Goal: Task Accomplishment & Management: Manage account settings

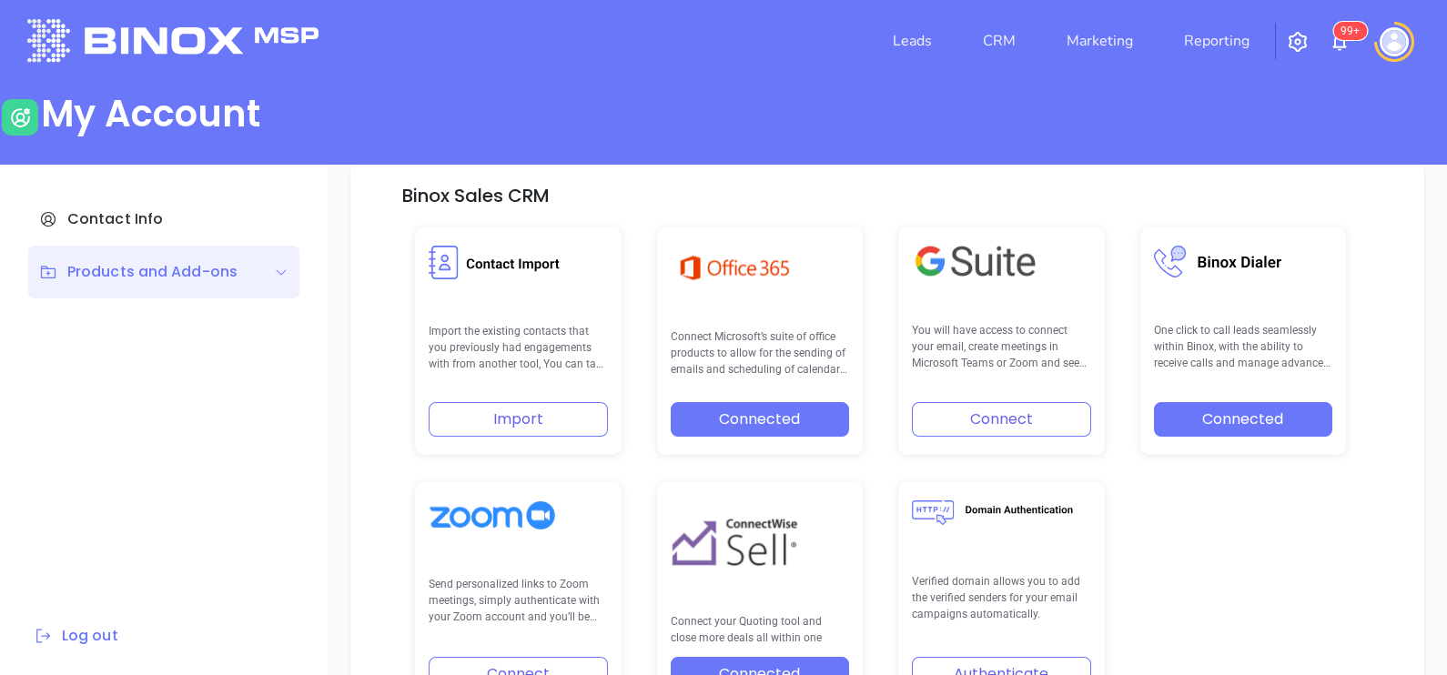
scroll to position [377, 0]
click at [1232, 43] on link "Reporting" at bounding box center [1217, 41] width 80 height 36
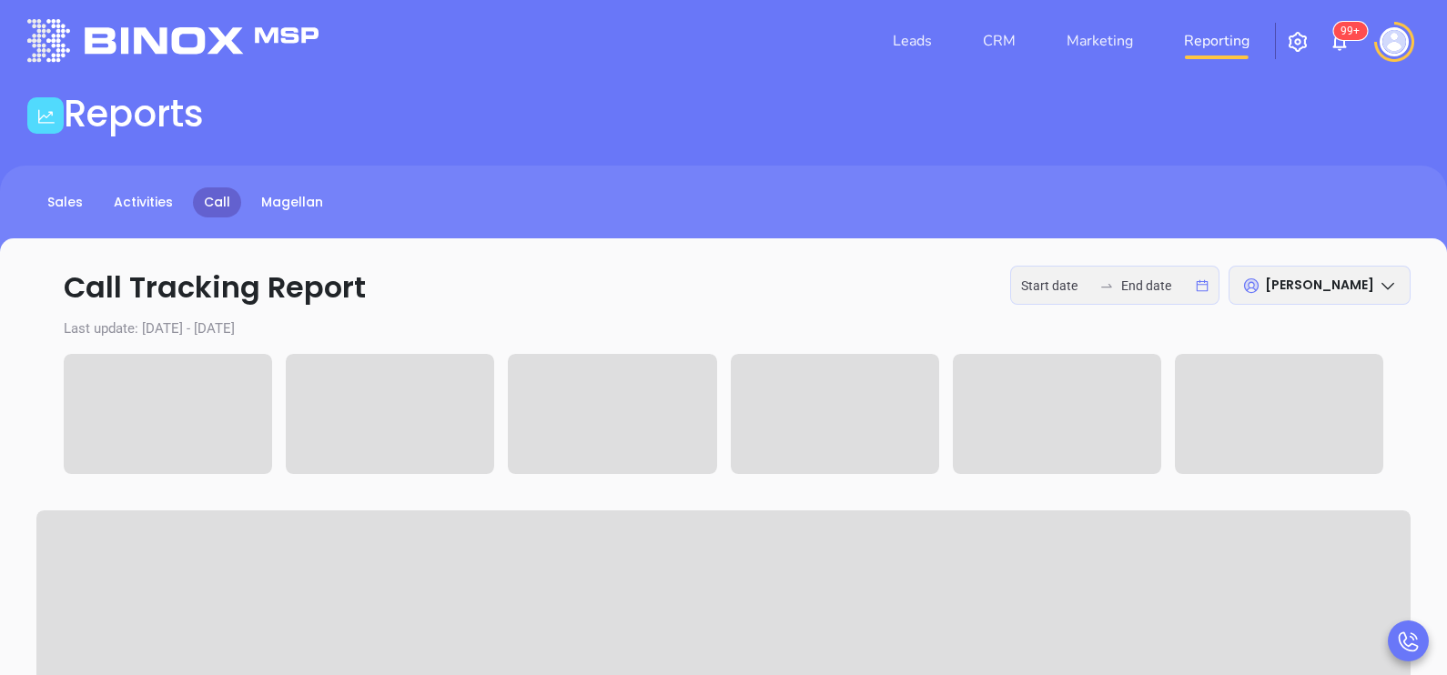
type input "2025-09-29"
click at [1091, 281] on input "2025-09-29" at bounding box center [1056, 286] width 71 height 20
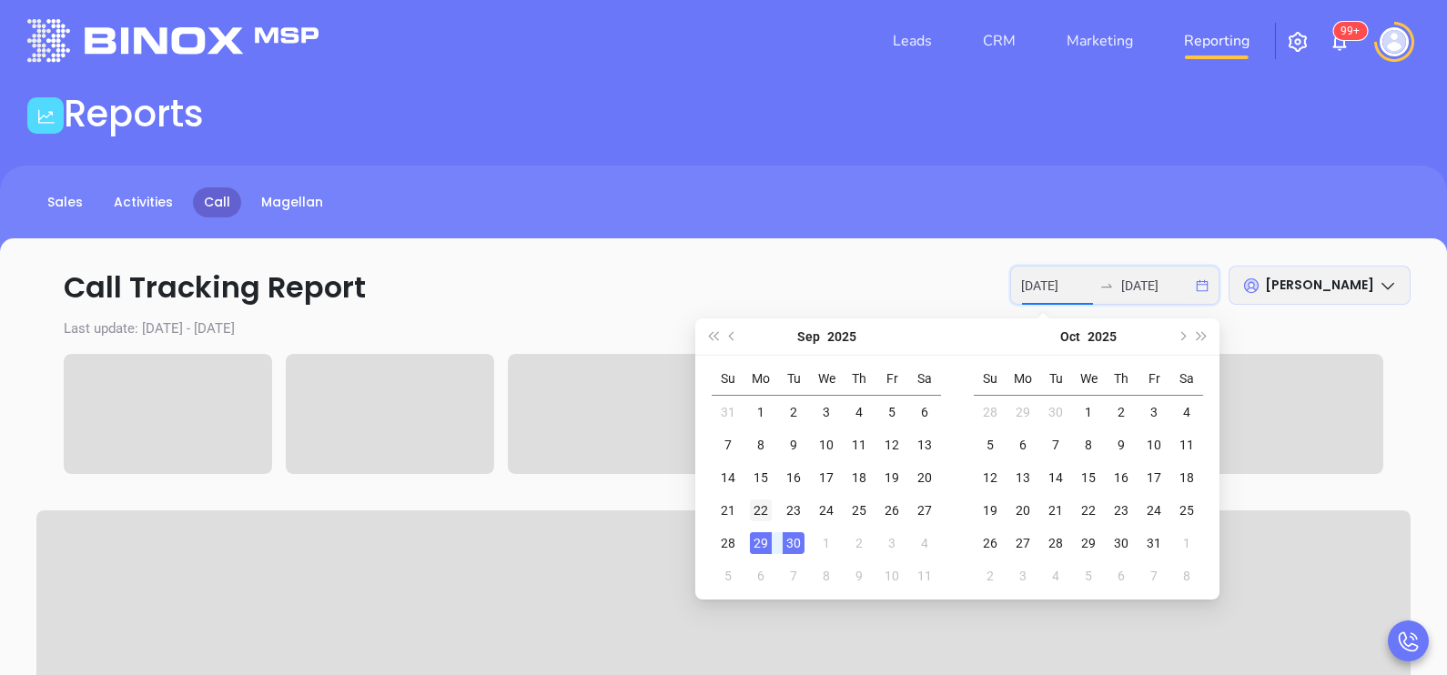
type input "2025-09-22"
click at [762, 511] on div "22" at bounding box center [761, 511] width 22 height 22
type input "2025-09-26"
click at [897, 506] on div "26" at bounding box center [892, 511] width 22 height 22
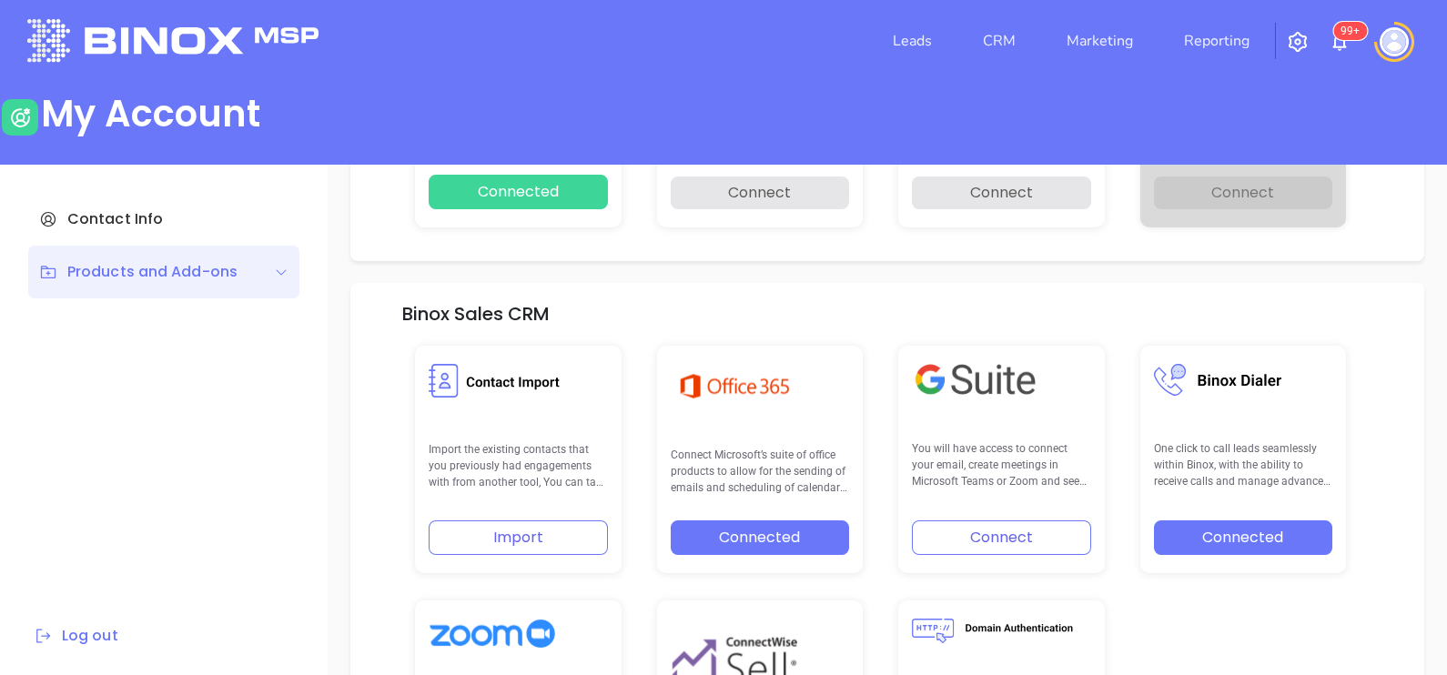
scroll to position [377, 0]
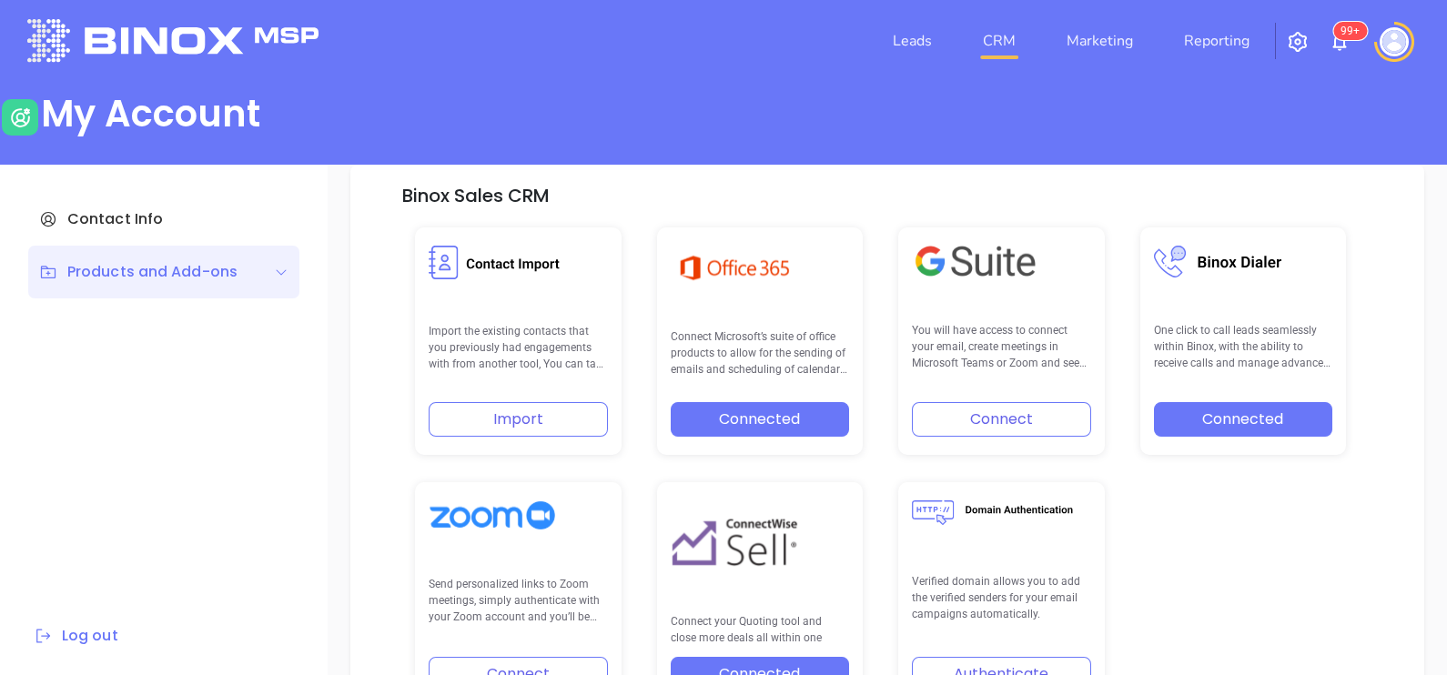
click at [1000, 35] on link "CRM" at bounding box center [999, 41] width 47 height 36
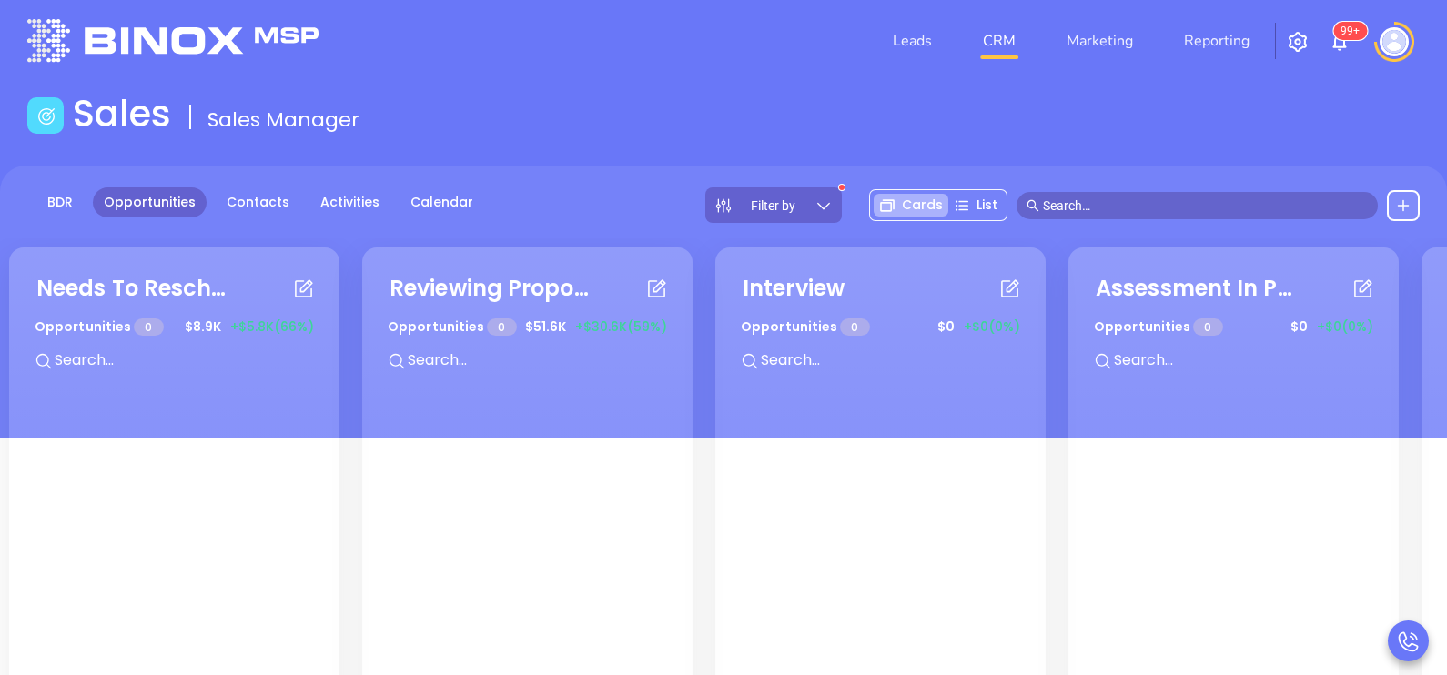
click at [770, 192] on div "Filter by" at bounding box center [773, 205] width 137 height 35
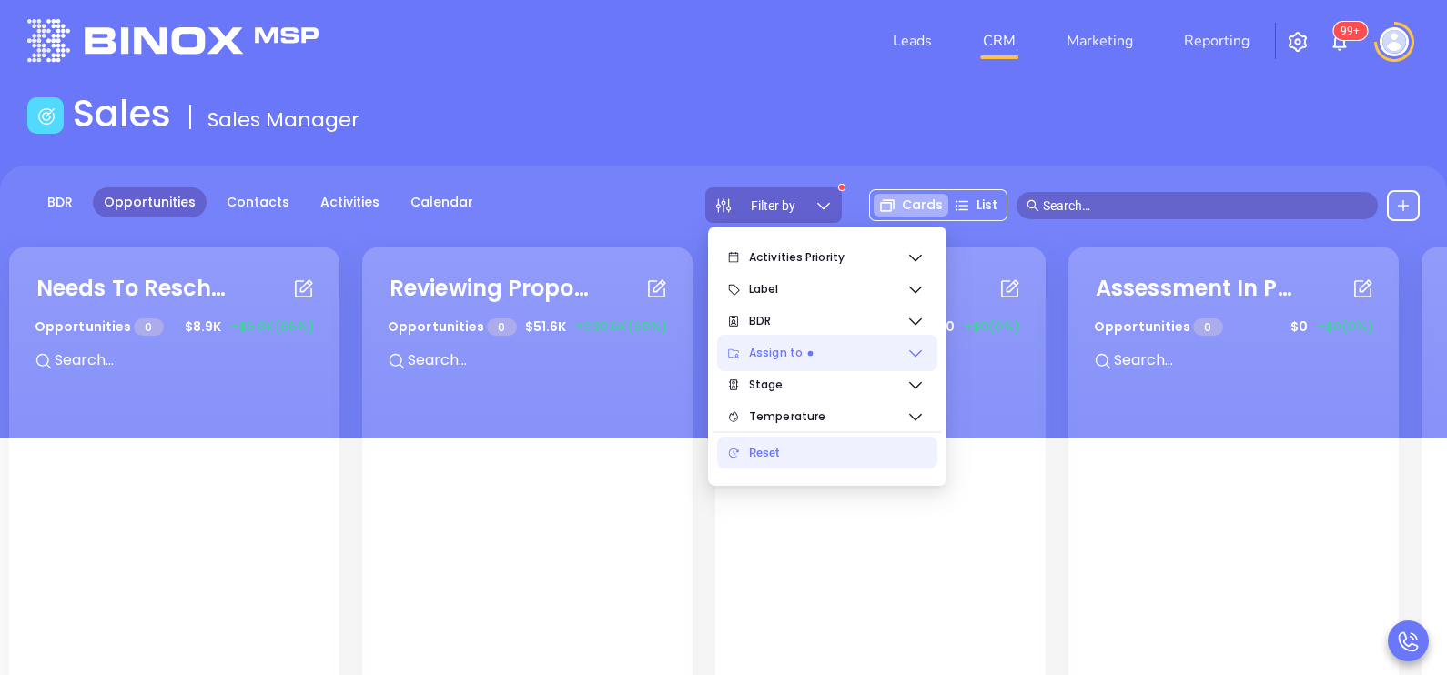
click at [891, 360] on span "Assign to" at bounding box center [827, 353] width 157 height 36
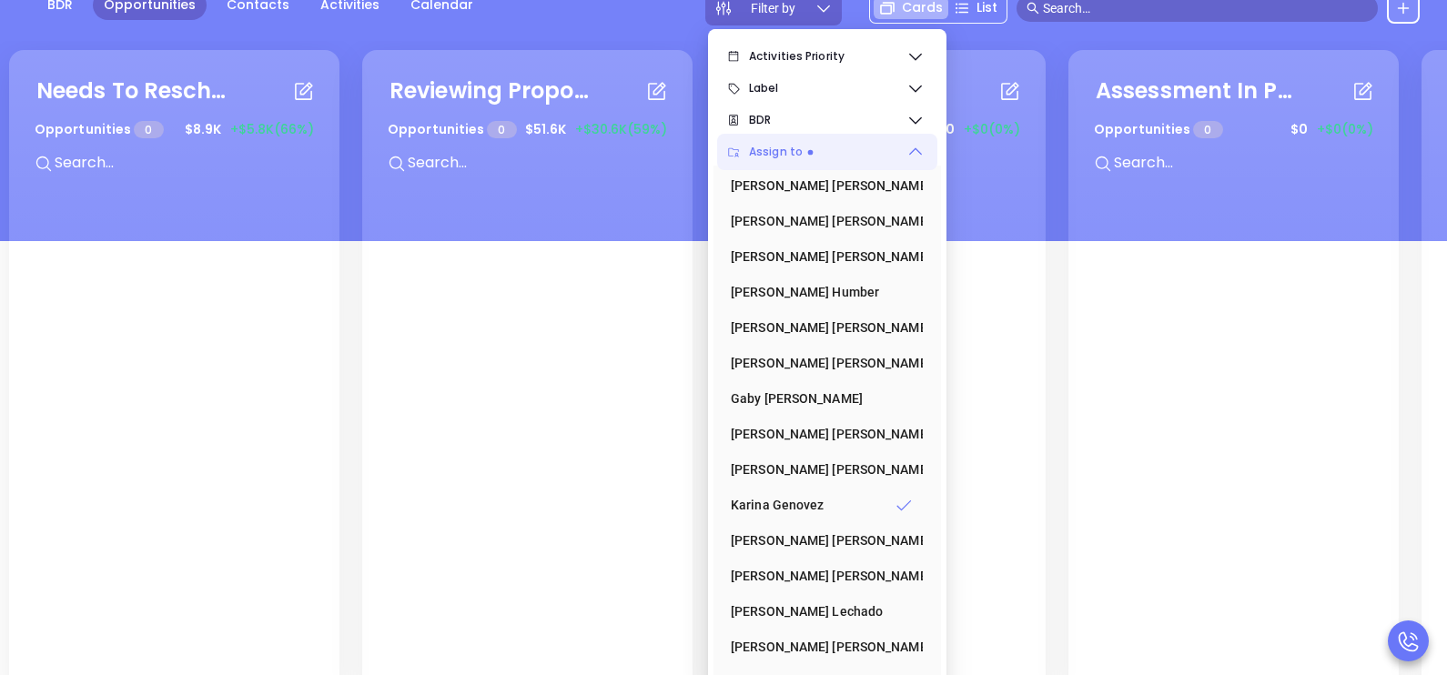
scroll to position [237, 0]
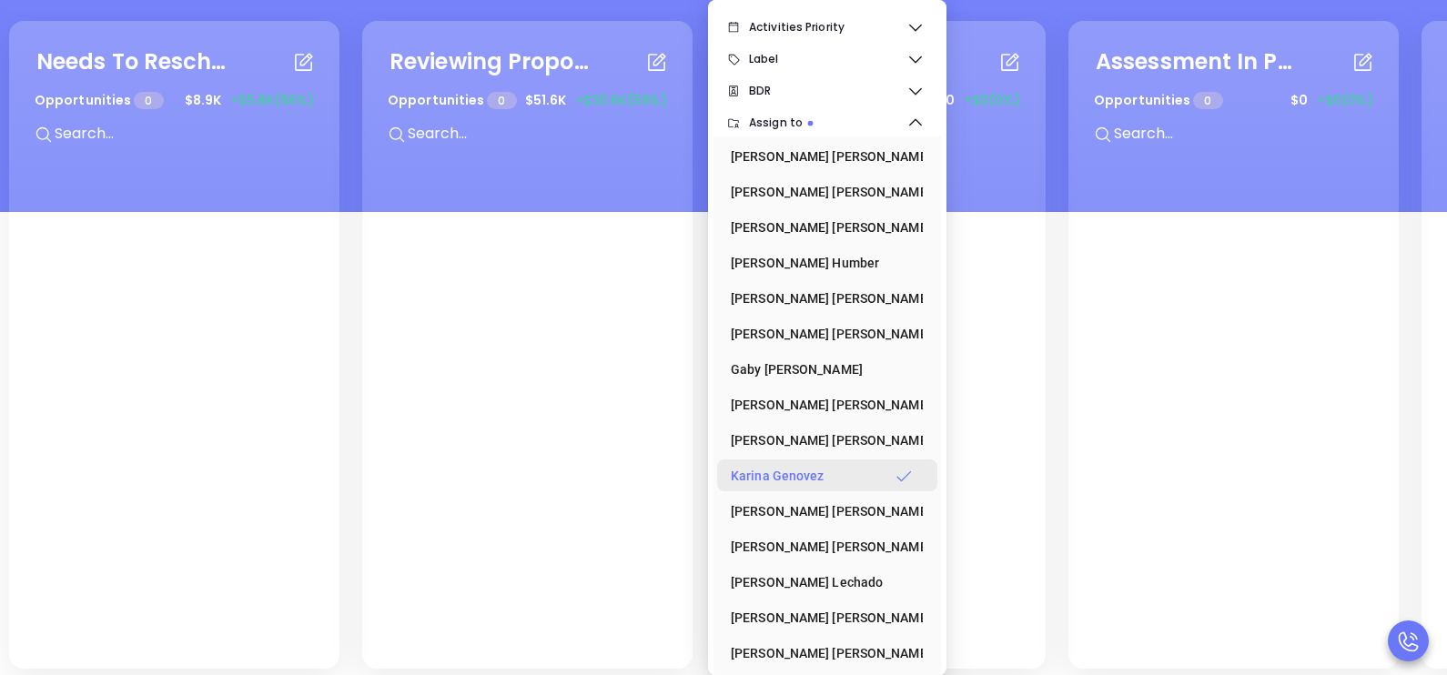
click at [846, 468] on div "[PERSON_NAME]" at bounding box center [822, 476] width 182 height 36
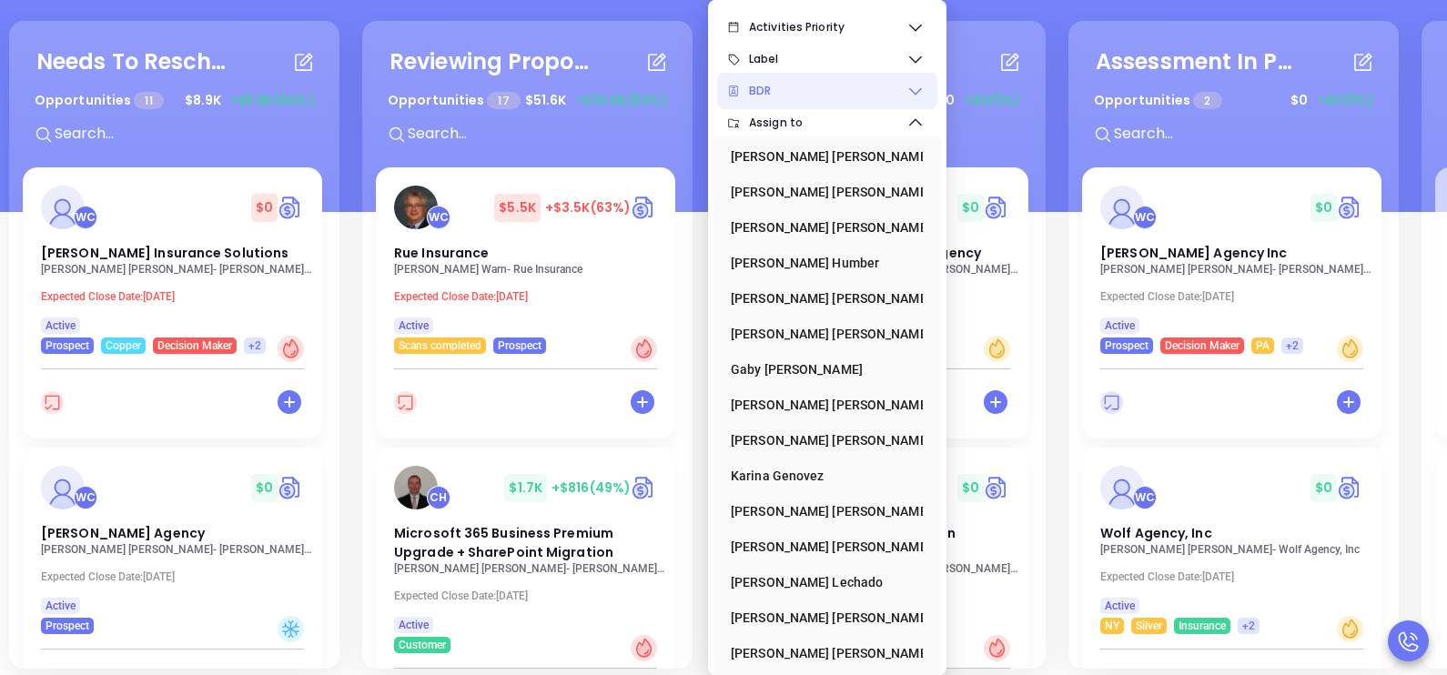
click at [912, 92] on icon at bounding box center [916, 91] width 18 height 18
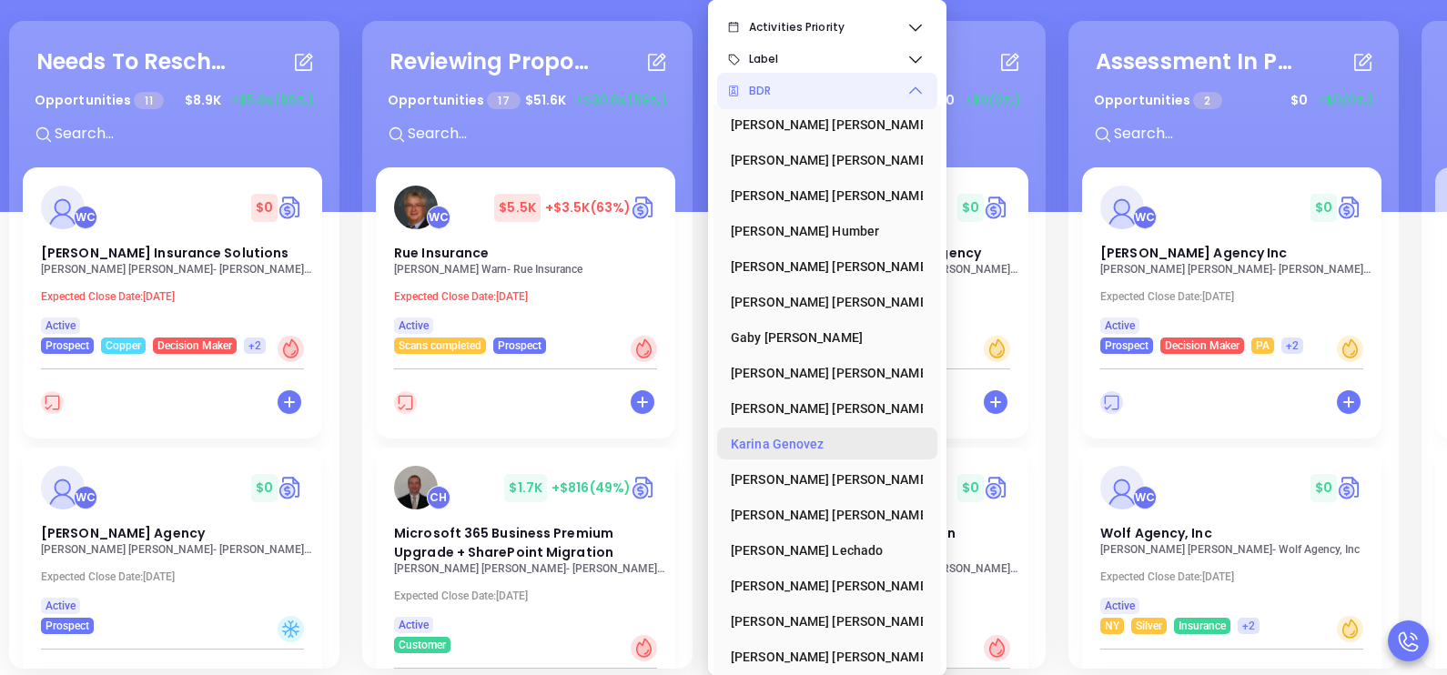
click at [807, 432] on div "[PERSON_NAME]" at bounding box center [822, 444] width 182 height 36
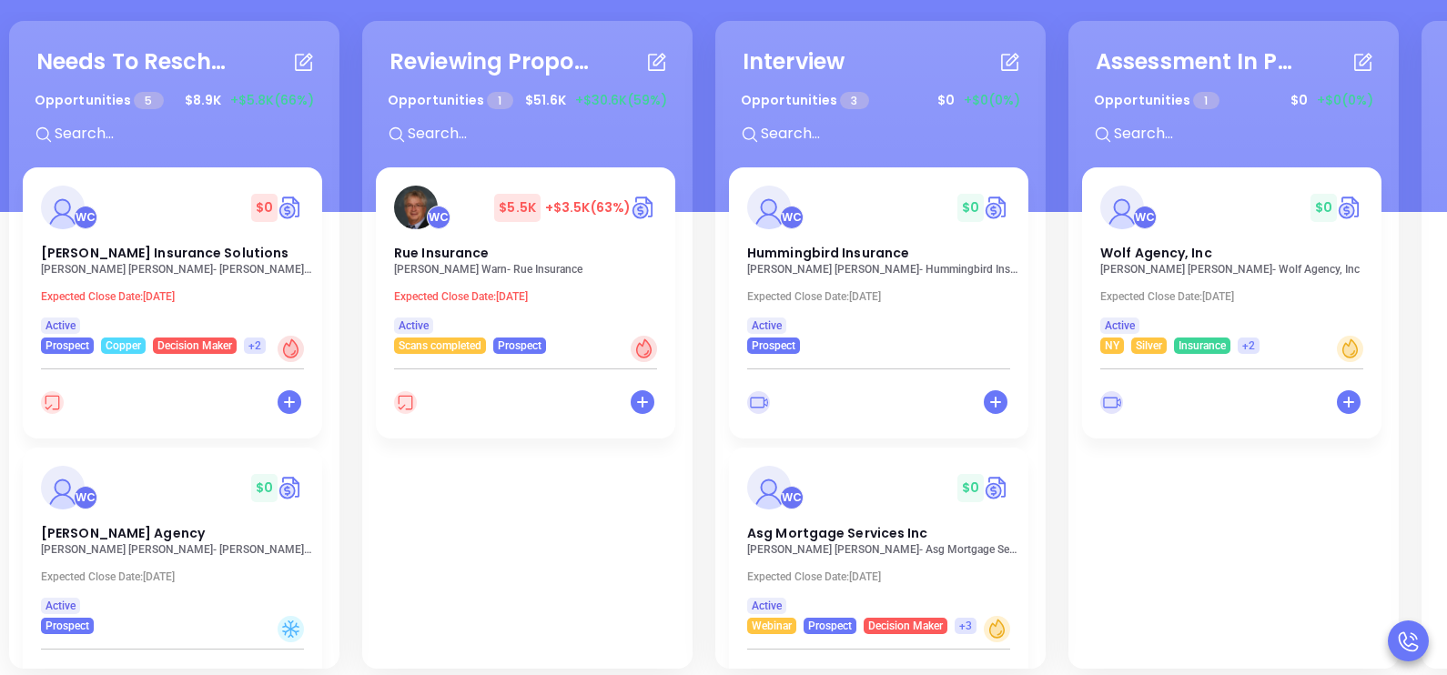
click at [703, 114] on div "Needs To Reschedule Opportunities 5 $ 8.9K +$5.8K (66%) + WC $ 0 [PERSON_NAME] …" at bounding box center [1064, 344] width 2119 height 657
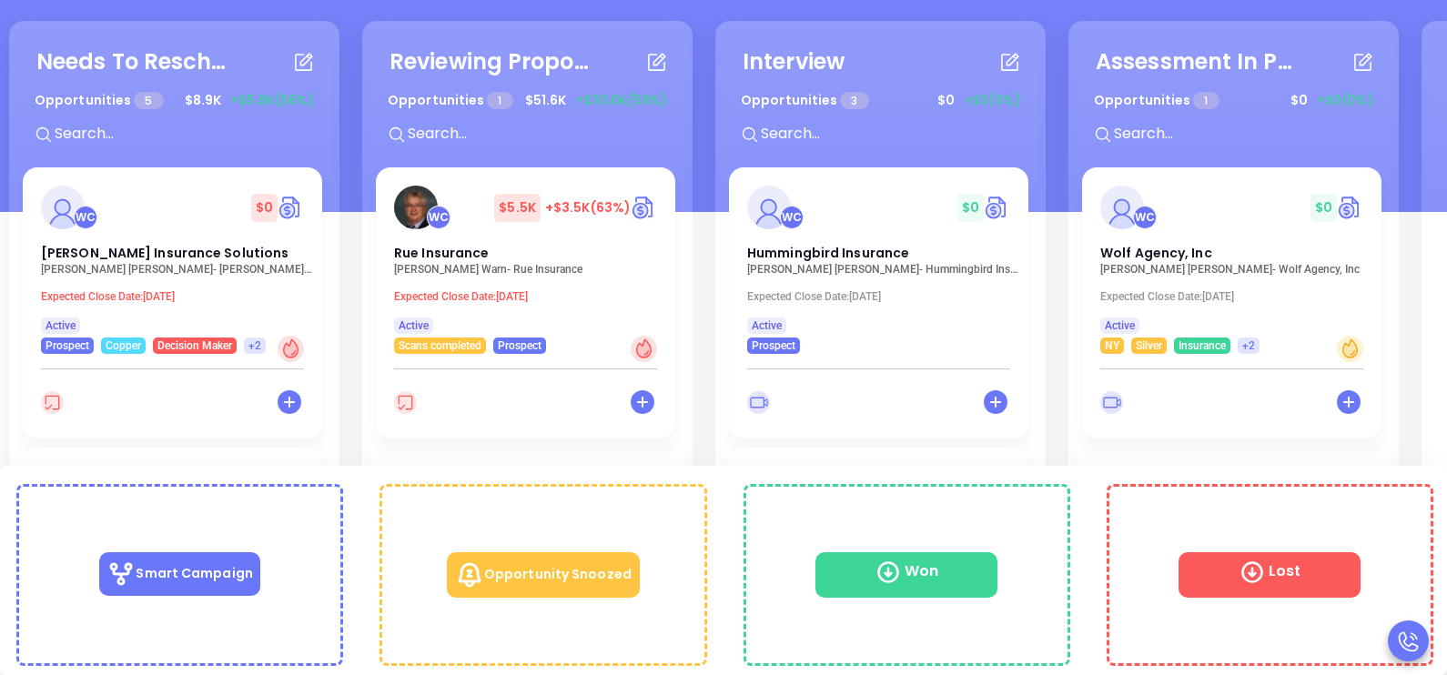
click at [188, 305] on div "WC $ 0 [PERSON_NAME] Insurance Solutions [PERSON_NAME] Insurance Solutions Expe…" at bounding box center [172, 260] width 299 height 187
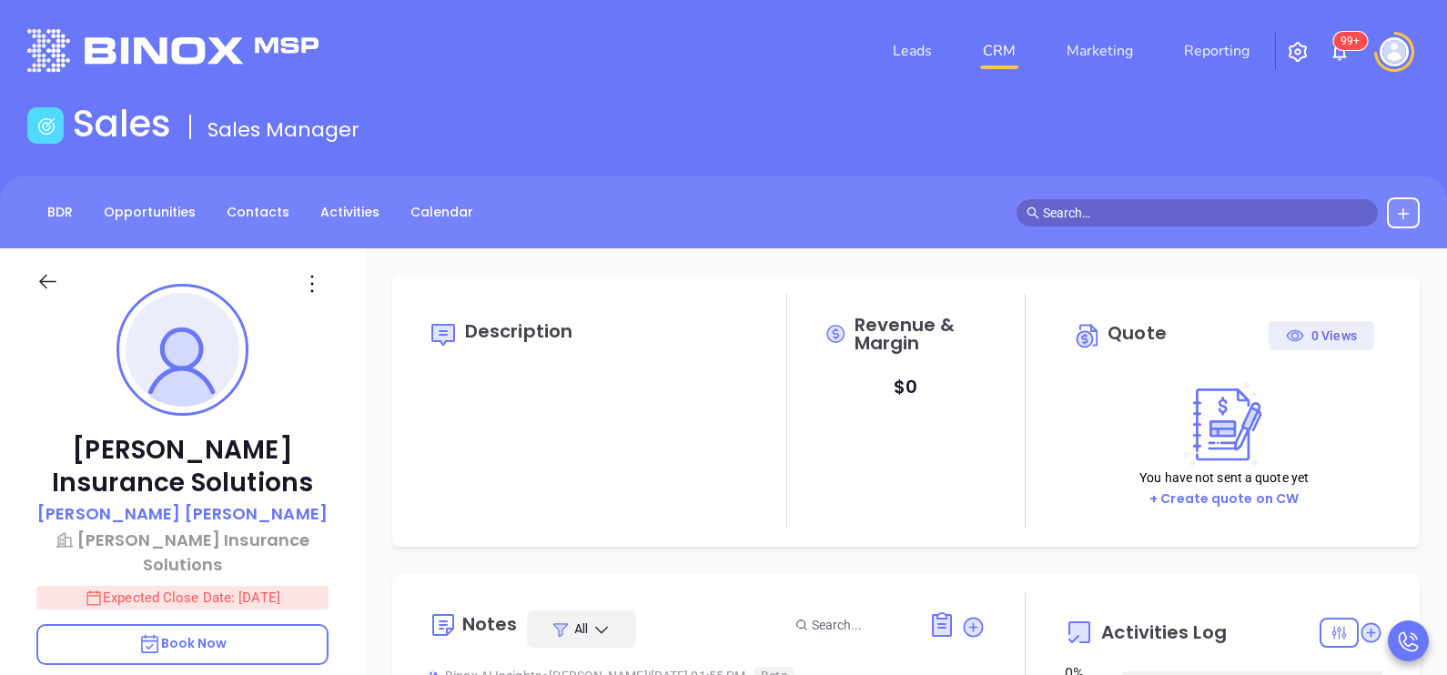
type input "[DATE]"
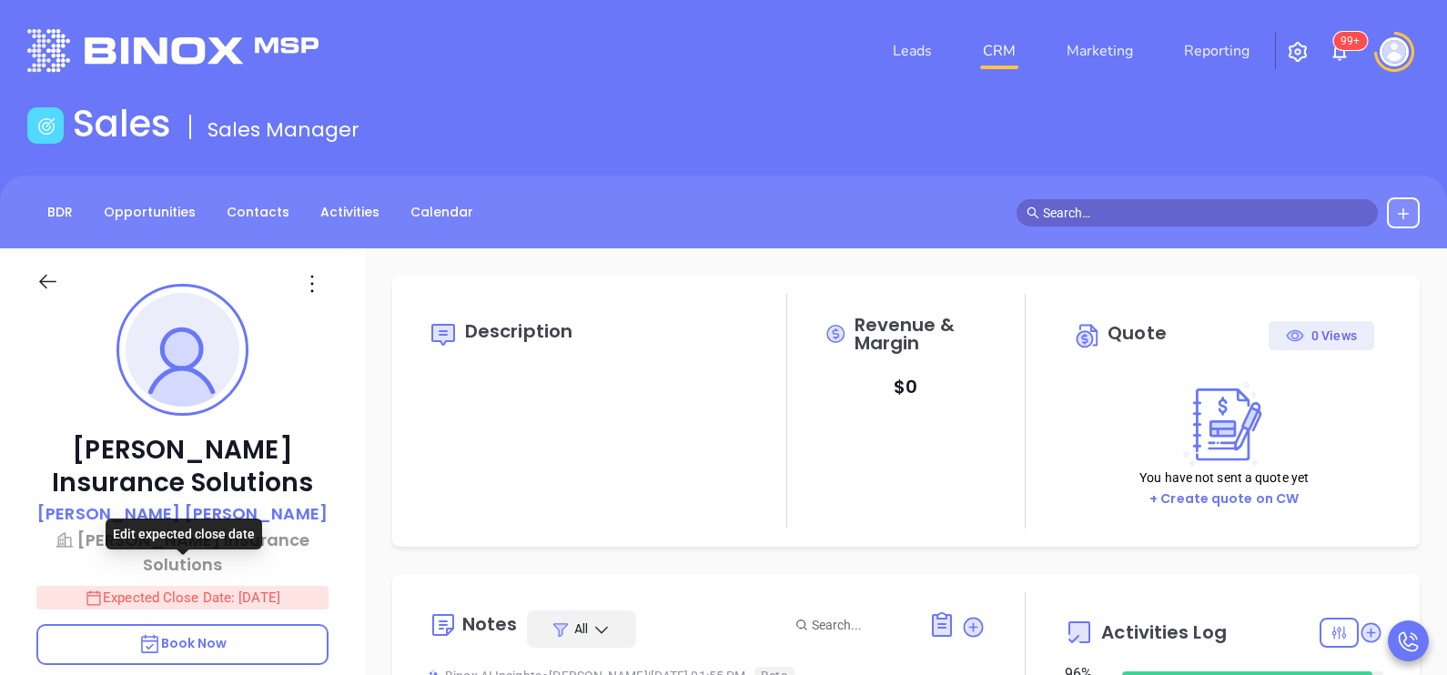
click at [274, 586] on p "Expected Close Date: [DATE]" at bounding box center [182, 598] width 292 height 24
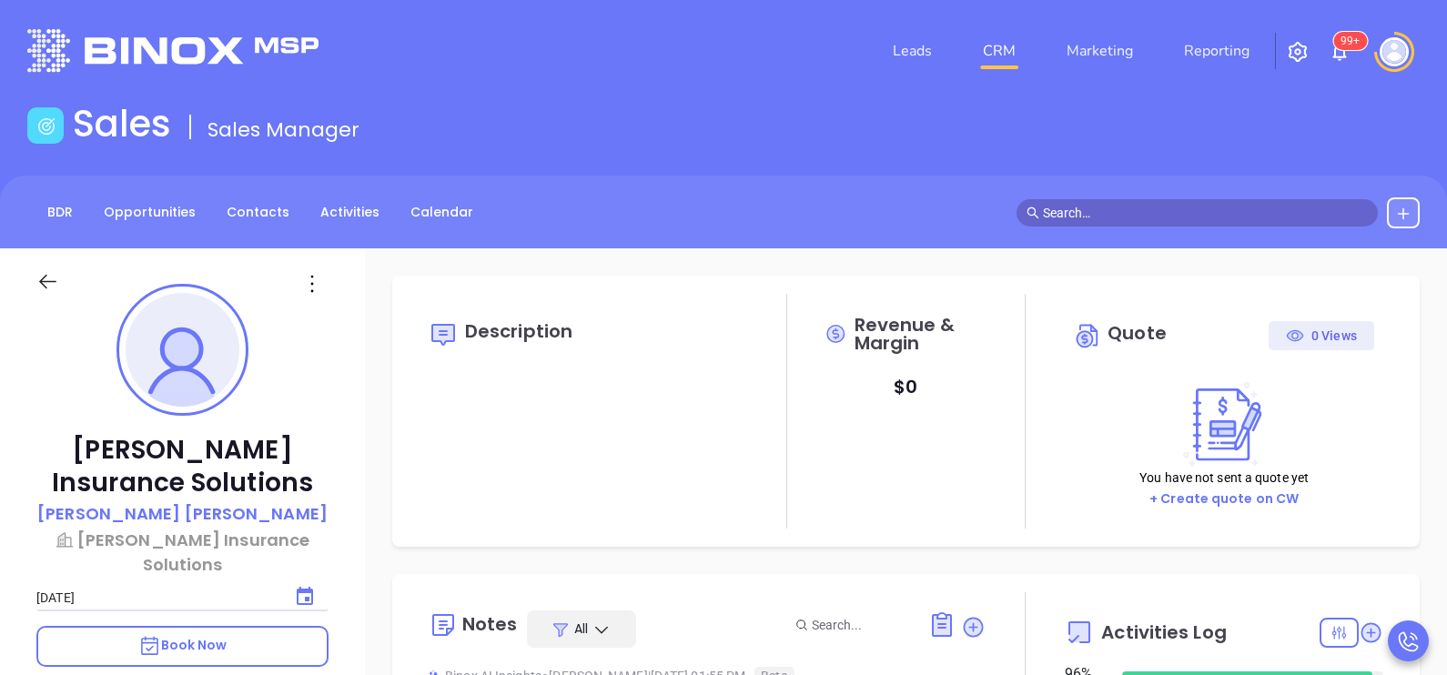
type input "[PERSON_NAME]"
click at [303, 586] on icon "Choose date, selected date is Sep 25, 2025" at bounding box center [305, 597] width 22 height 22
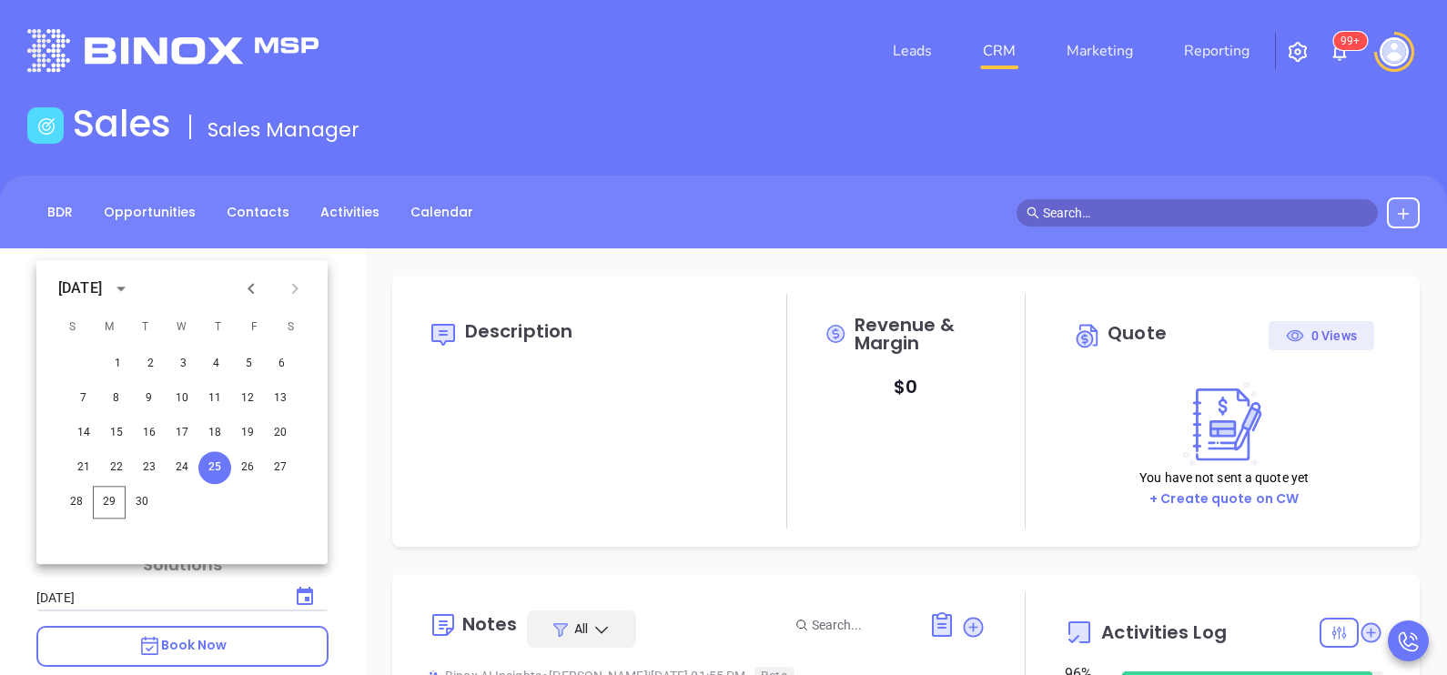
click at [295, 287] on icon "Next month" at bounding box center [295, 288] width 6 height 11
click at [246, 397] on button "10" at bounding box center [247, 398] width 33 height 33
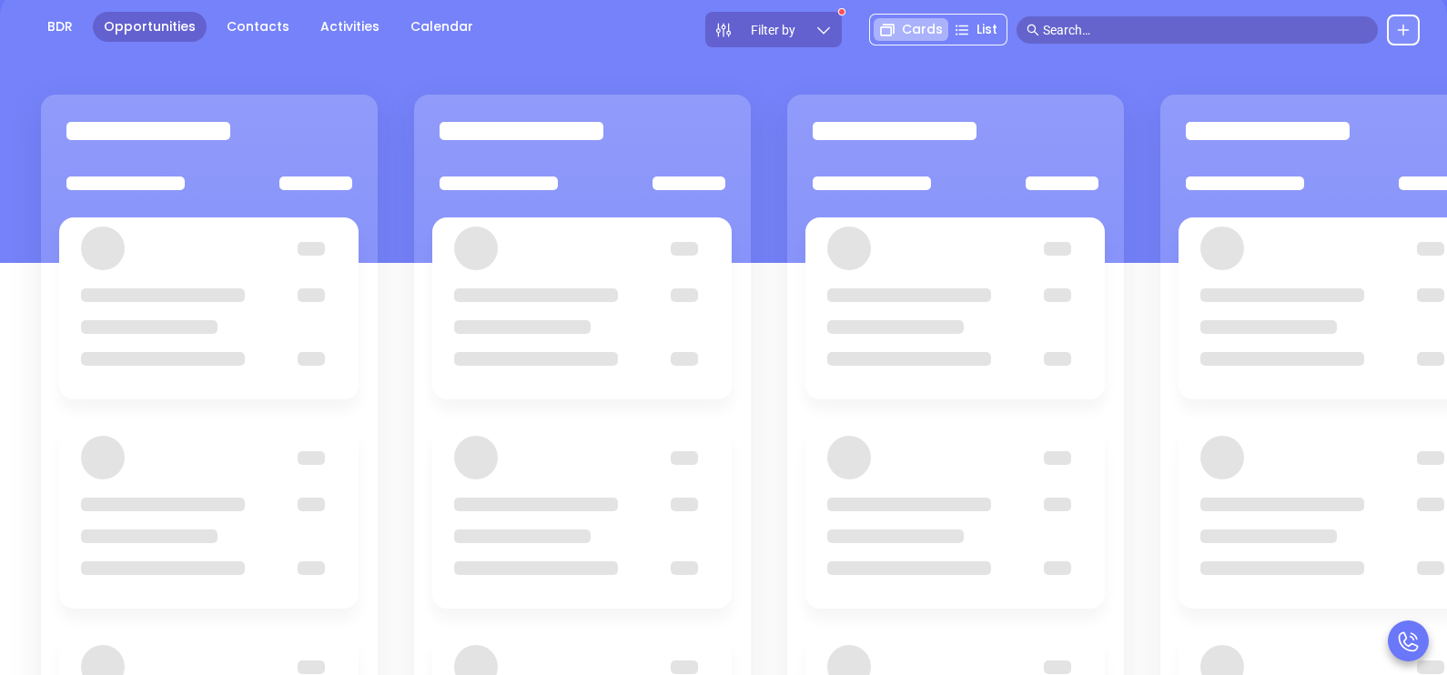
scroll to position [237, 0]
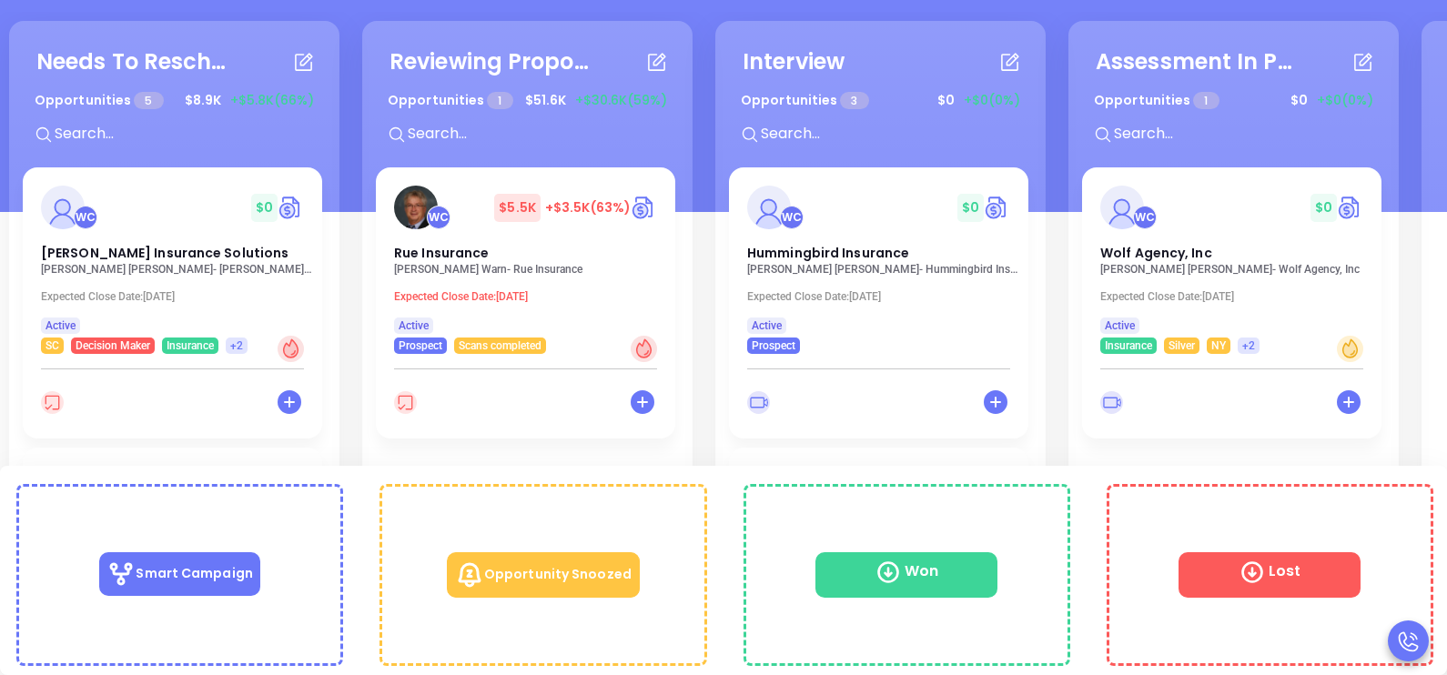
click at [472, 305] on div "WC $ 5.5K +$3.5K (63%) Rue Insurance [PERSON_NAME] - Rue Insurance Expected Clo…" at bounding box center [525, 260] width 299 height 187
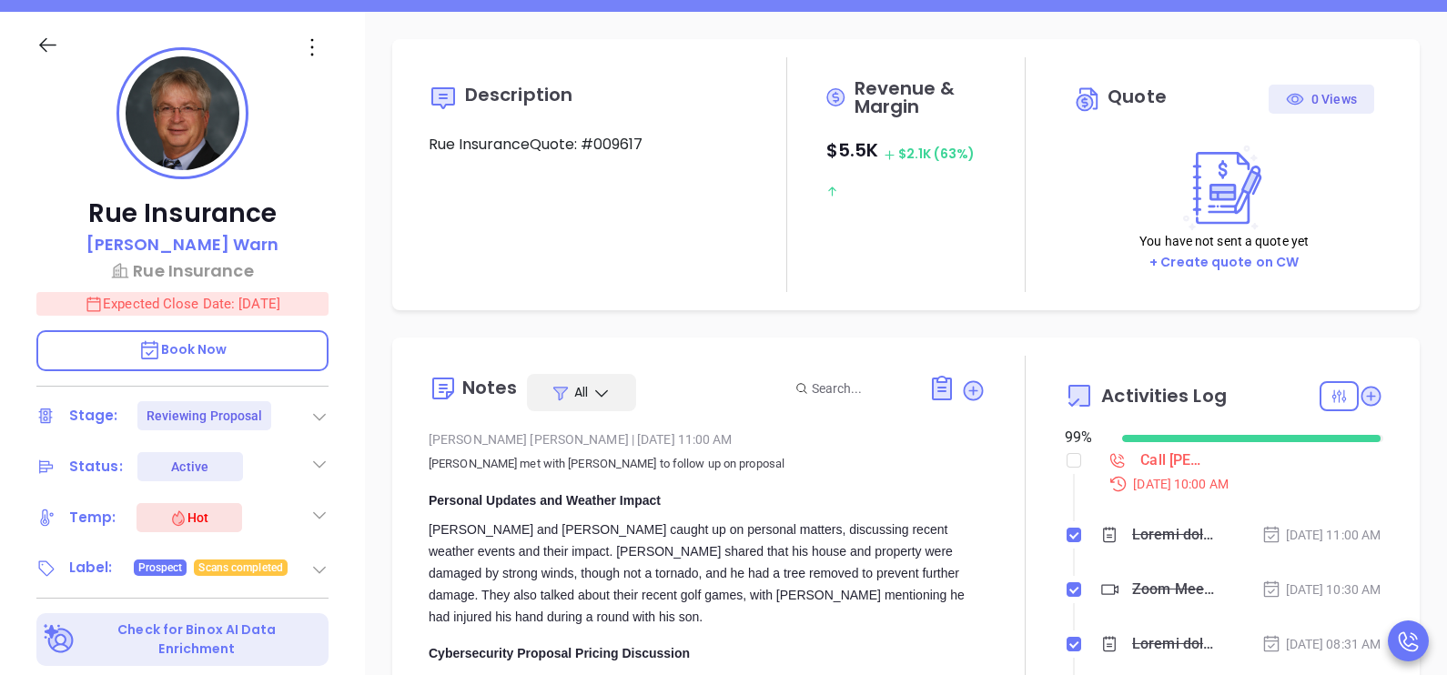
type input "[DATE]"
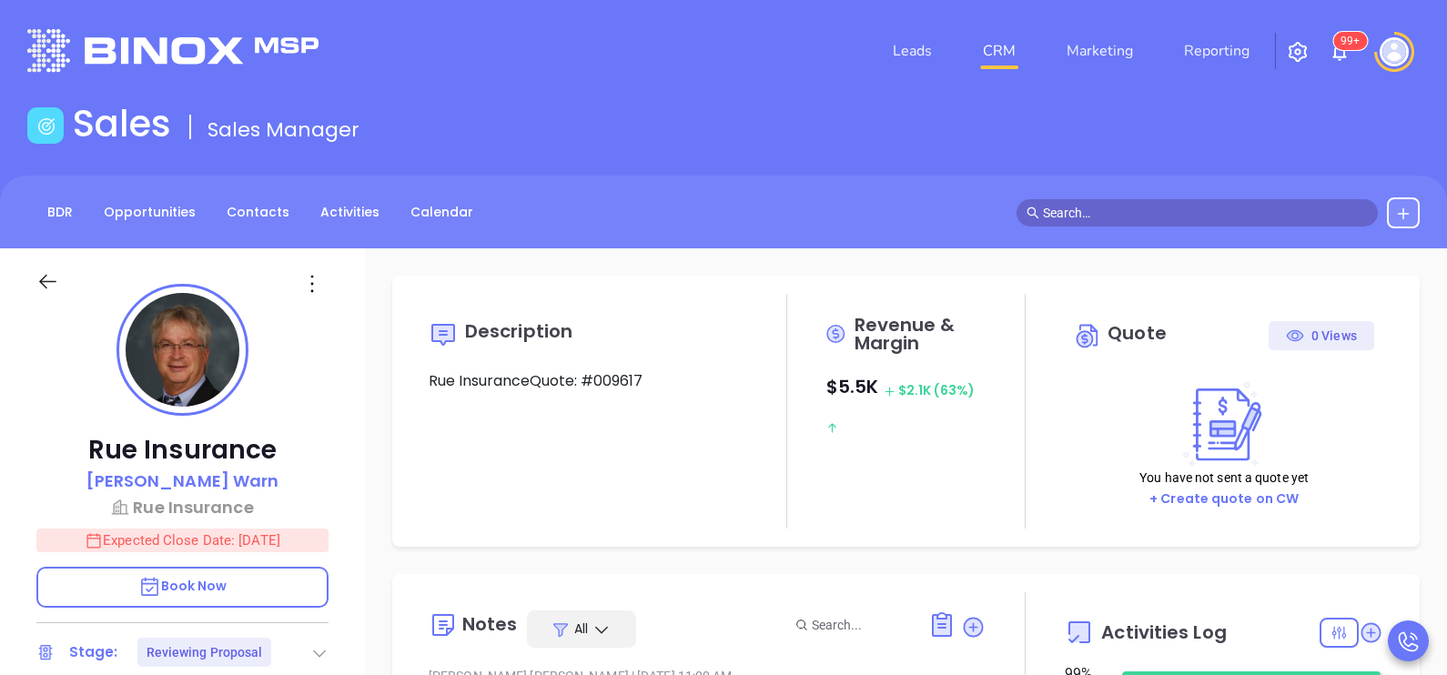
scroll to position [370, 0]
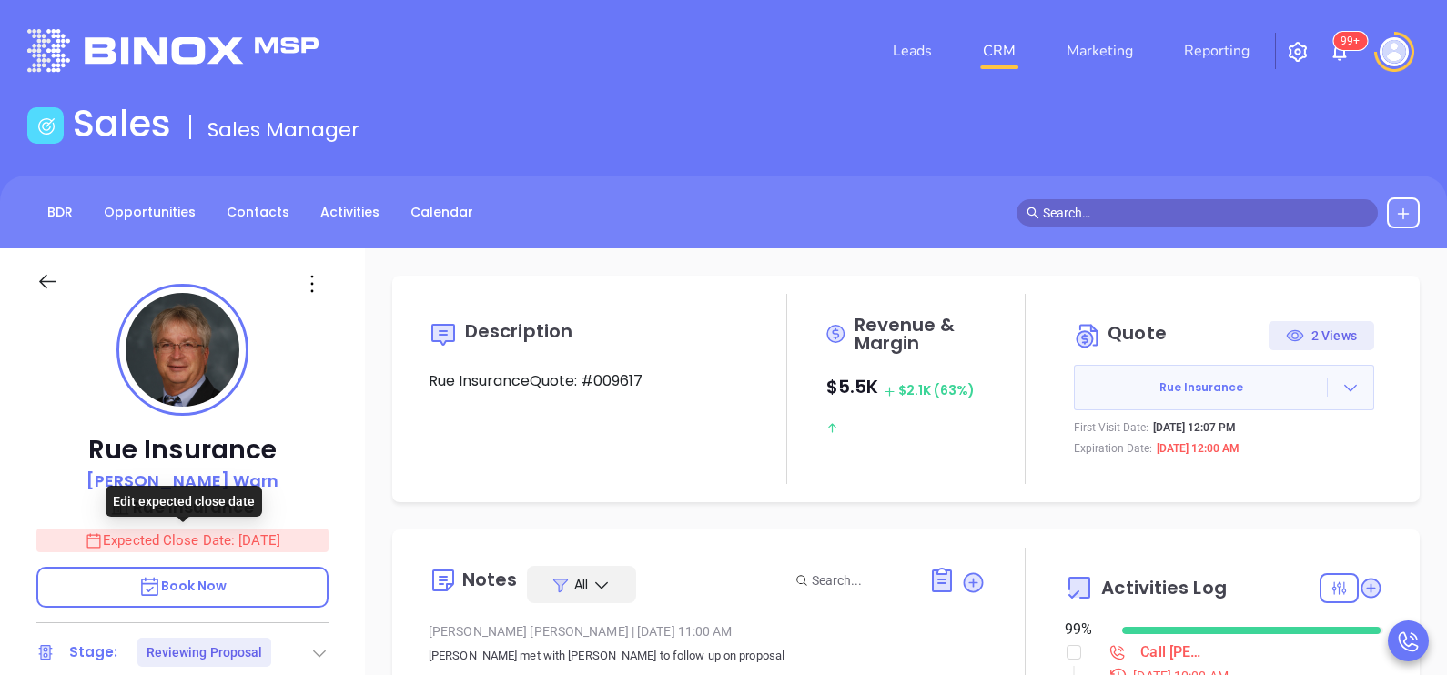
click at [283, 537] on p "Expected Close Date: [DATE]" at bounding box center [182, 541] width 292 height 24
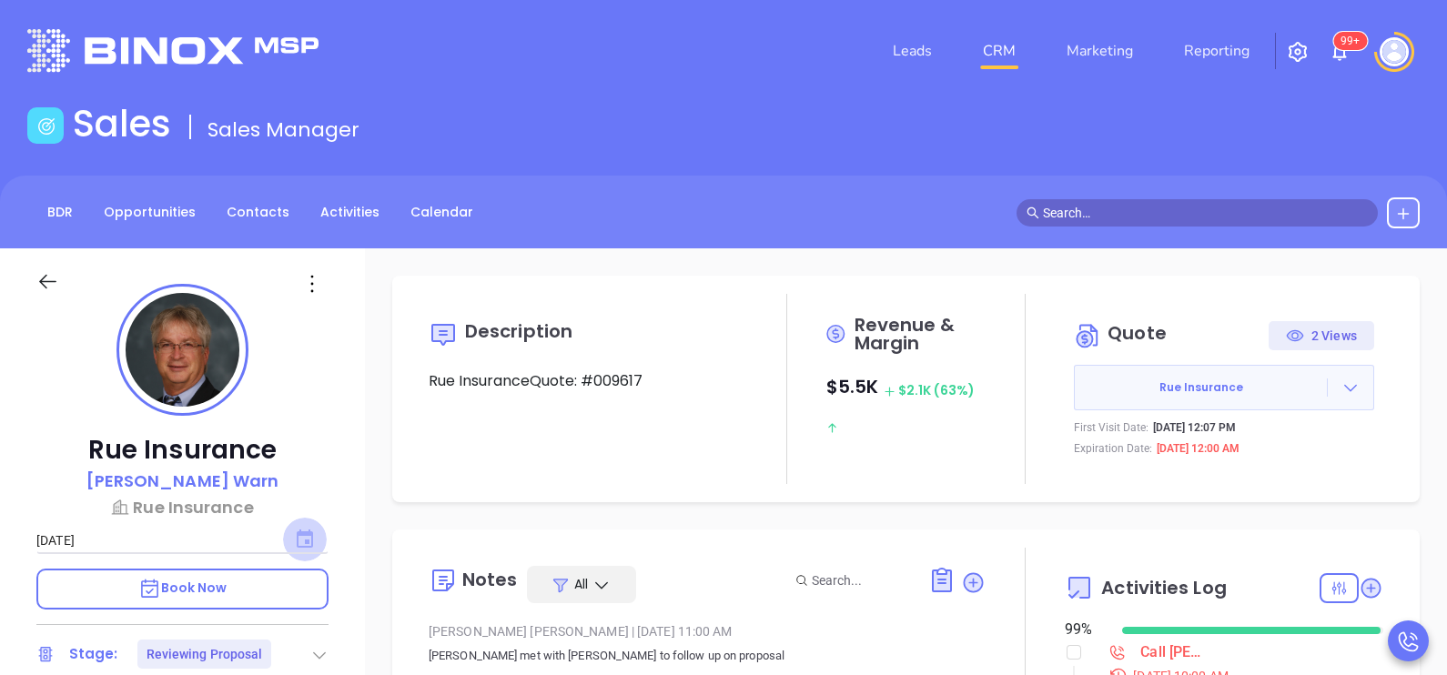
click at [303, 535] on icon "Choose date, selected date is Sep 24, 2025" at bounding box center [305, 539] width 16 height 18
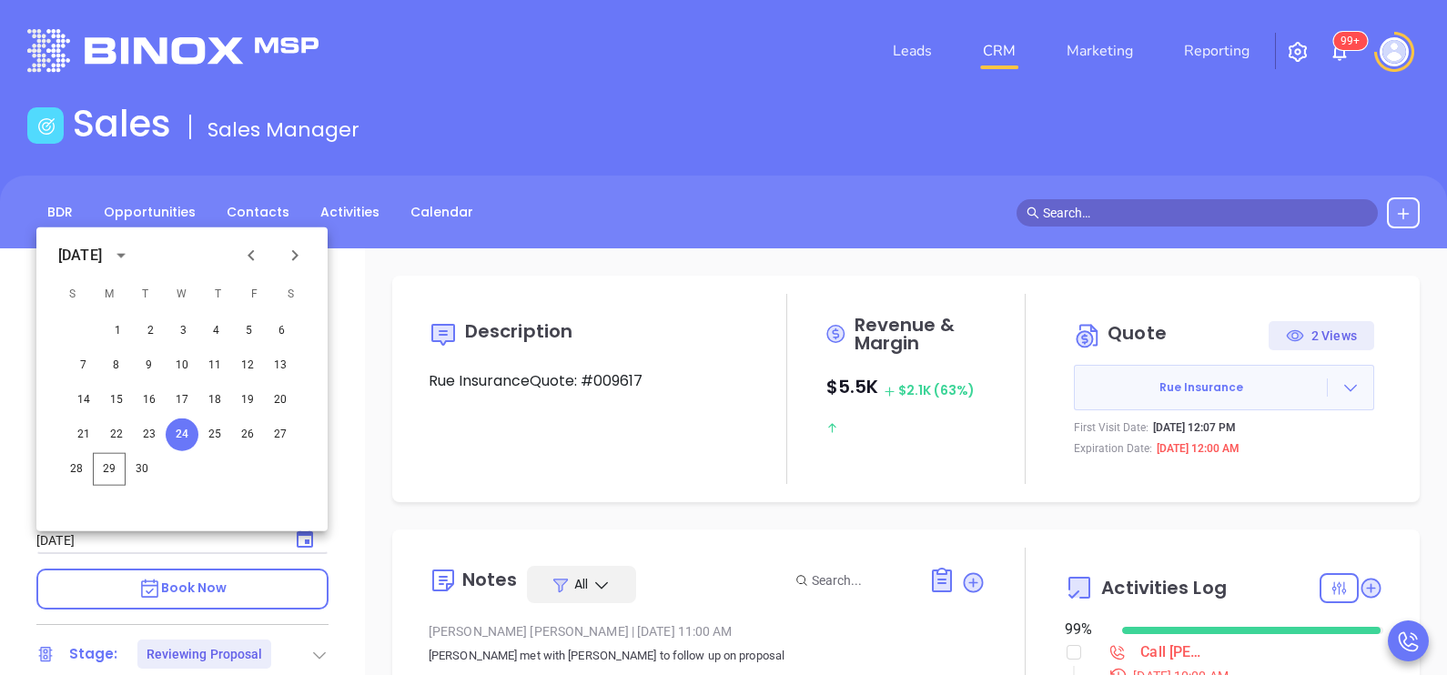
type input "[PERSON_NAME]"
click at [287, 261] on icon "Next month" at bounding box center [295, 256] width 22 height 22
click at [244, 366] on button "10" at bounding box center [247, 366] width 33 height 33
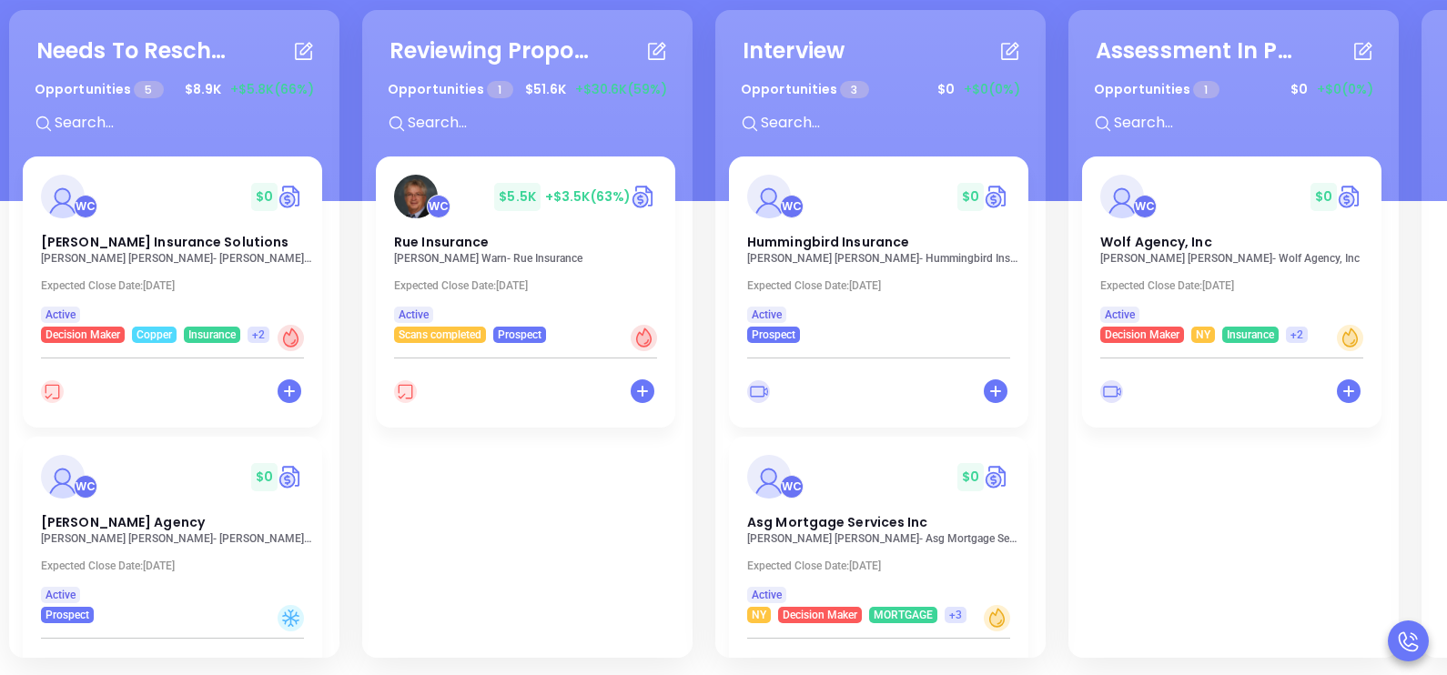
scroll to position [248, 0]
click at [1031, 307] on div "WC $ 0 Hummingbird Insurance [PERSON_NAME] - Hummingbird Insurance Expected Clo…" at bounding box center [880, 296] width 303 height 280
click at [1036, 305] on div "Interview Opportunities 3 $ 0 +$0 (0%) + WC $ 0 Hummingbird Insurance [PERSON_N…" at bounding box center [880, 333] width 330 height 648
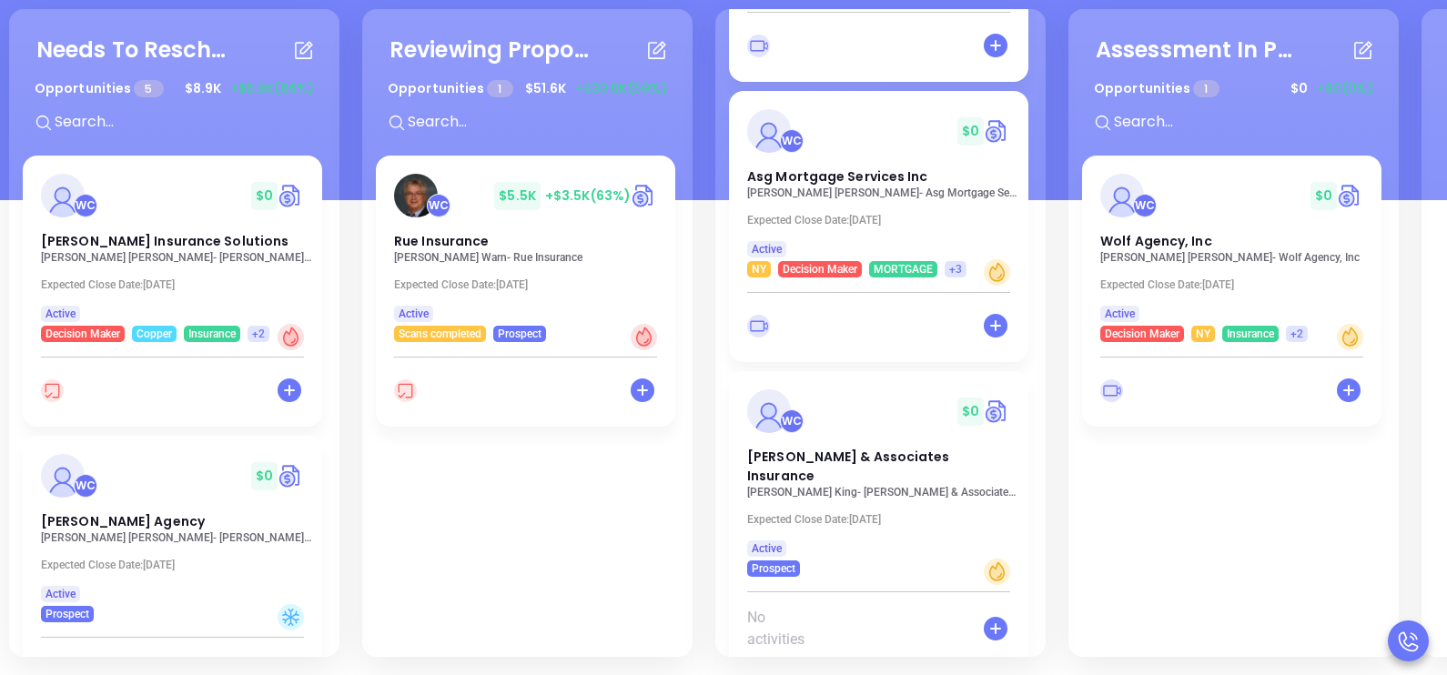
click at [1037, 308] on div "Interview Opportunities 3 $ 0 +$0 (0%) + WC $ 0 Hummingbird Insurance [PERSON_N…" at bounding box center [880, 333] width 330 height 648
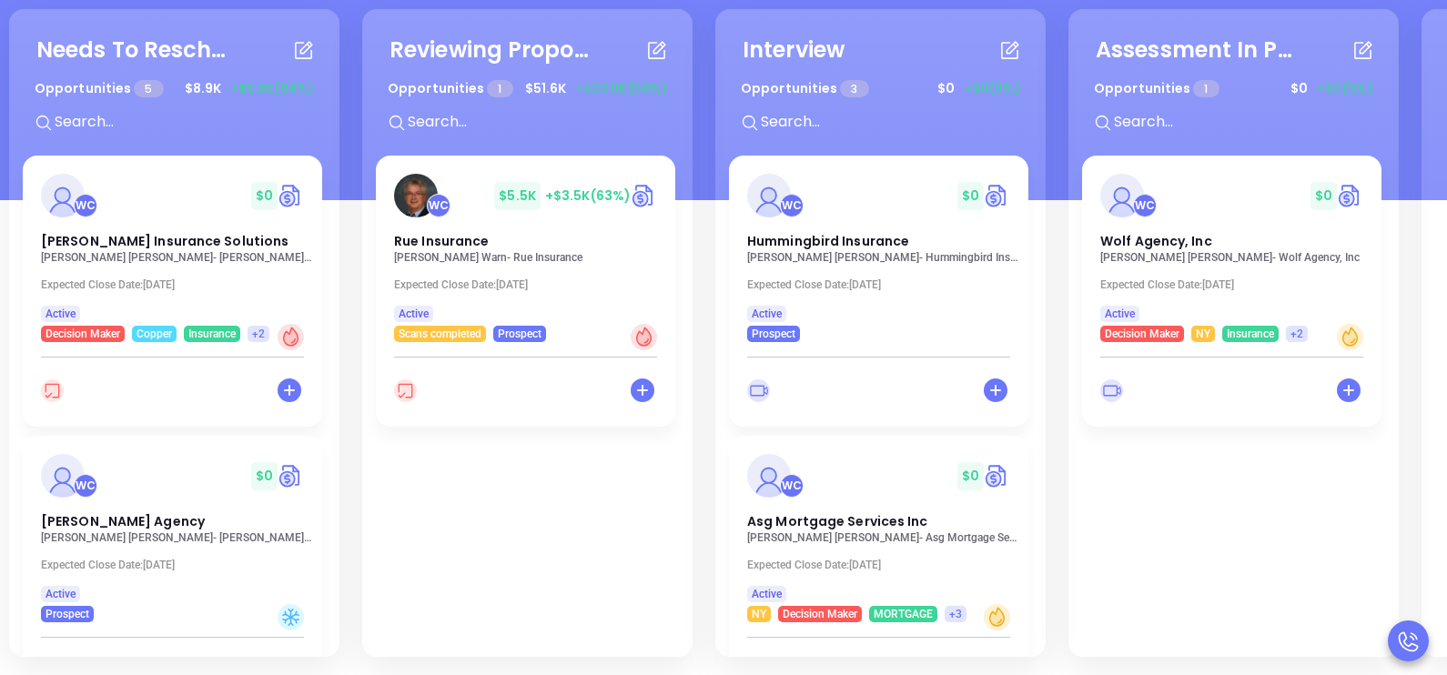
scroll to position [203, 0]
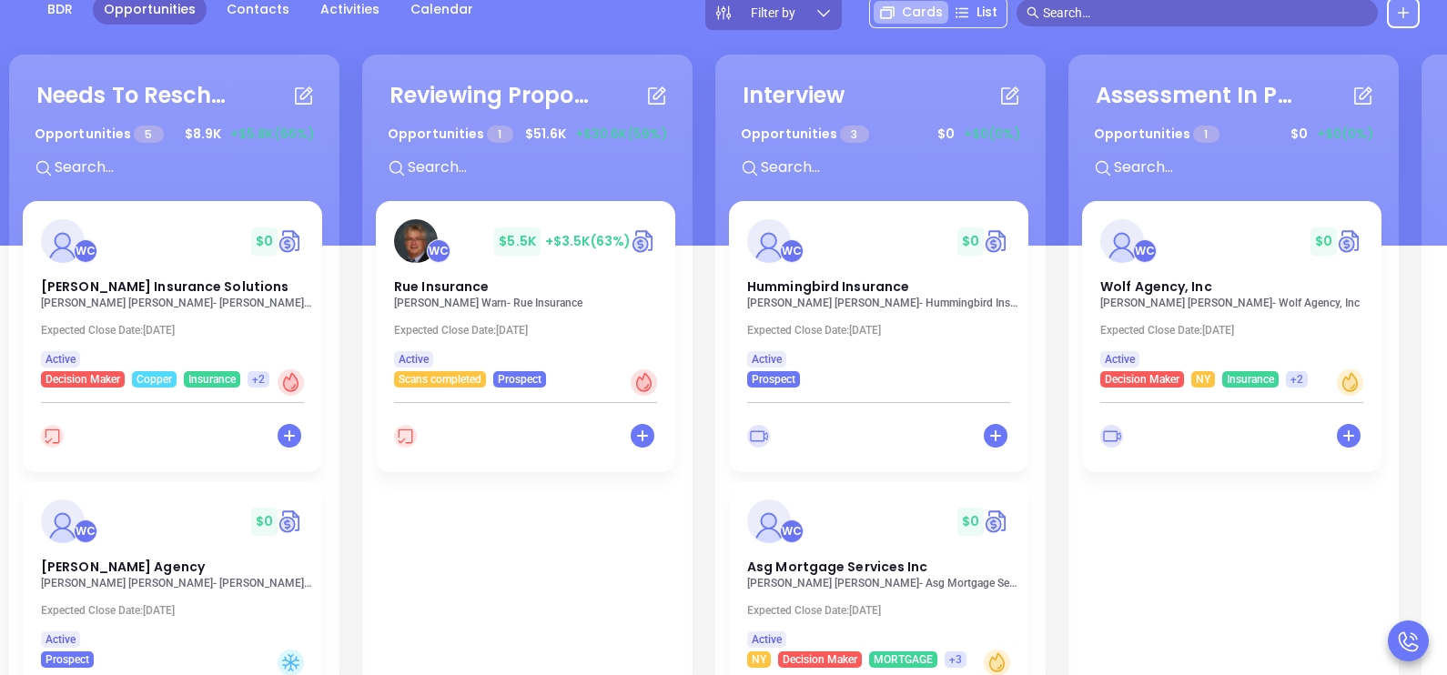
click at [332, 297] on div "Needs To Reschedule Opportunities 5 $ 8.9K +$5.8K (66%) + WC $ 0 [PERSON_NAME] …" at bounding box center [174, 379] width 330 height 648
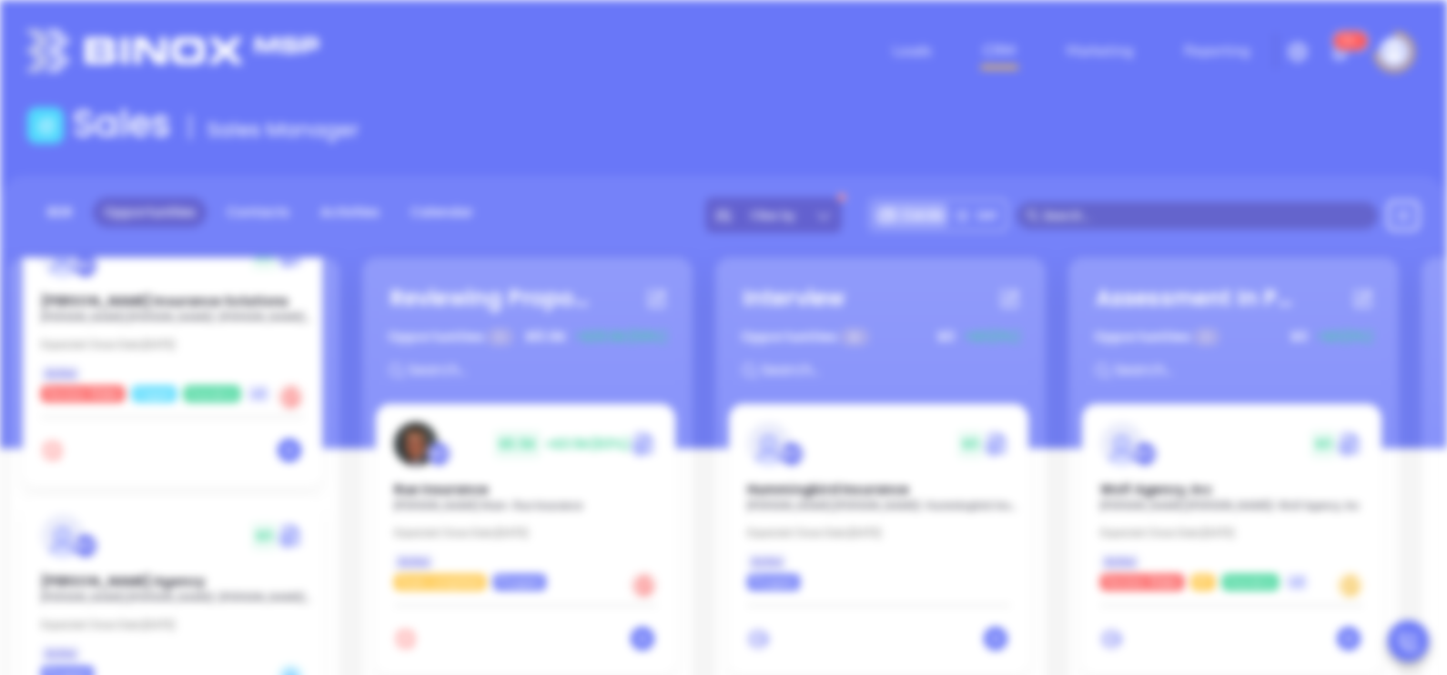
scroll to position [0, 0]
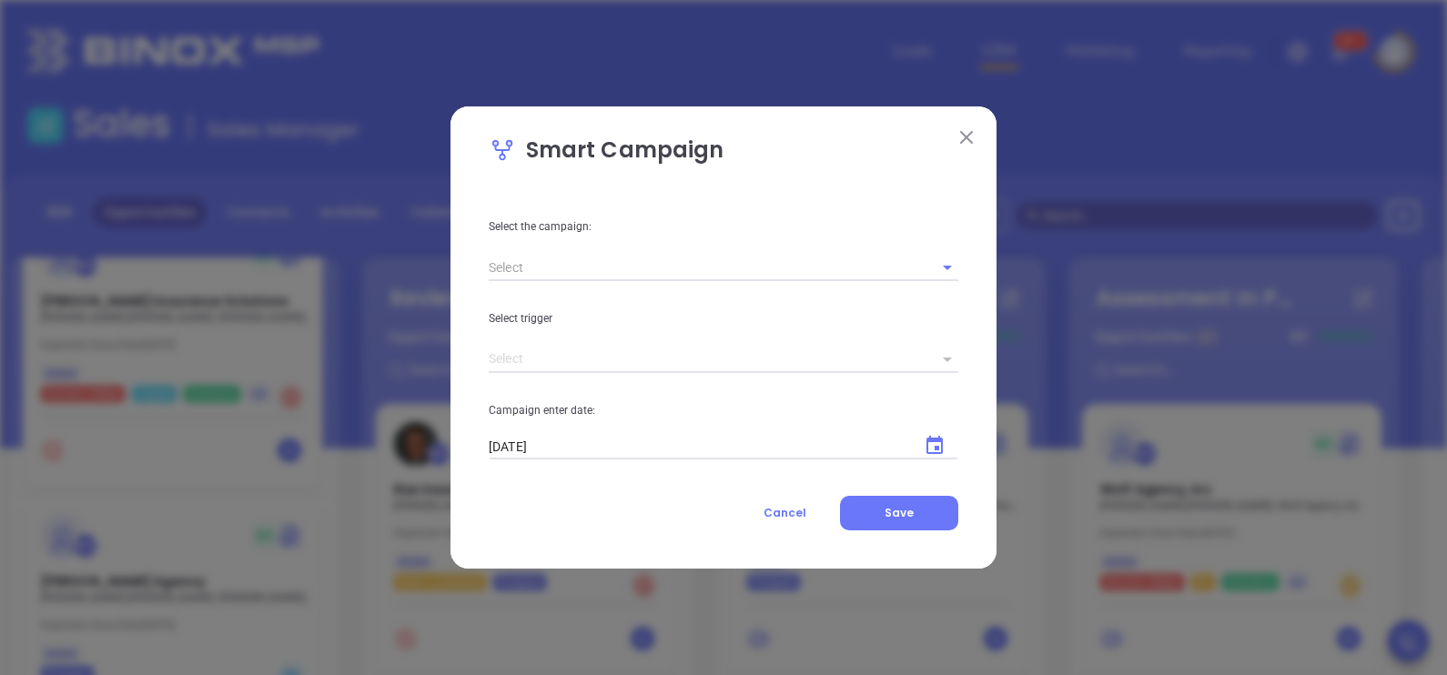
click at [956, 123] on div "Smart Campaign Select the campaign: Select trigger Campaign enter date: [DATE] …" at bounding box center [724, 336] width 546 height 461
click at [961, 132] on img at bounding box center [966, 137] width 13 height 13
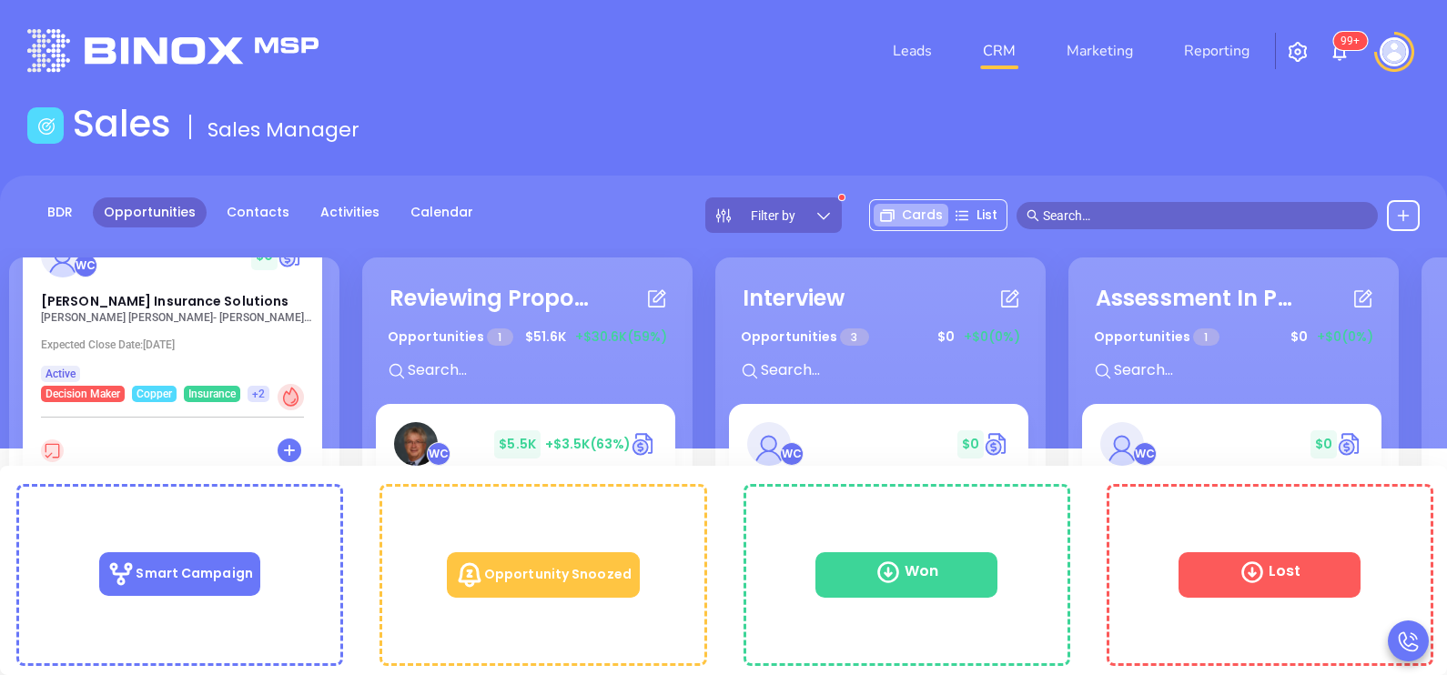
click at [167, 314] on p "[PERSON_NAME] Insurance Solutions" at bounding box center [177, 317] width 273 height 13
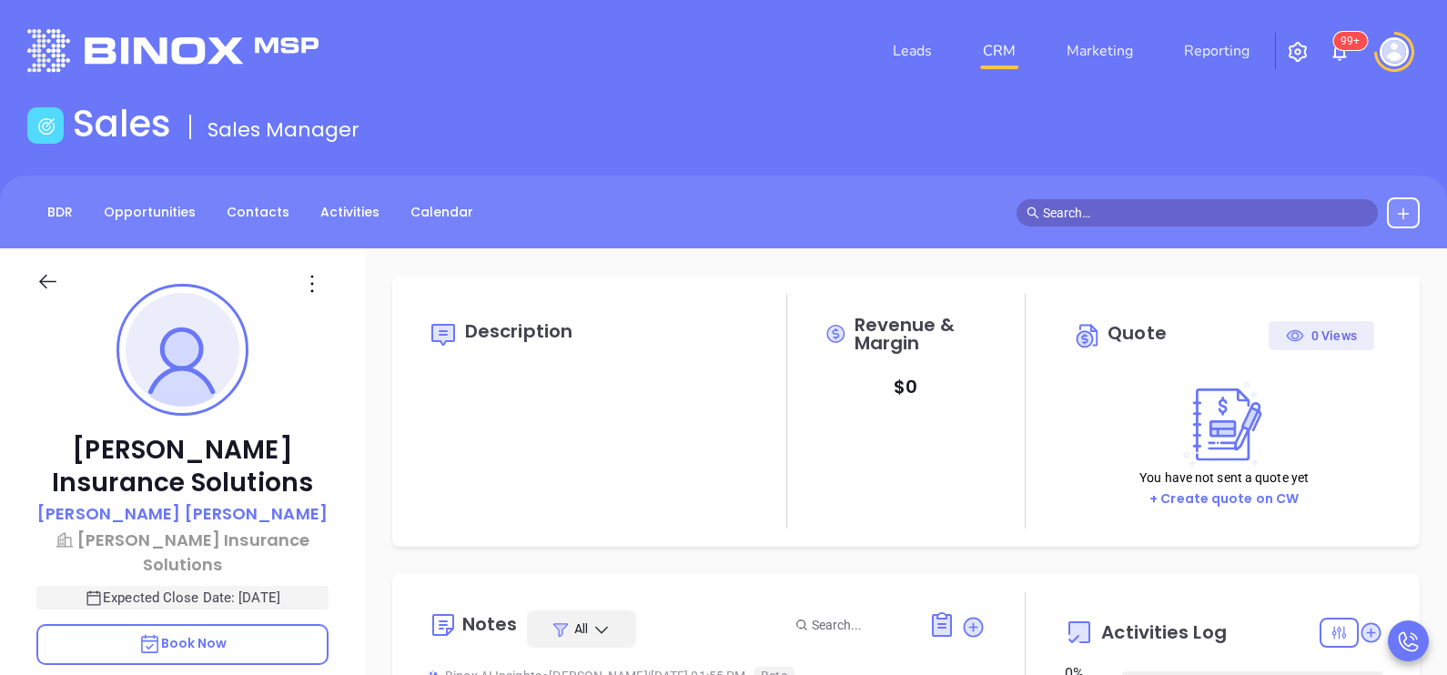
type input "[DATE]"
type input "[PERSON_NAME]"
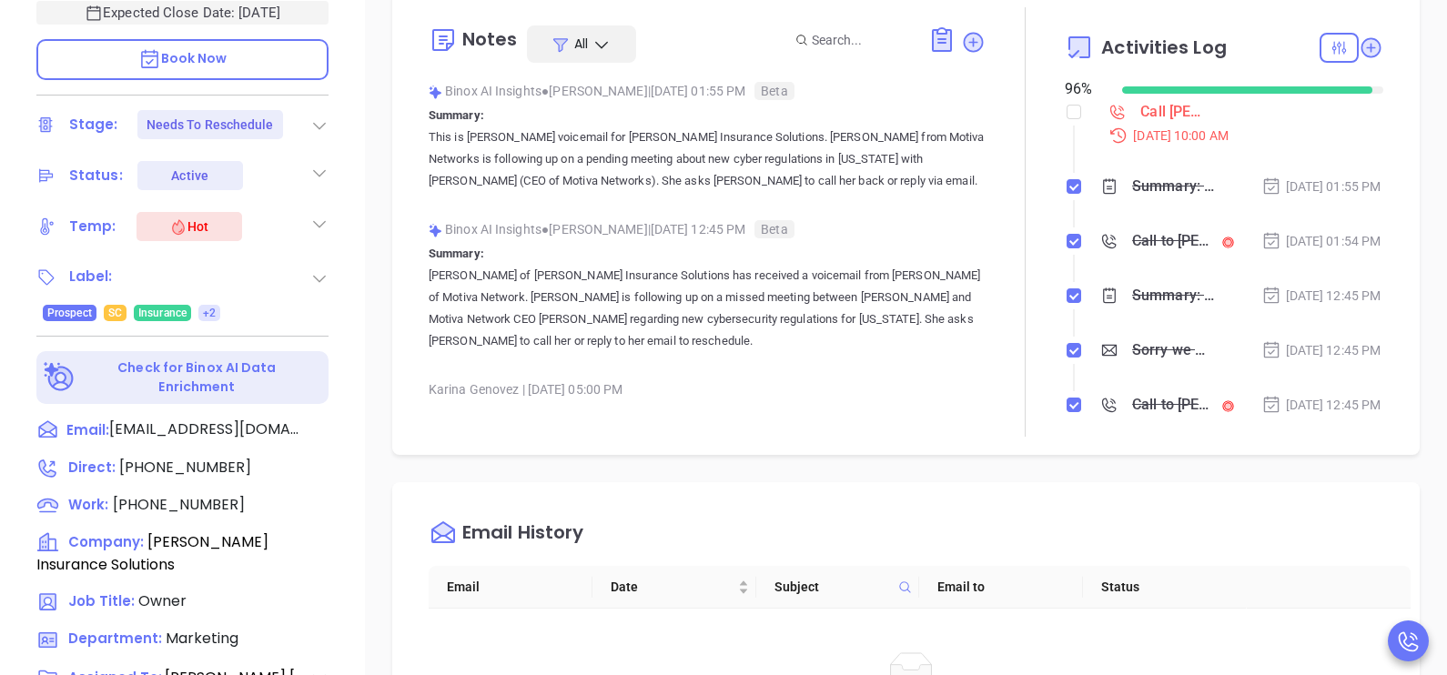
scroll to position [592, 0]
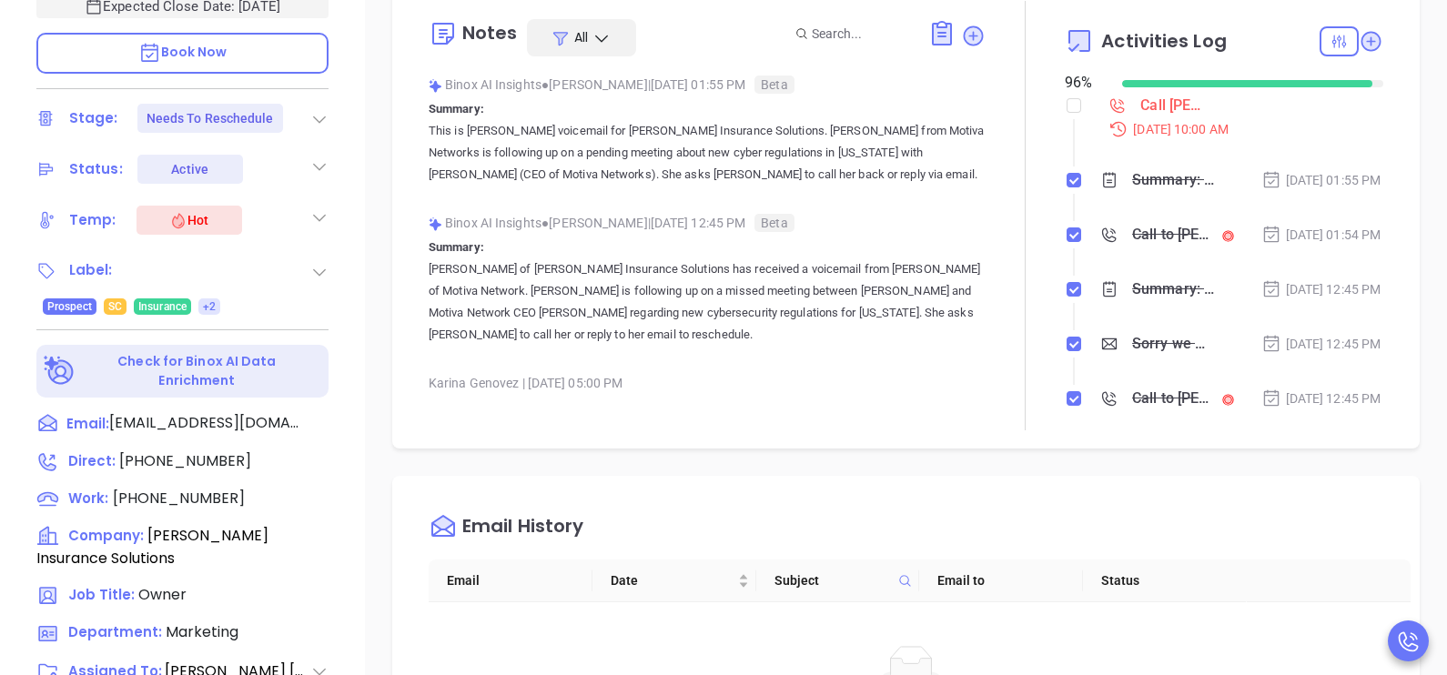
click at [1141, 104] on div "Call [PERSON_NAME] to follow up" at bounding box center [1171, 105] width 60 height 27
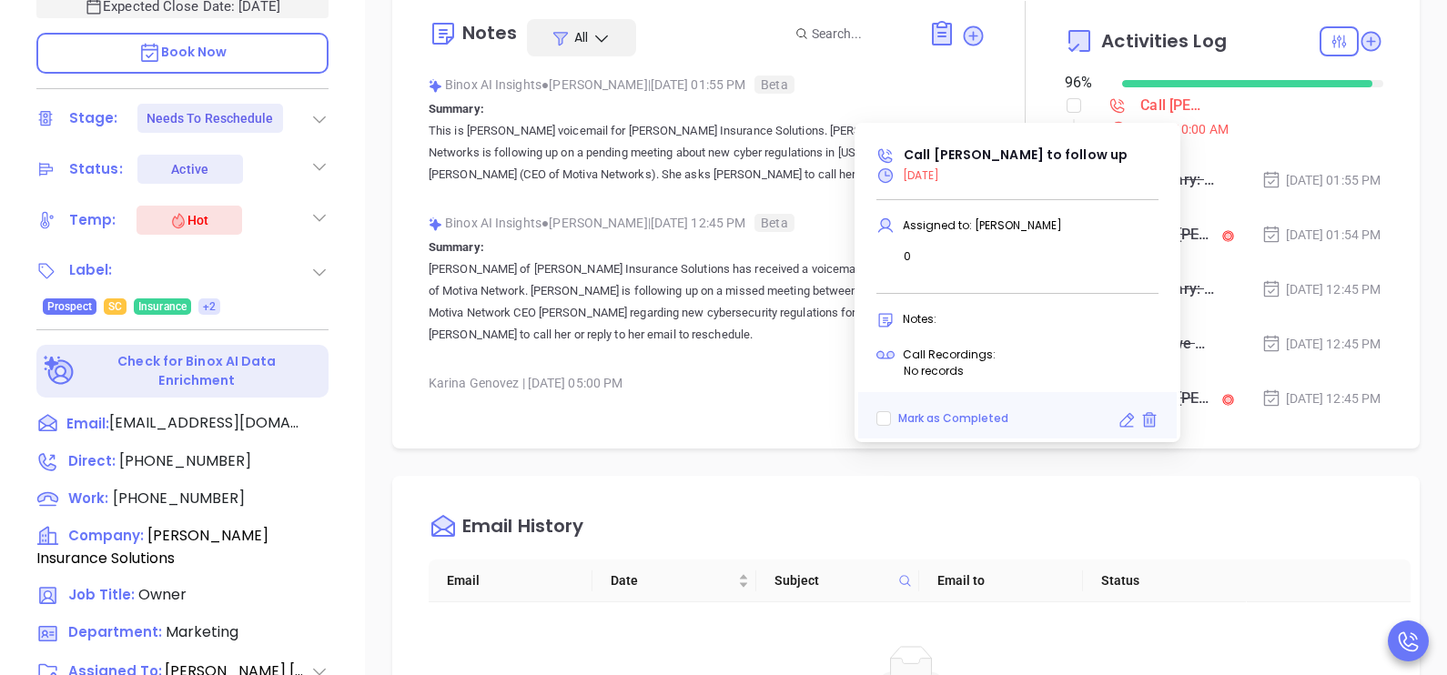
click at [1121, 411] on icon at bounding box center [1127, 420] width 18 height 18
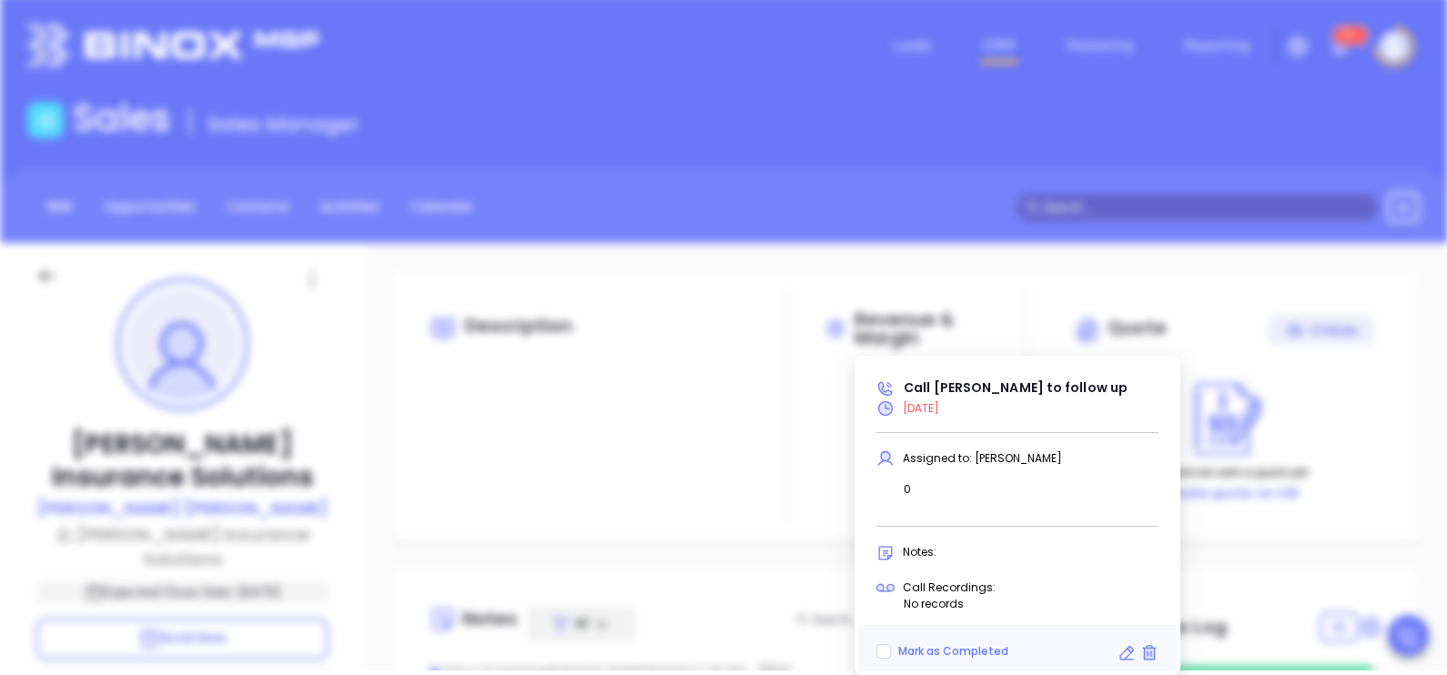
type input "[DATE]"
type input "Call [PERSON_NAME] to follow up"
type input "Call"
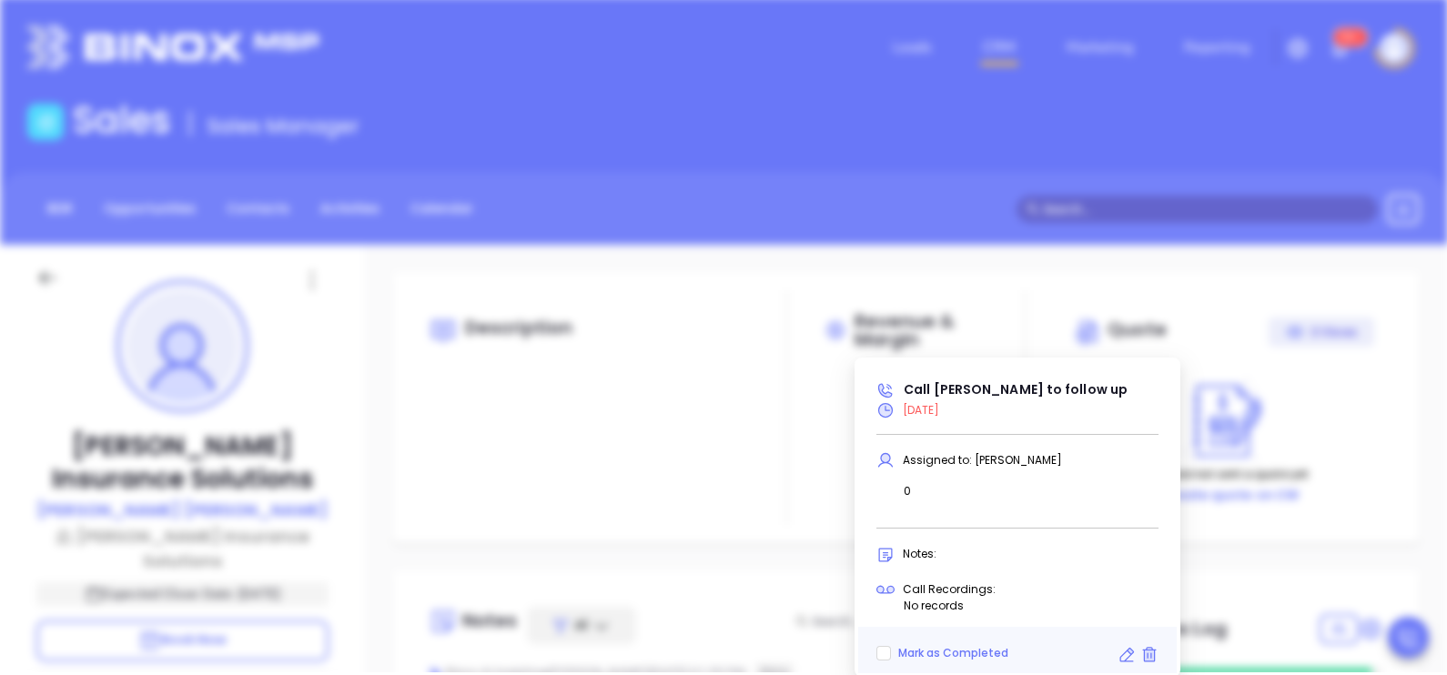
scroll to position [370, 0]
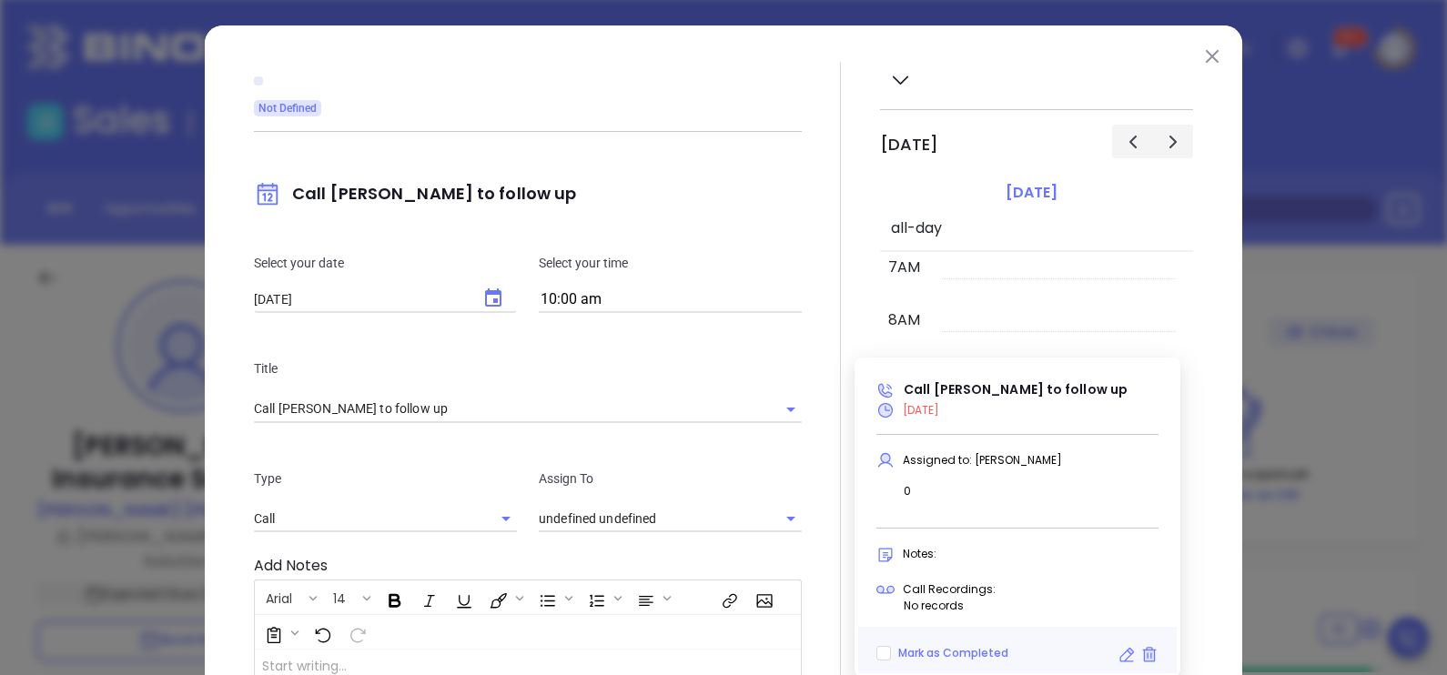
type input "[PERSON_NAME]"
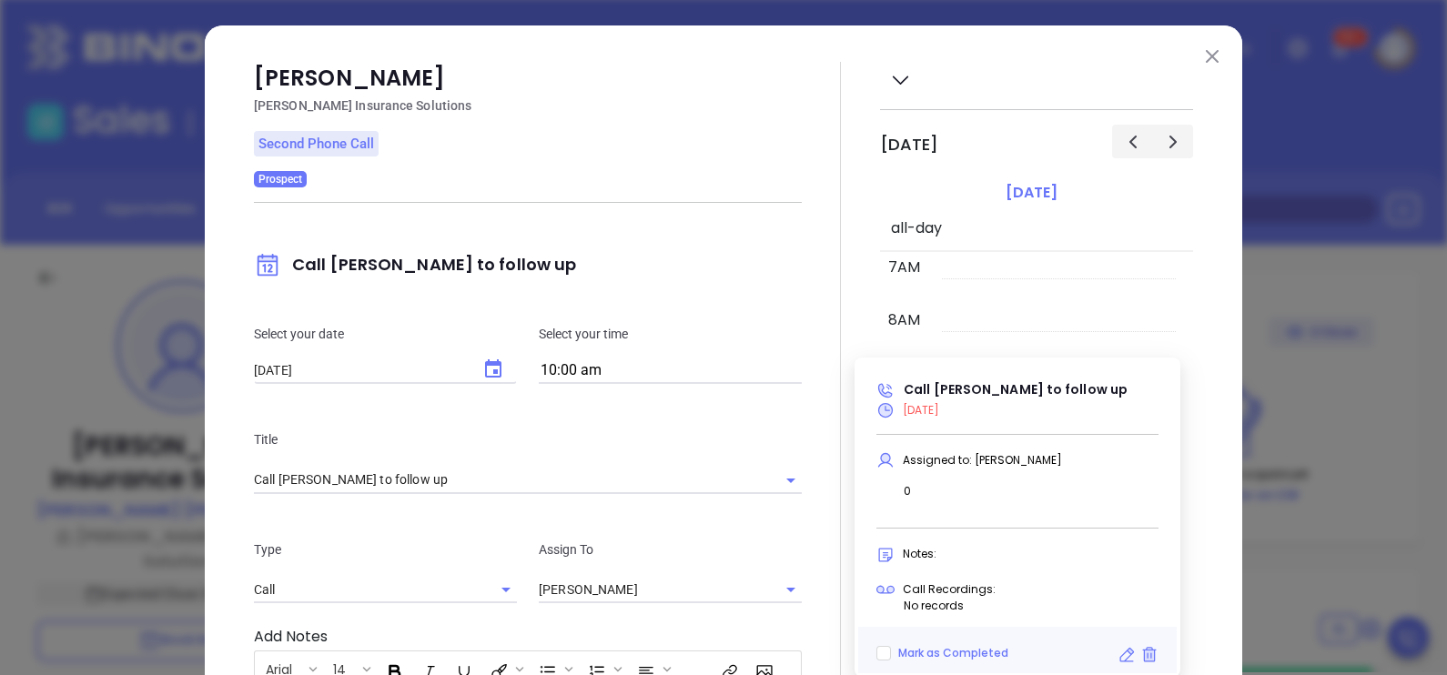
scroll to position [0, 0]
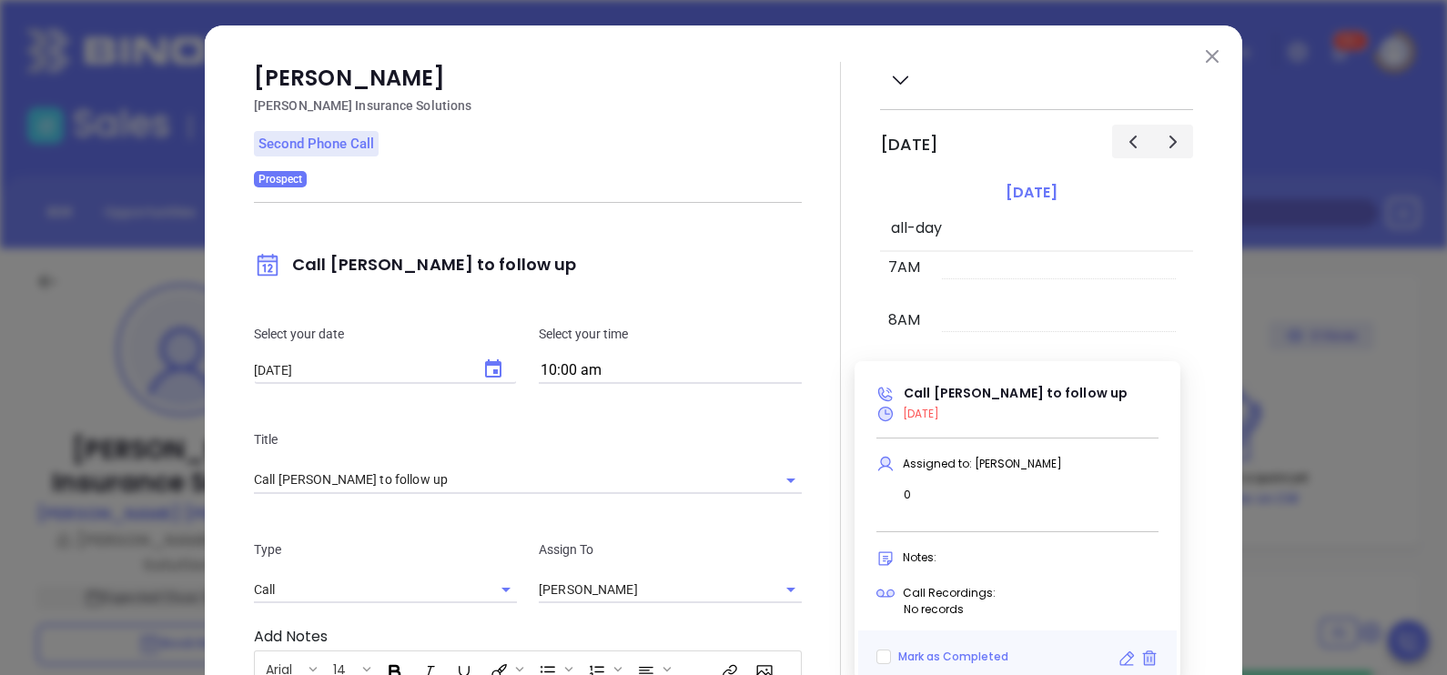
click at [483, 379] on icon "Choose date, selected date is Sep 25, 2025" at bounding box center [493, 370] width 22 height 22
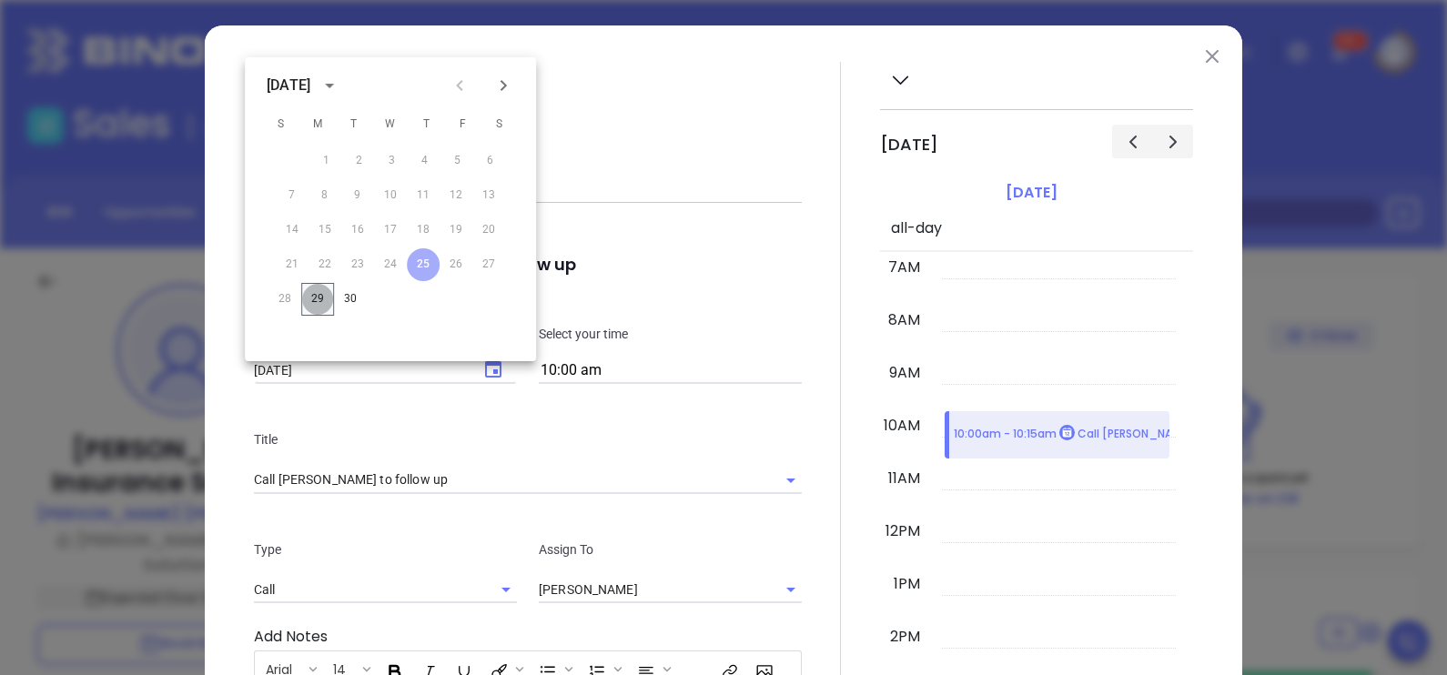
click at [319, 301] on button "29" at bounding box center [317, 299] width 33 height 33
type input "[DATE]"
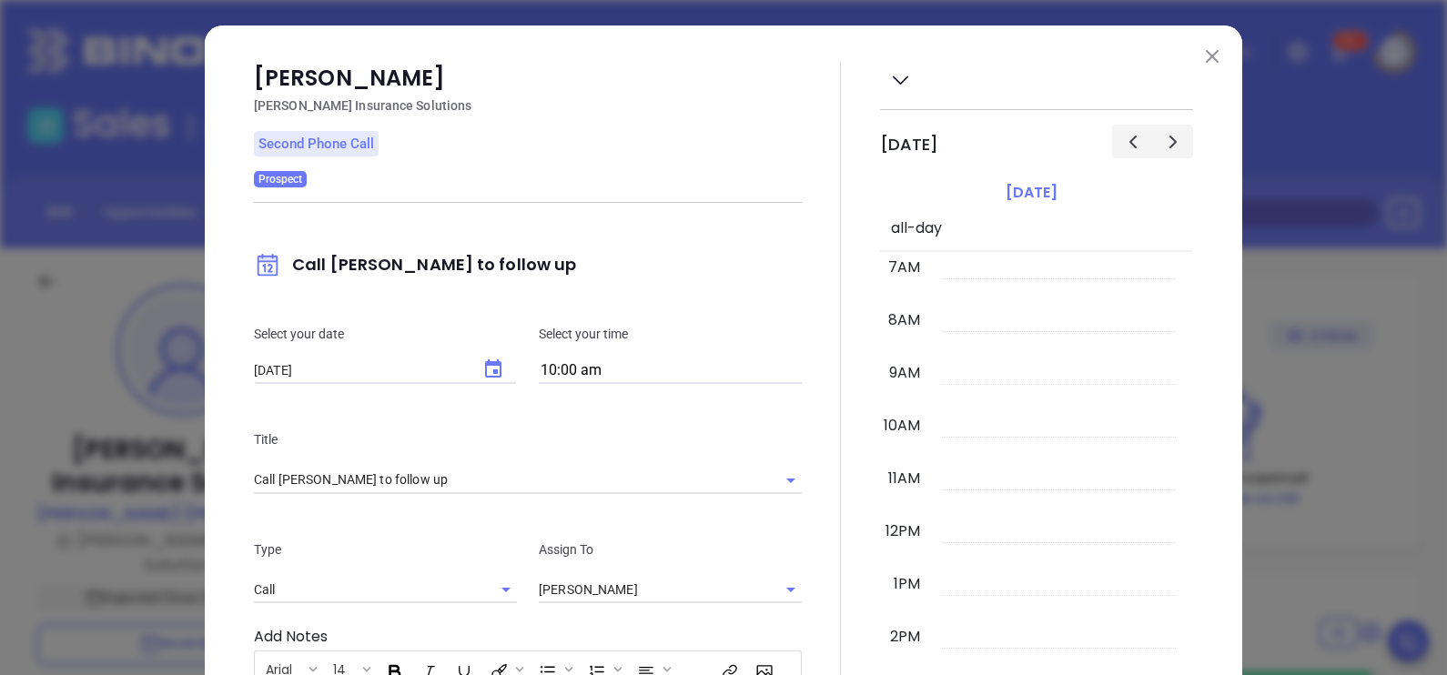
click at [781, 135] on div "[PERSON_NAME] Insurance Solutions Second Phone Call Prospect Call [PERSON_NAME]…" at bounding box center [528, 524] width 548 height 924
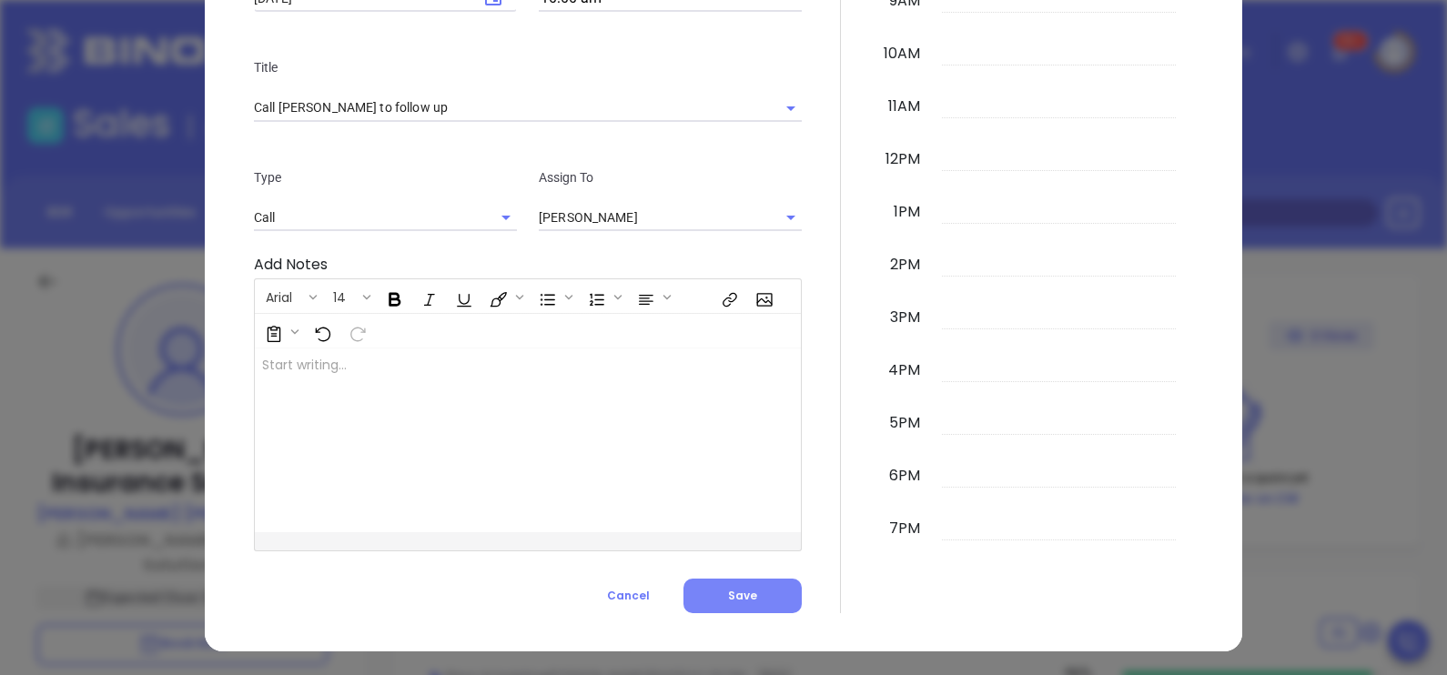
click at [757, 603] on button "Save" at bounding box center [743, 596] width 118 height 35
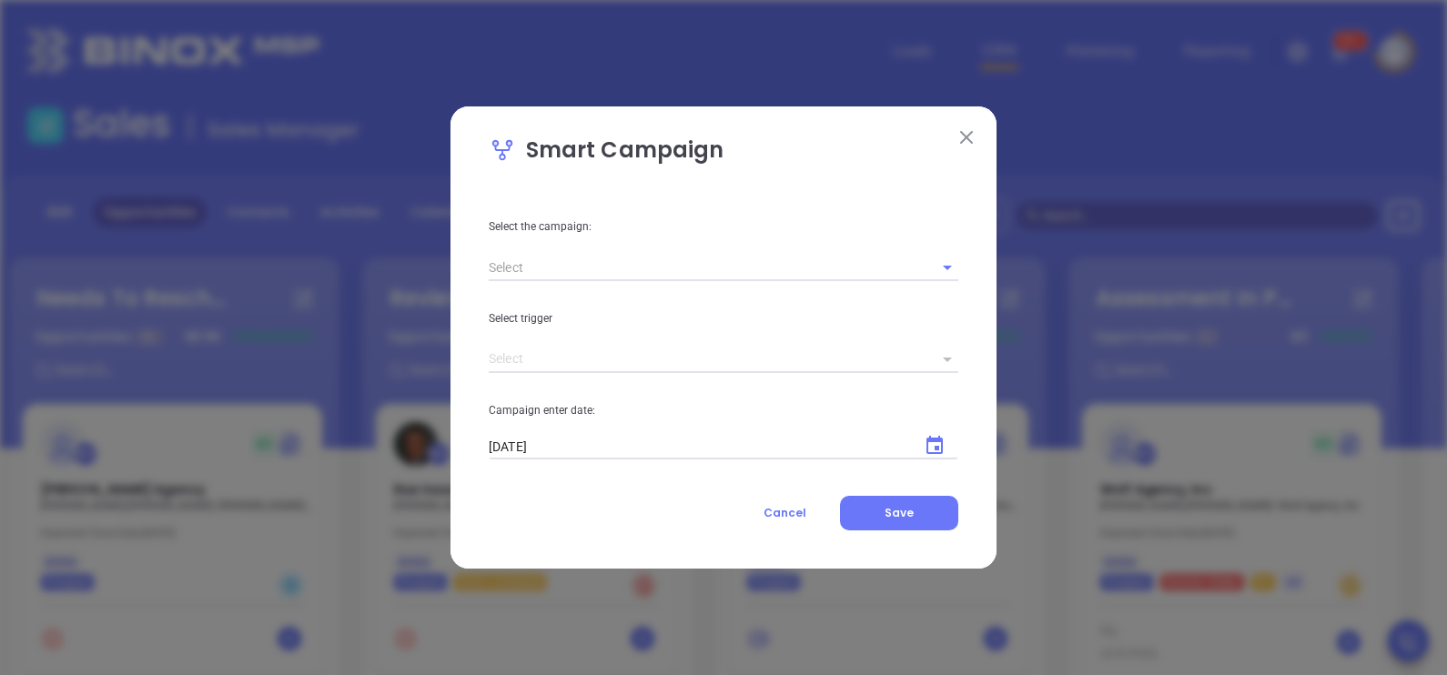
click at [969, 147] on button at bounding box center [967, 137] width 24 height 24
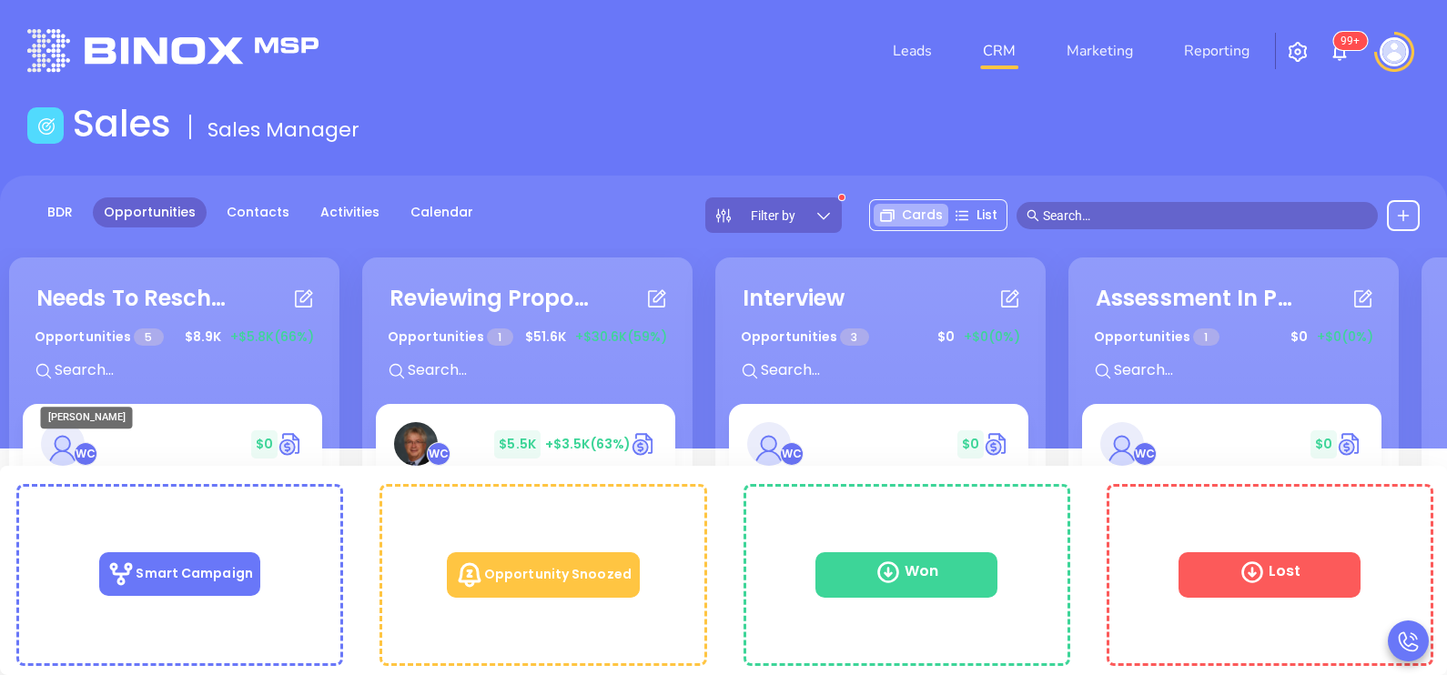
click at [81, 451] on div "WC" at bounding box center [86, 454] width 24 height 24
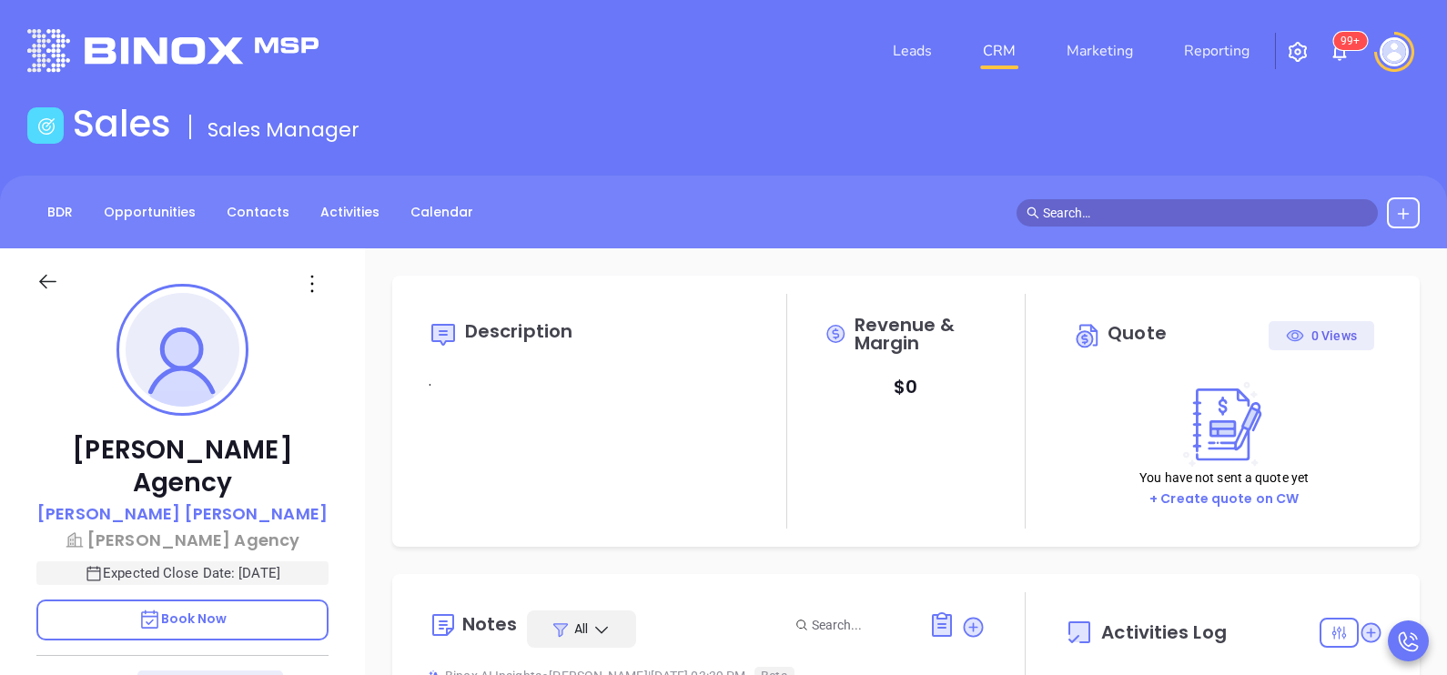
type input "[DATE]"
type input "[PERSON_NAME]"
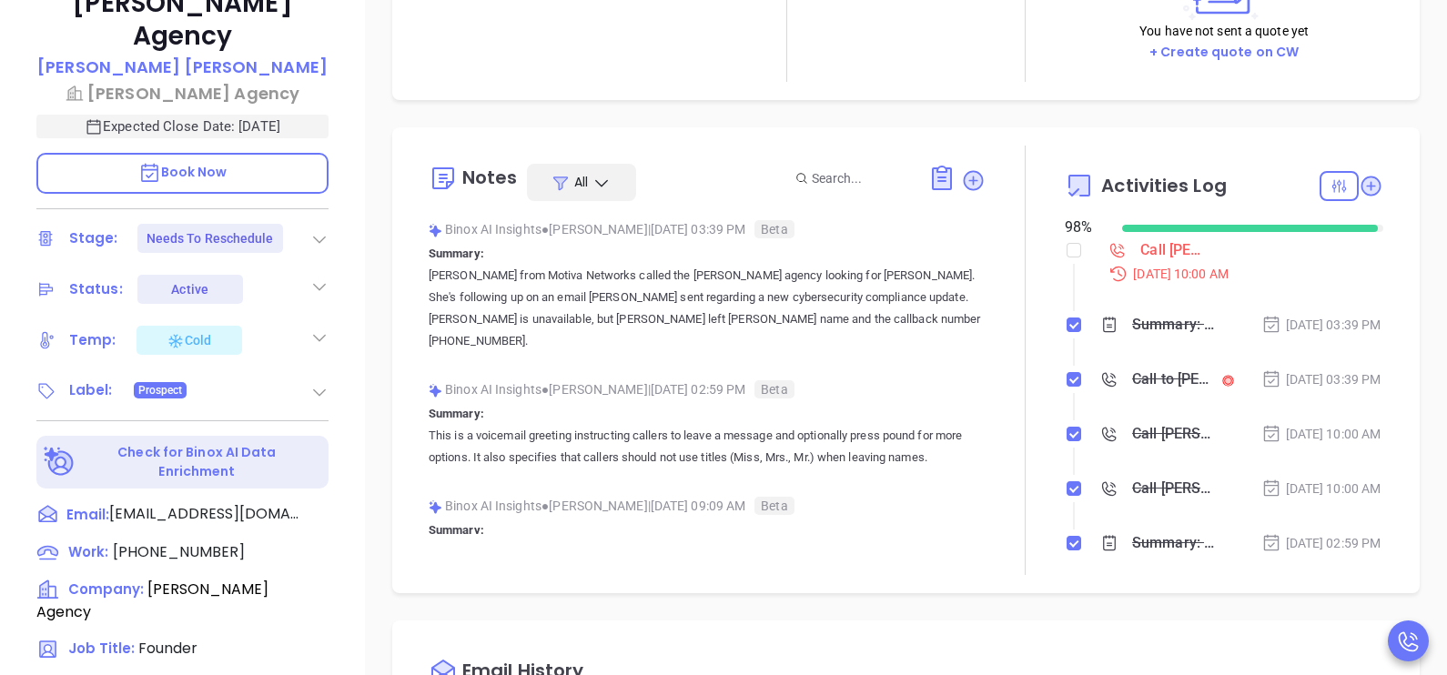
scroll to position [454, 0]
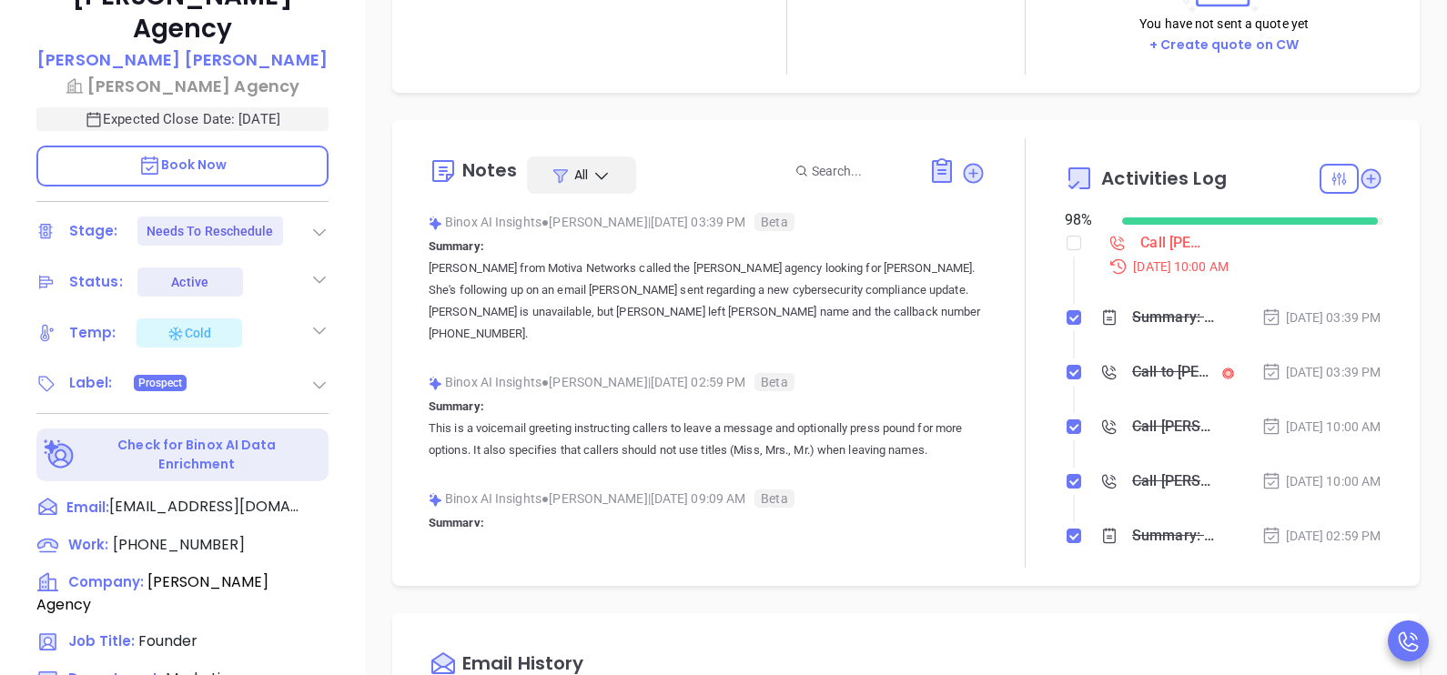
click at [1146, 236] on div "Call [PERSON_NAME] to follow up" at bounding box center [1171, 242] width 60 height 27
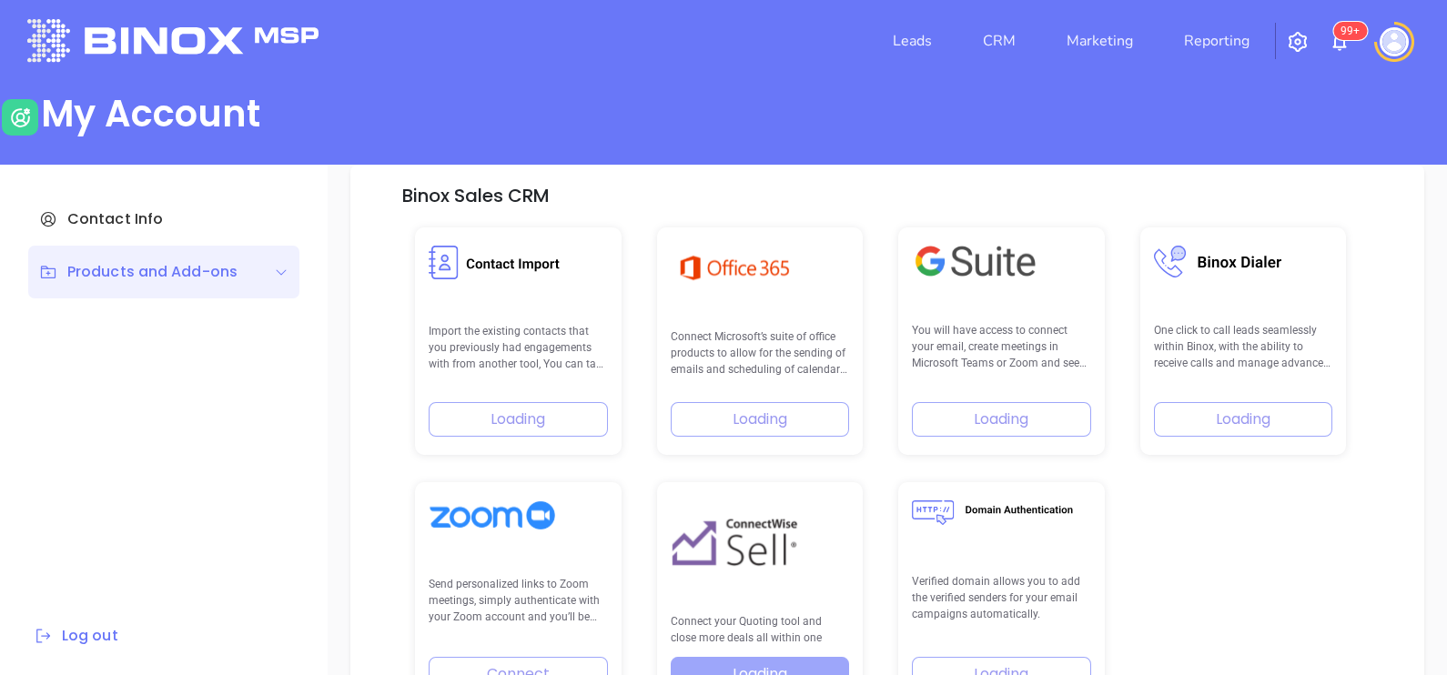
scroll to position [377, 0]
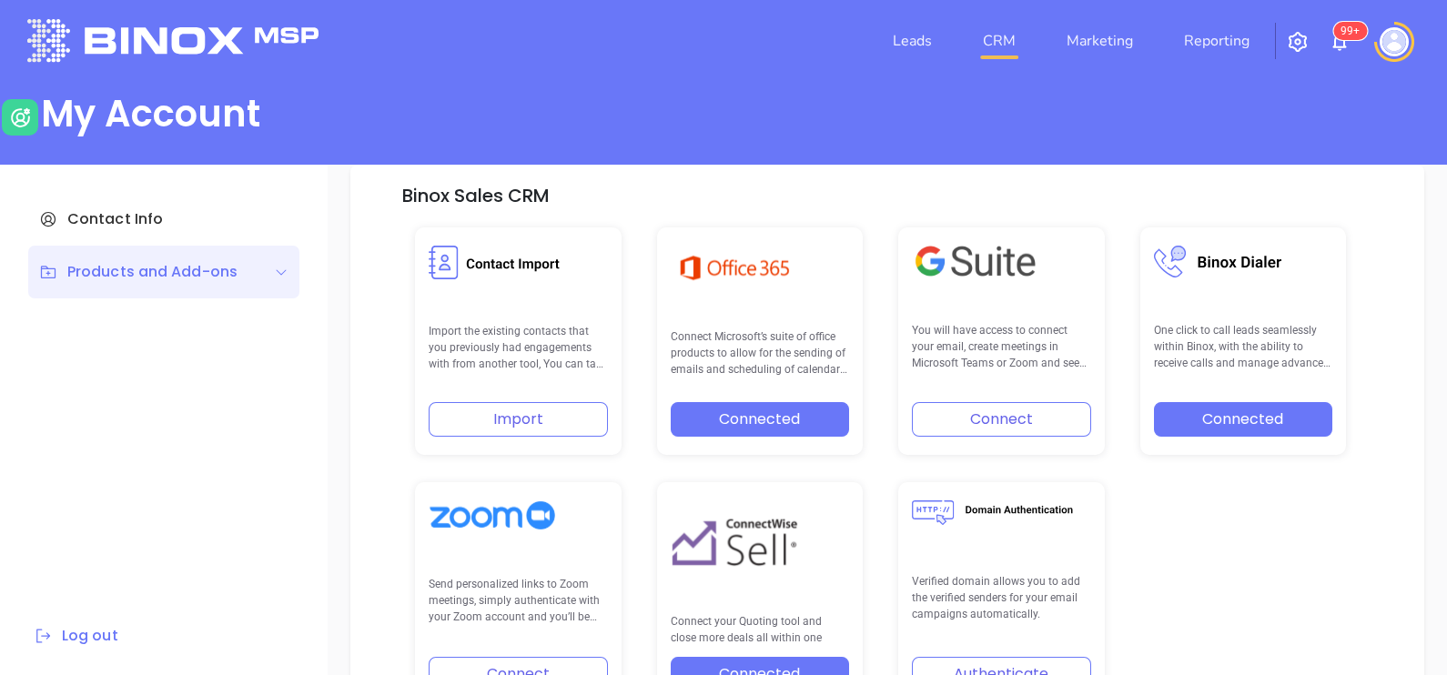
click at [993, 37] on link "CRM" at bounding box center [999, 41] width 47 height 36
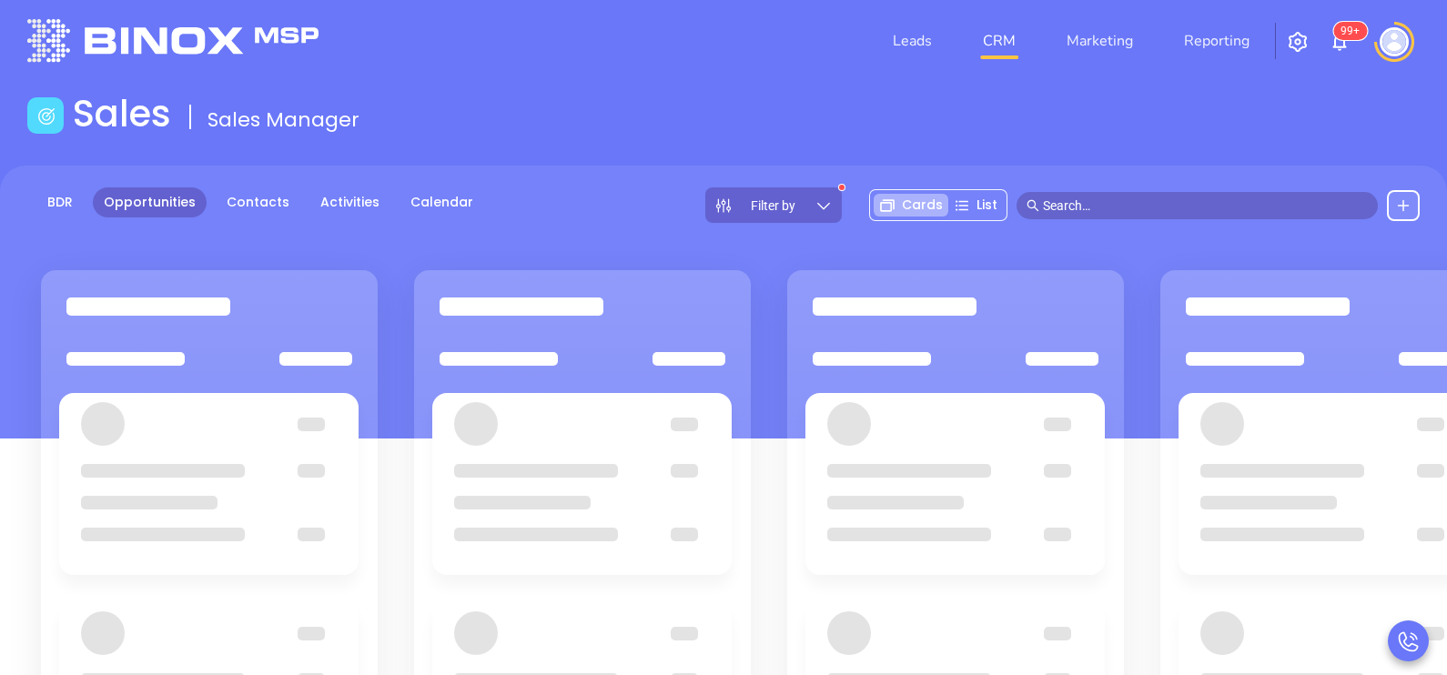
click at [827, 209] on icon at bounding box center [824, 206] width 18 height 18
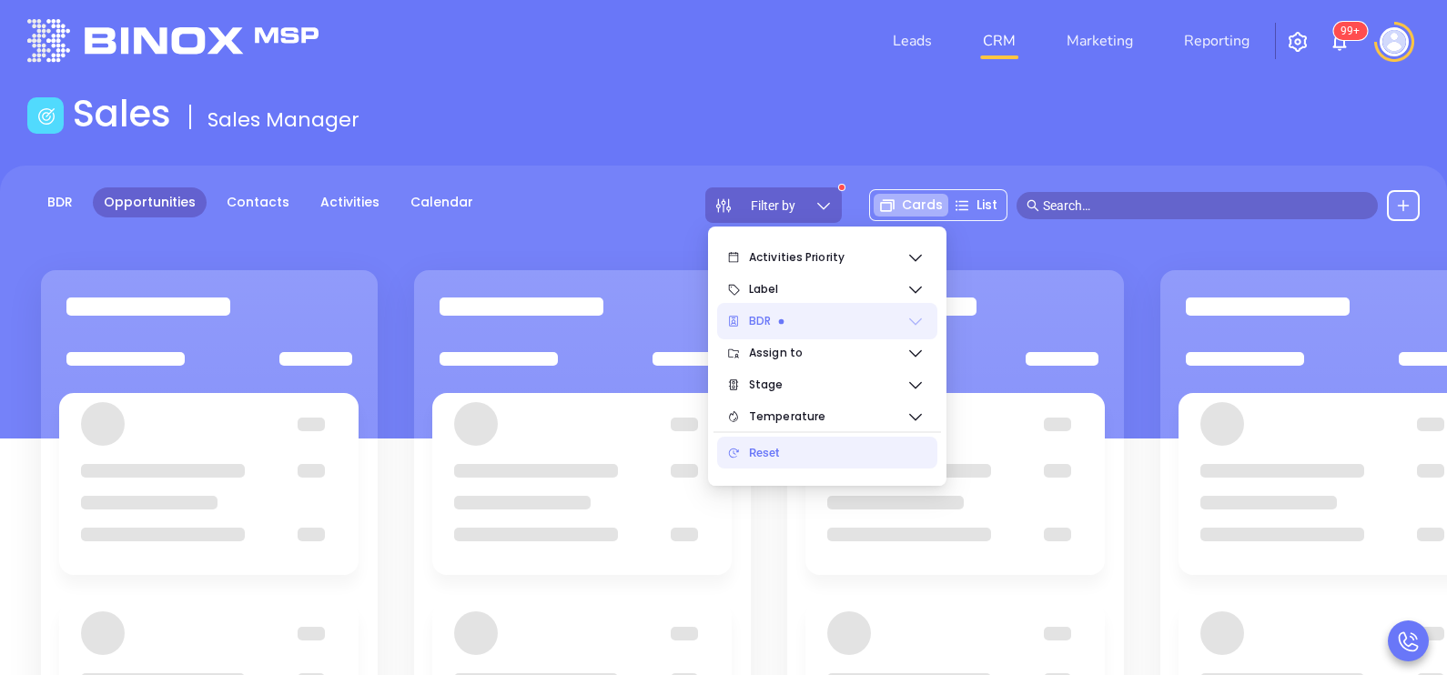
click at [919, 319] on icon at bounding box center [915, 322] width 13 height 7
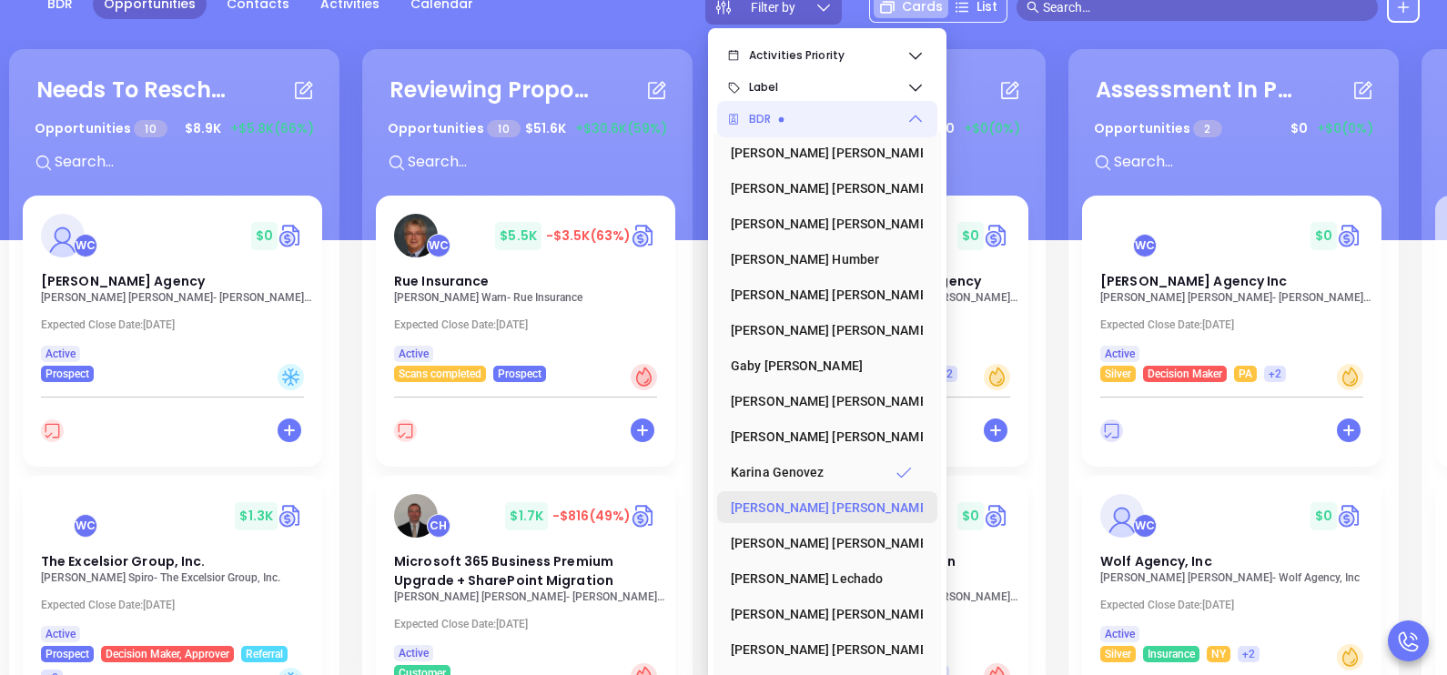
scroll to position [237, 0]
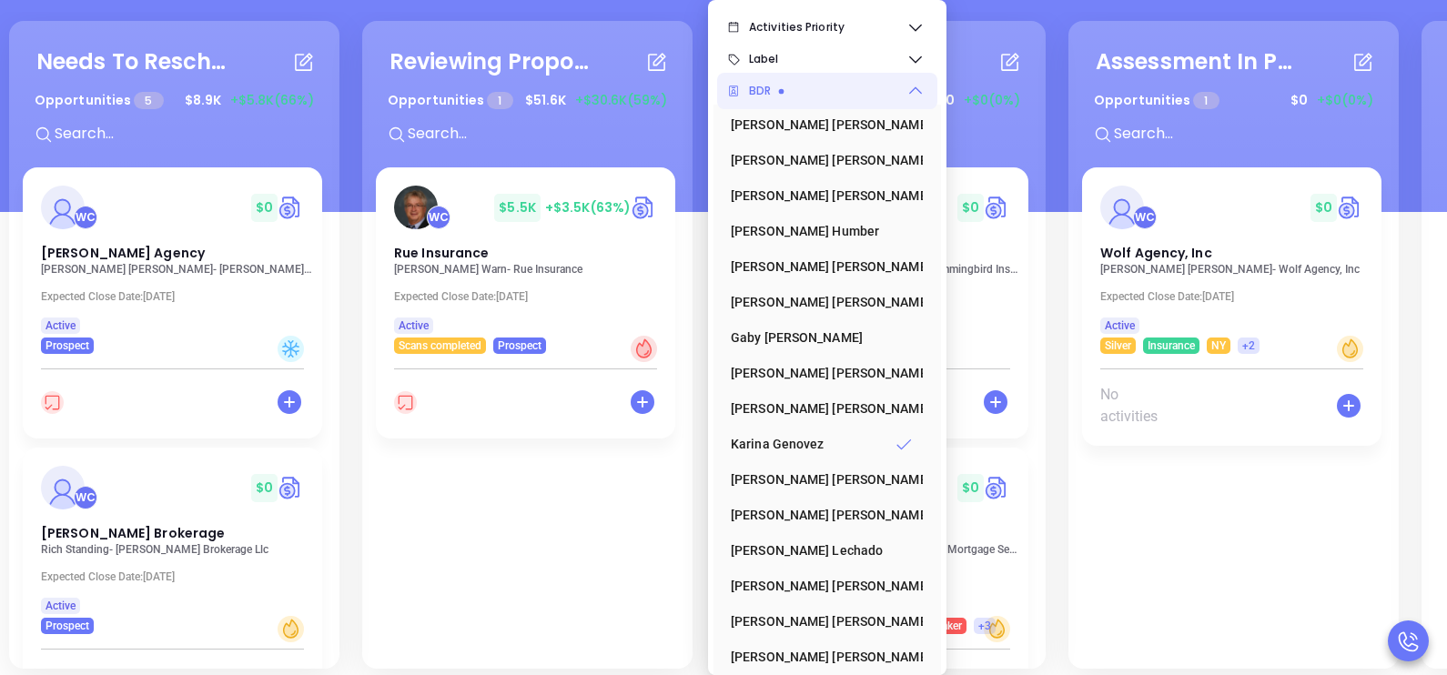
click at [346, 266] on div "Needs To Reschedule Opportunities 5 $ 8.9K +$5.8K (66%) + WC $ 0 Vitale Agency …" at bounding box center [1064, 344] width 2119 height 657
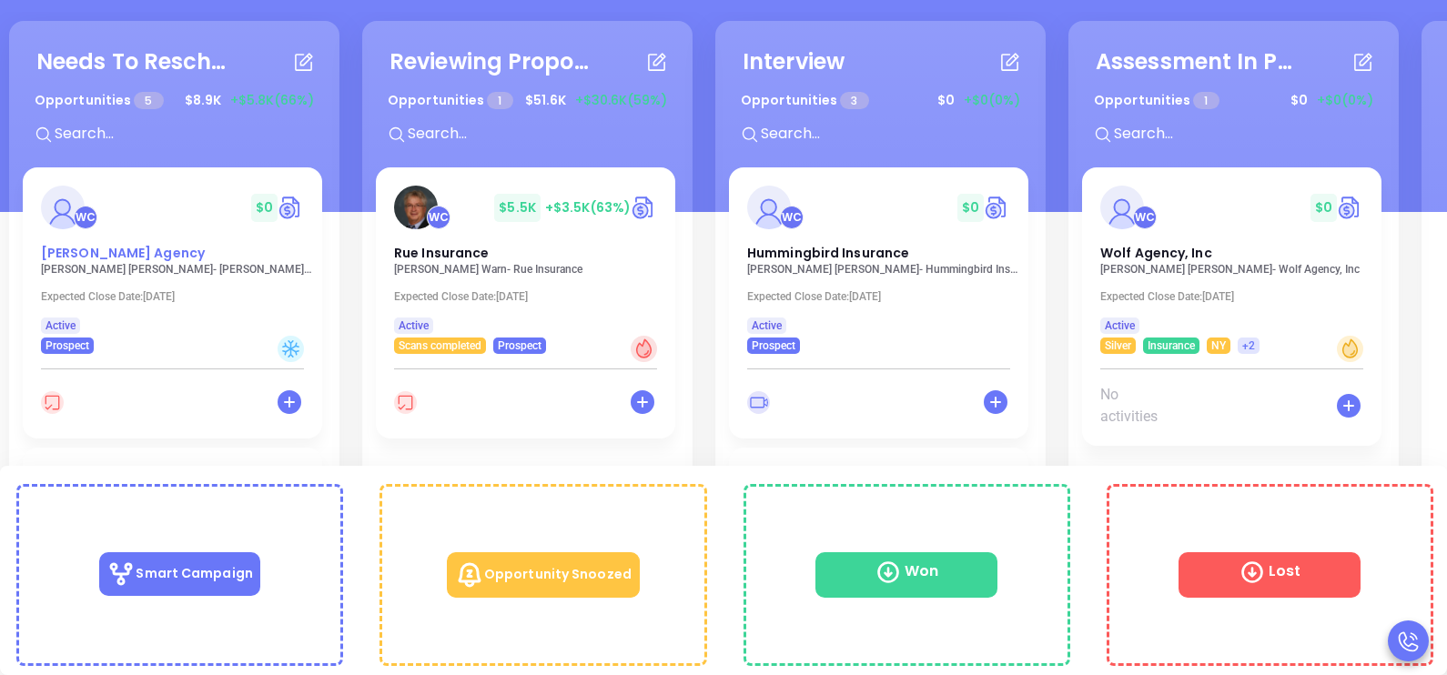
click at [75, 258] on span "[PERSON_NAME] Agency" at bounding box center [123, 253] width 164 height 18
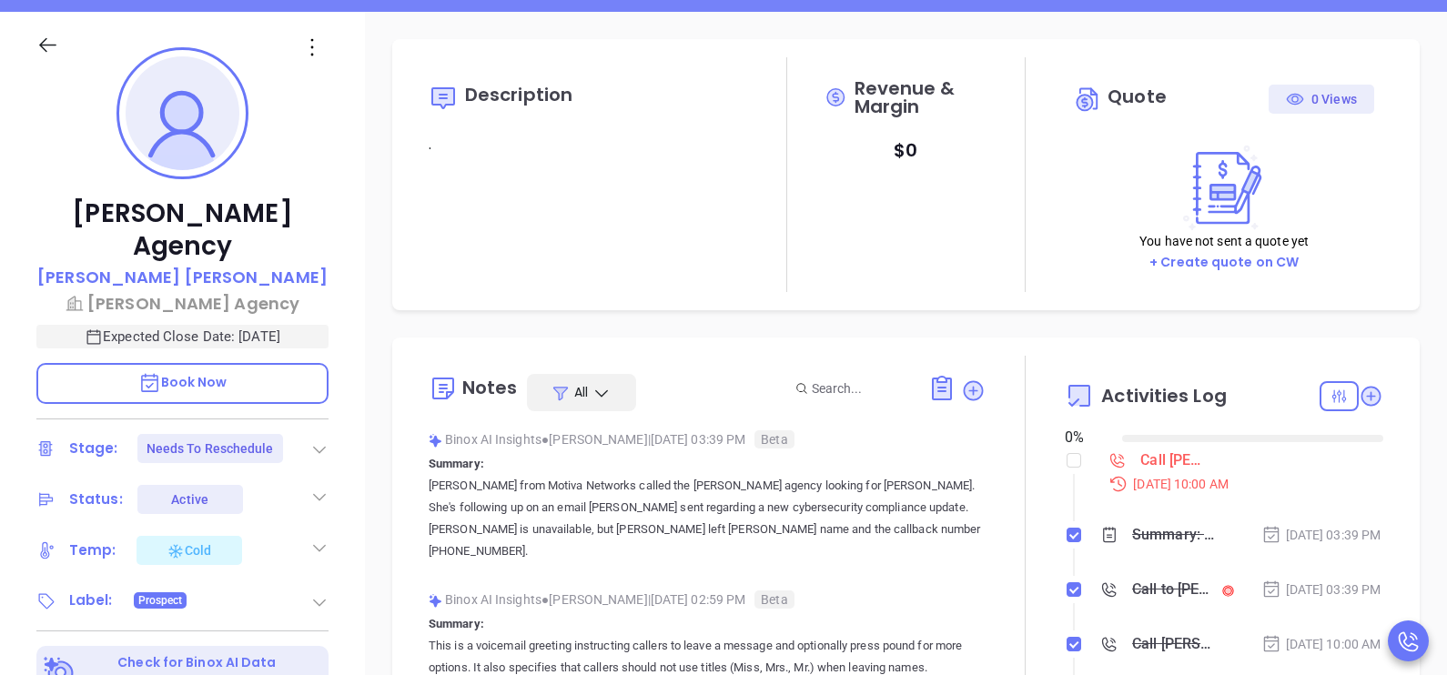
type input "[DATE]"
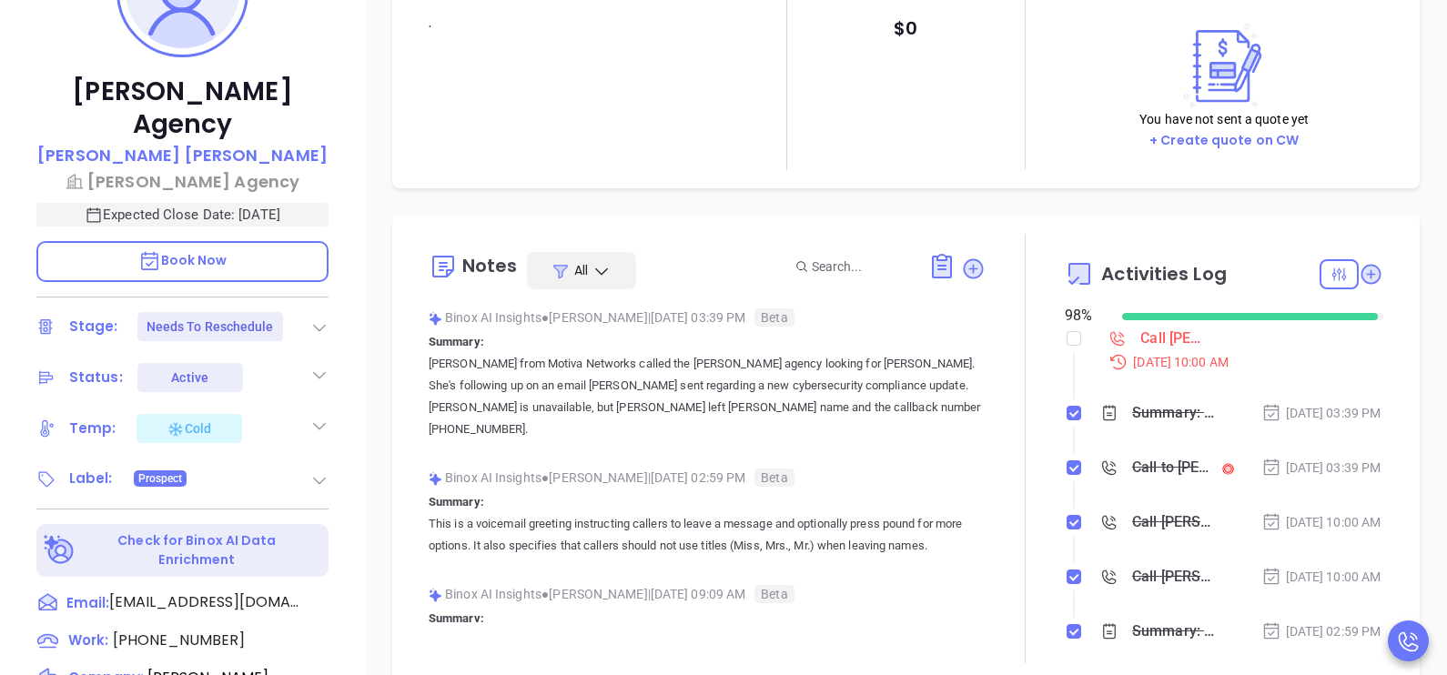
scroll to position [501, 0]
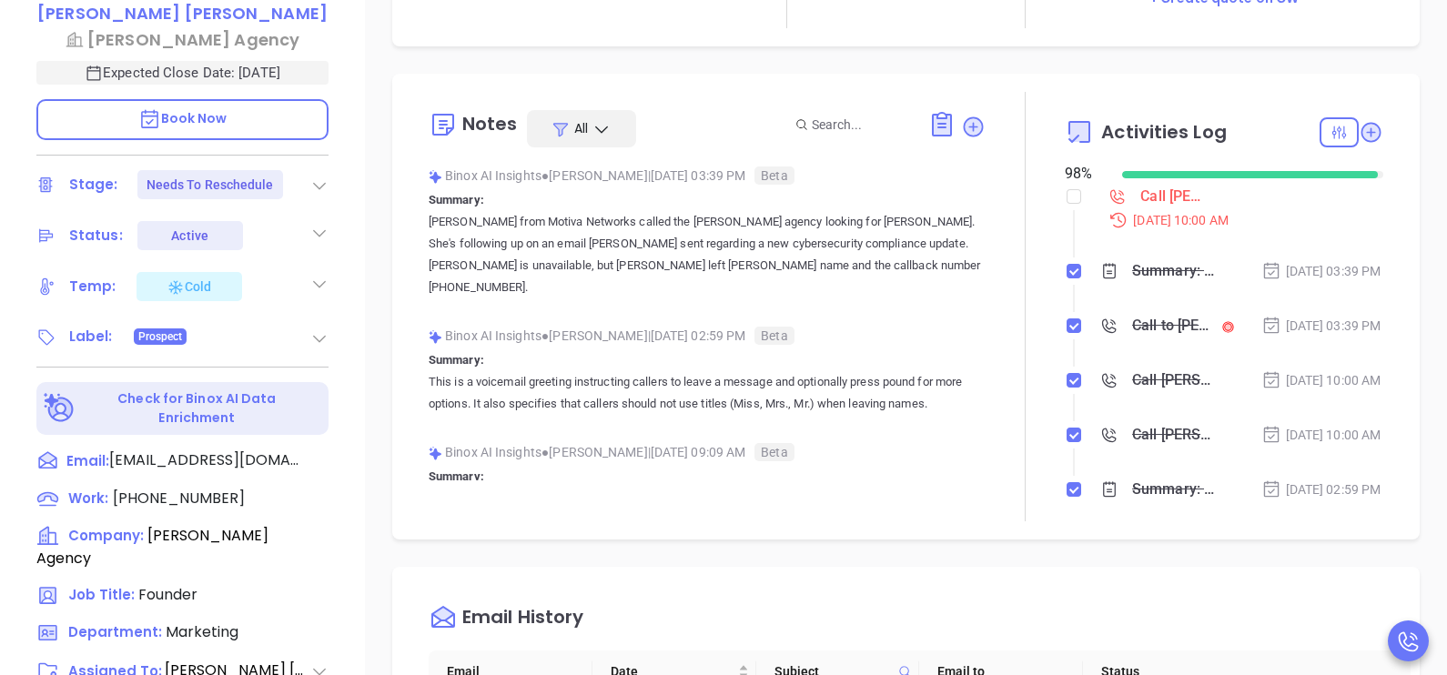
type input "[PERSON_NAME]"
click at [1149, 202] on div "Call [PERSON_NAME] to follow up" at bounding box center [1171, 196] width 60 height 27
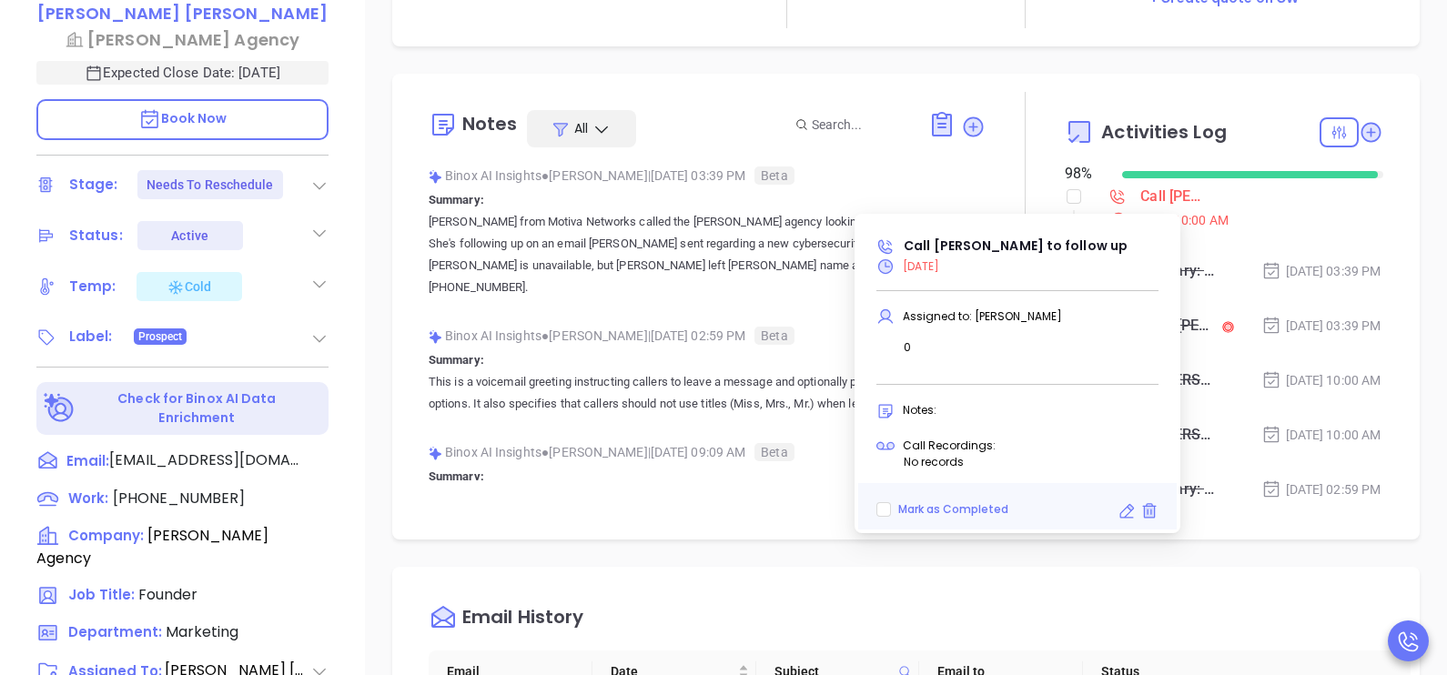
click at [1127, 510] on icon at bounding box center [1127, 511] width 18 height 18
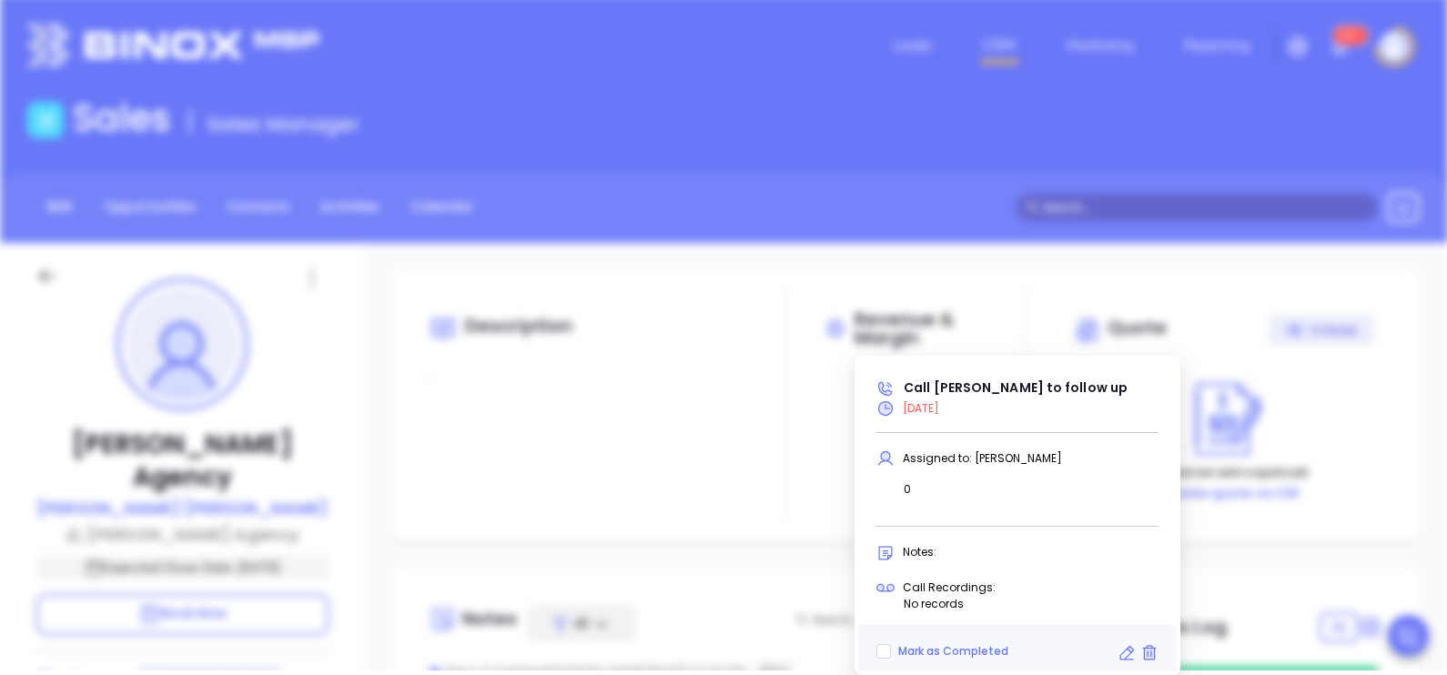
type input "09/26/2025"
type input "Call [PERSON_NAME] to follow up"
type input "Call"
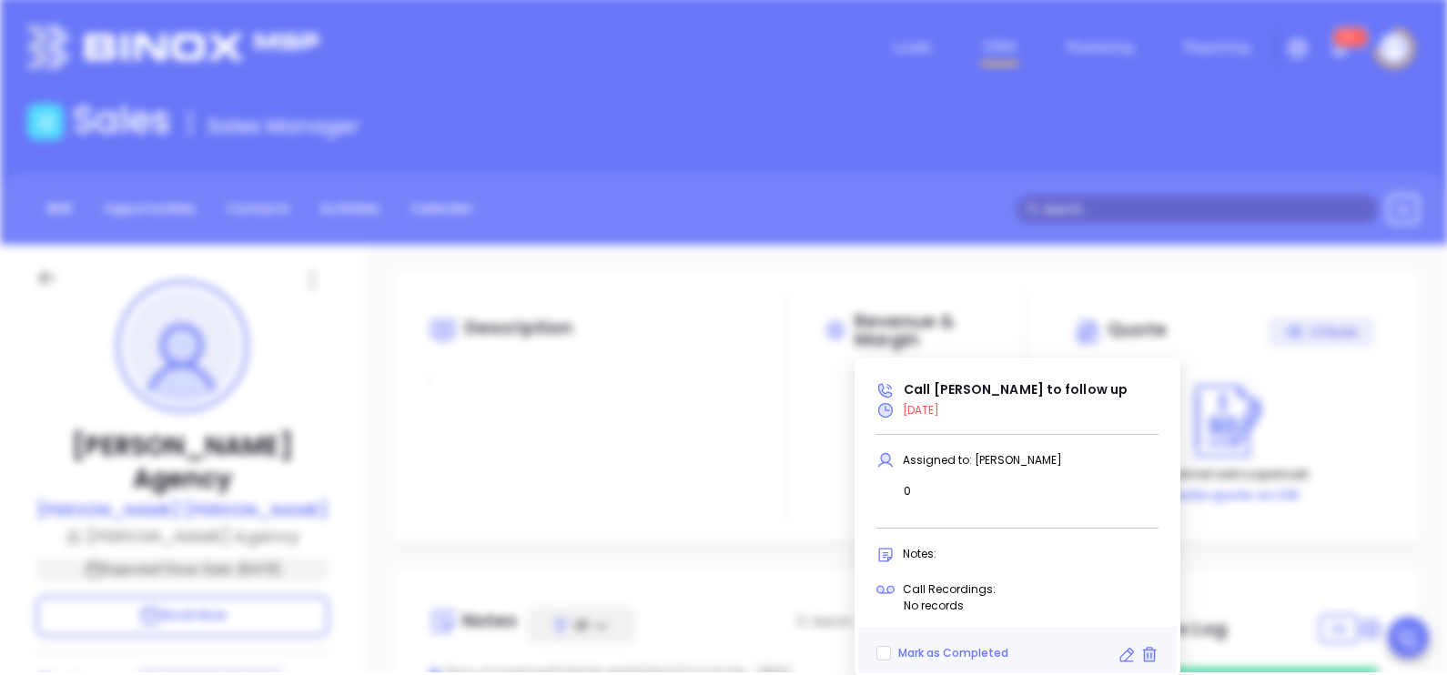
scroll to position [370, 0]
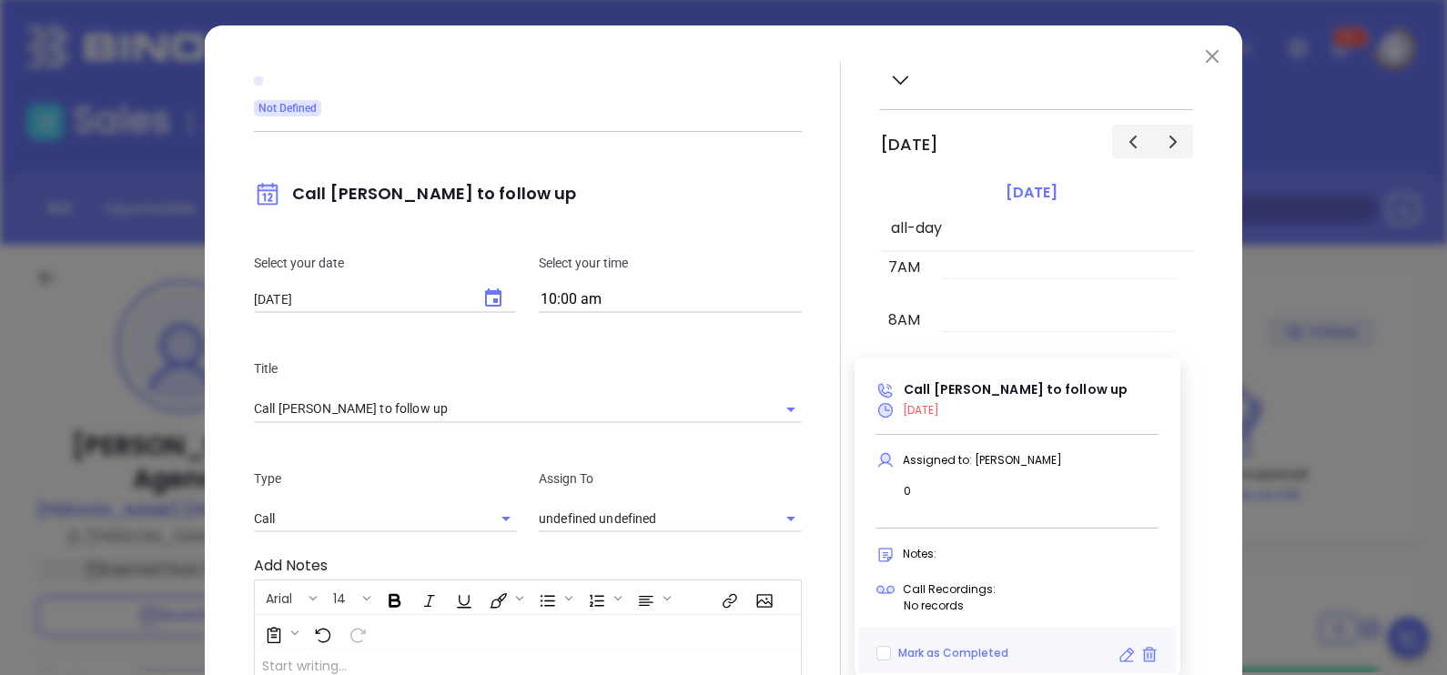
type input "[PERSON_NAME]"
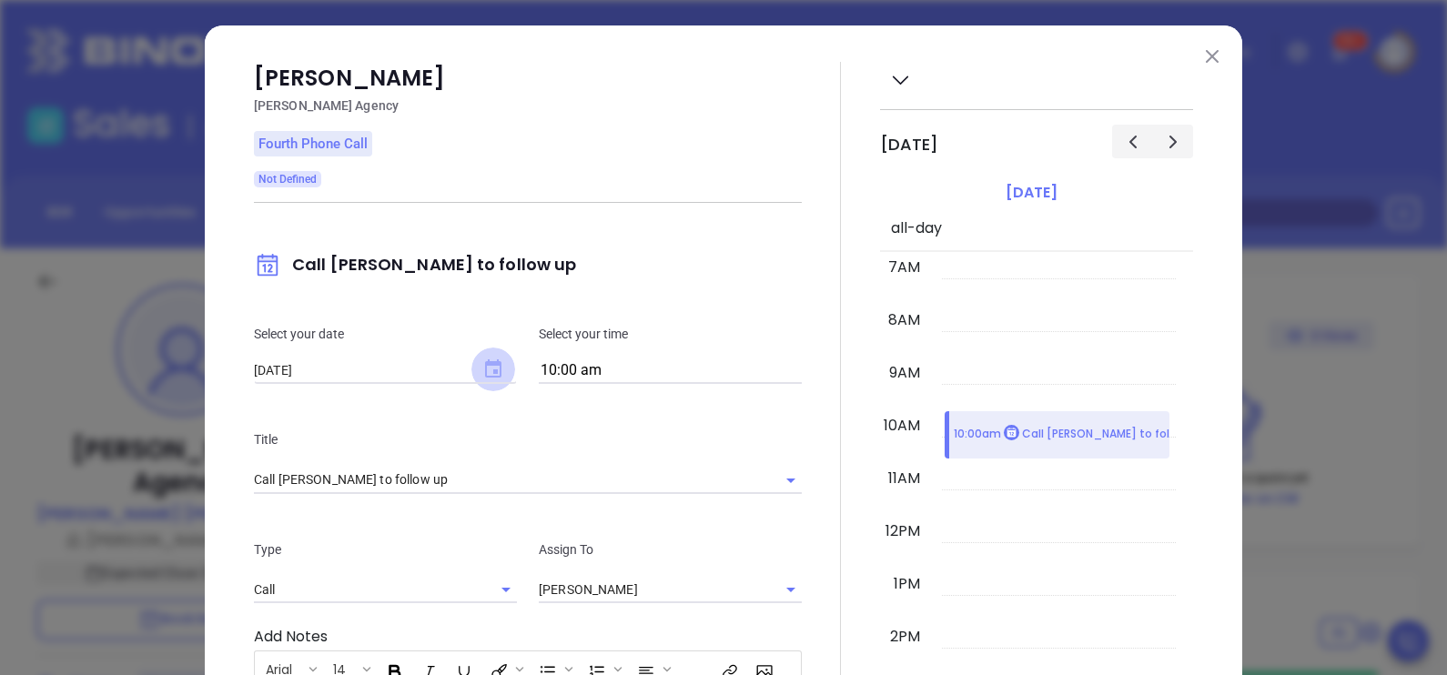
scroll to position [0, 0]
click at [488, 365] on icon "Choose date, selected date is Sep 26, 2025" at bounding box center [493, 369] width 16 height 18
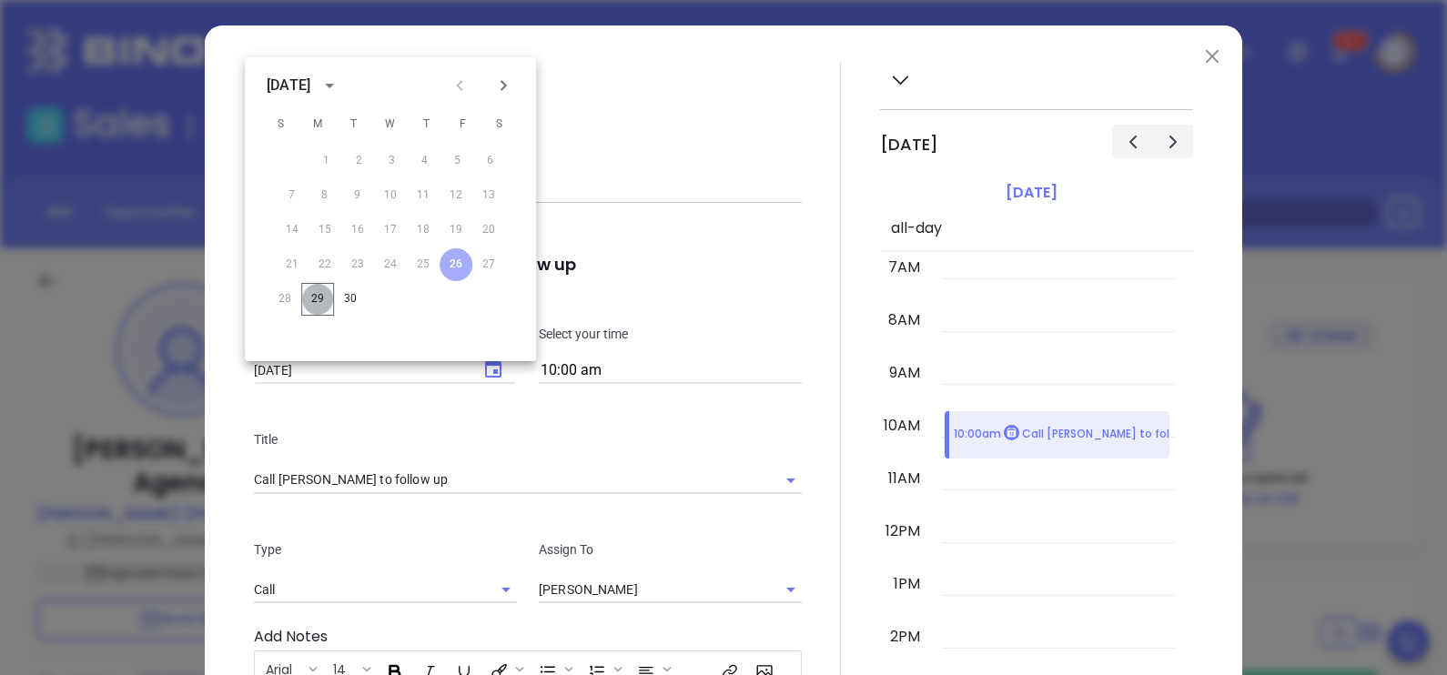
click at [323, 303] on button "29" at bounding box center [317, 299] width 33 height 33
type input "[DATE]"
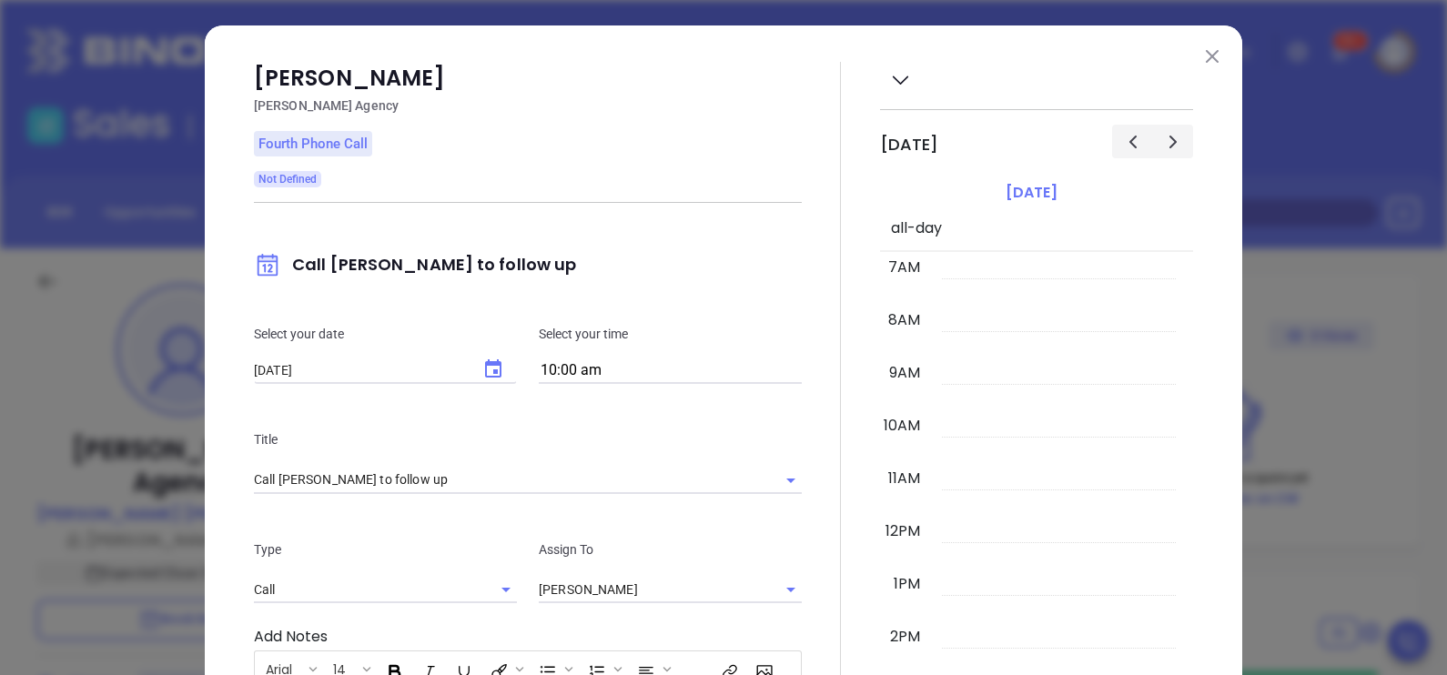
scroll to position [372, 0]
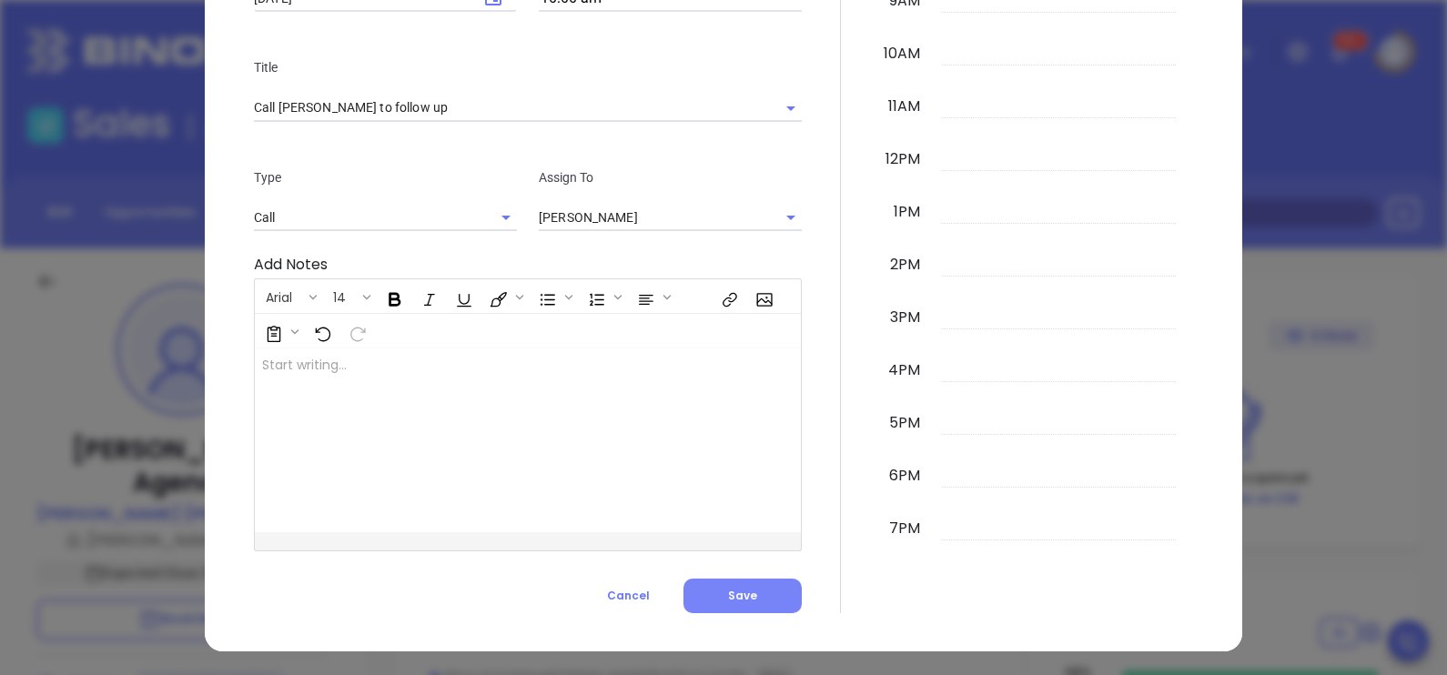
click at [704, 602] on button "Save" at bounding box center [743, 596] width 118 height 35
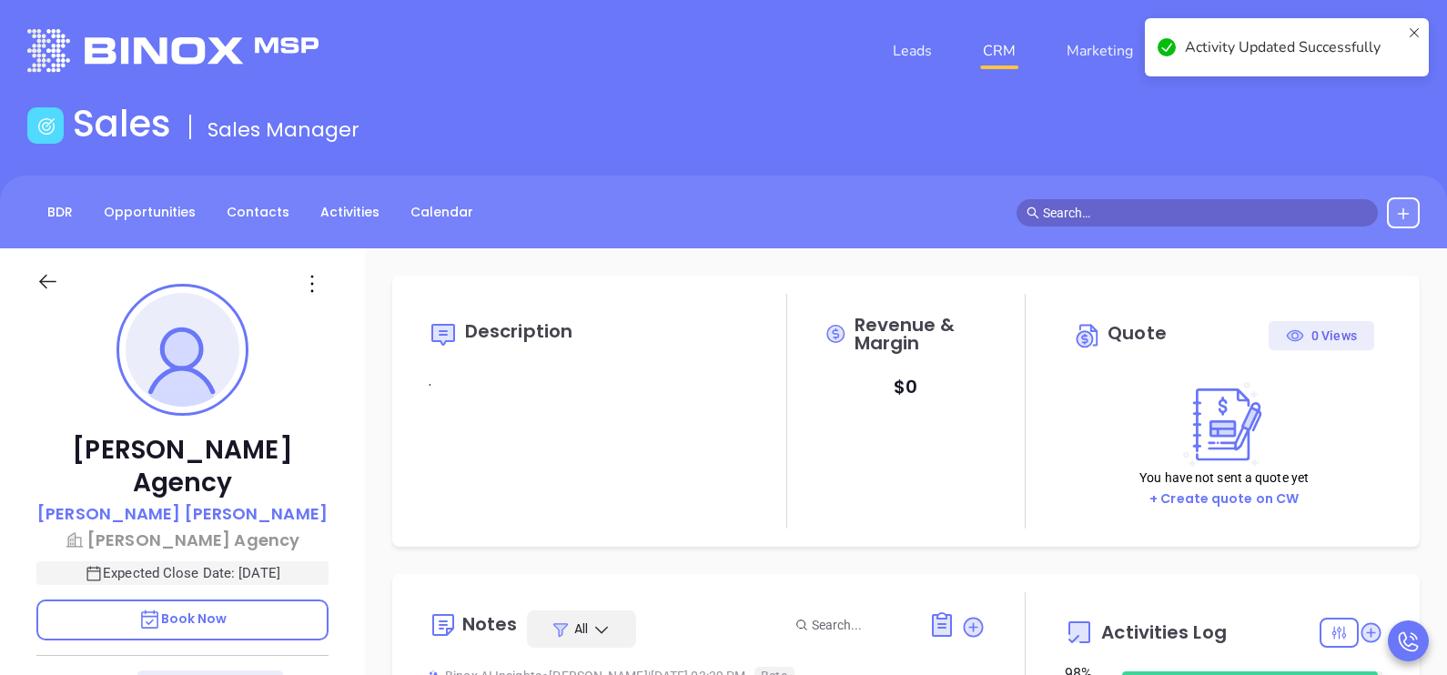
click at [1433, 193] on div "BDR Opportunities Contacts Activities Calendar" at bounding box center [723, 212] width 1447 height 73
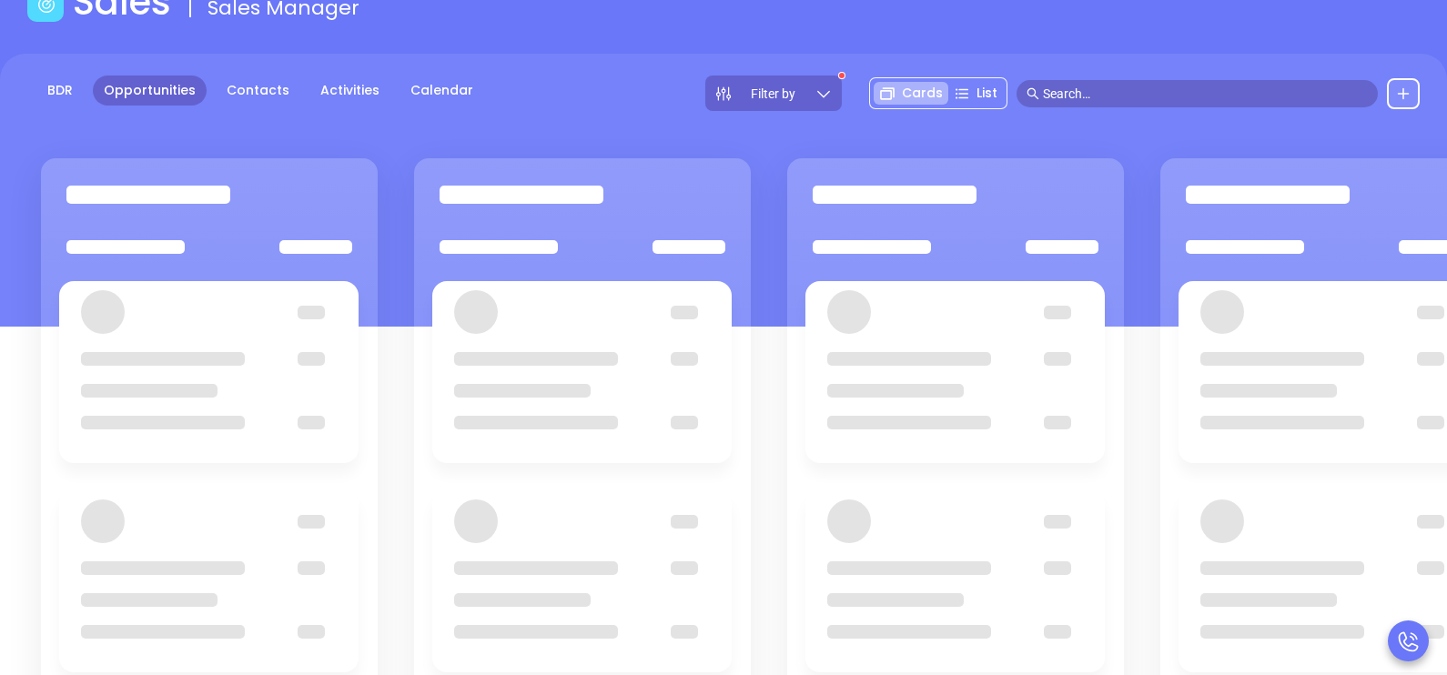
scroll to position [237, 0]
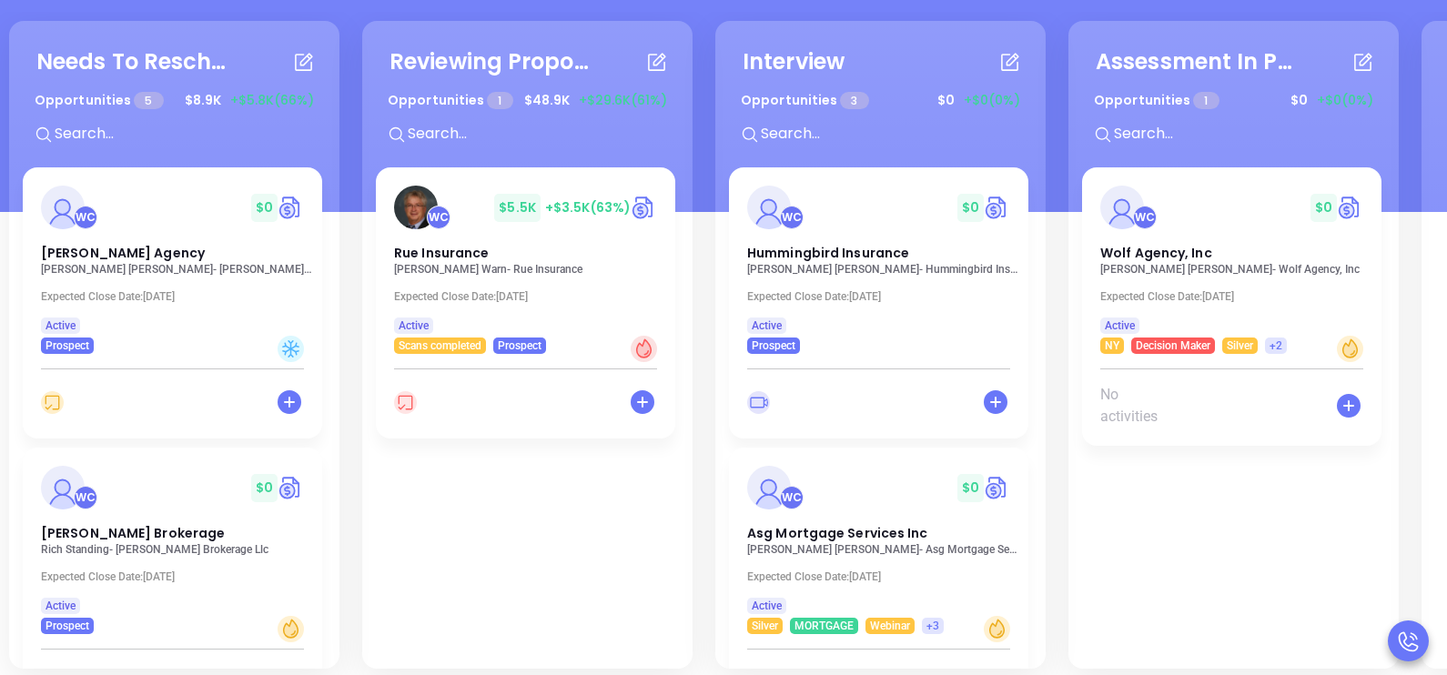
click at [331, 288] on div "Needs To Reschedule Opportunities 5 $ 8.9K +$5.8K (66%) + WC $ 0 Vitale Agency …" at bounding box center [174, 345] width 330 height 648
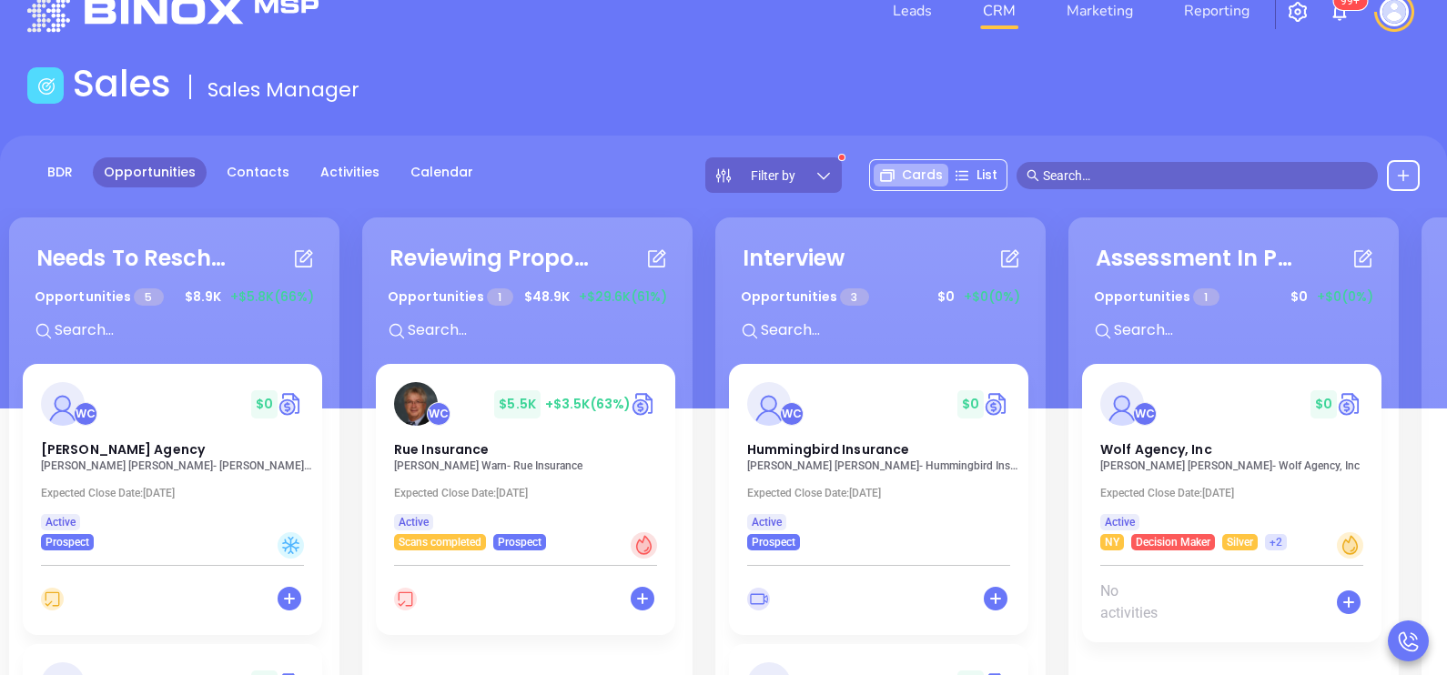
scroll to position [21, 0]
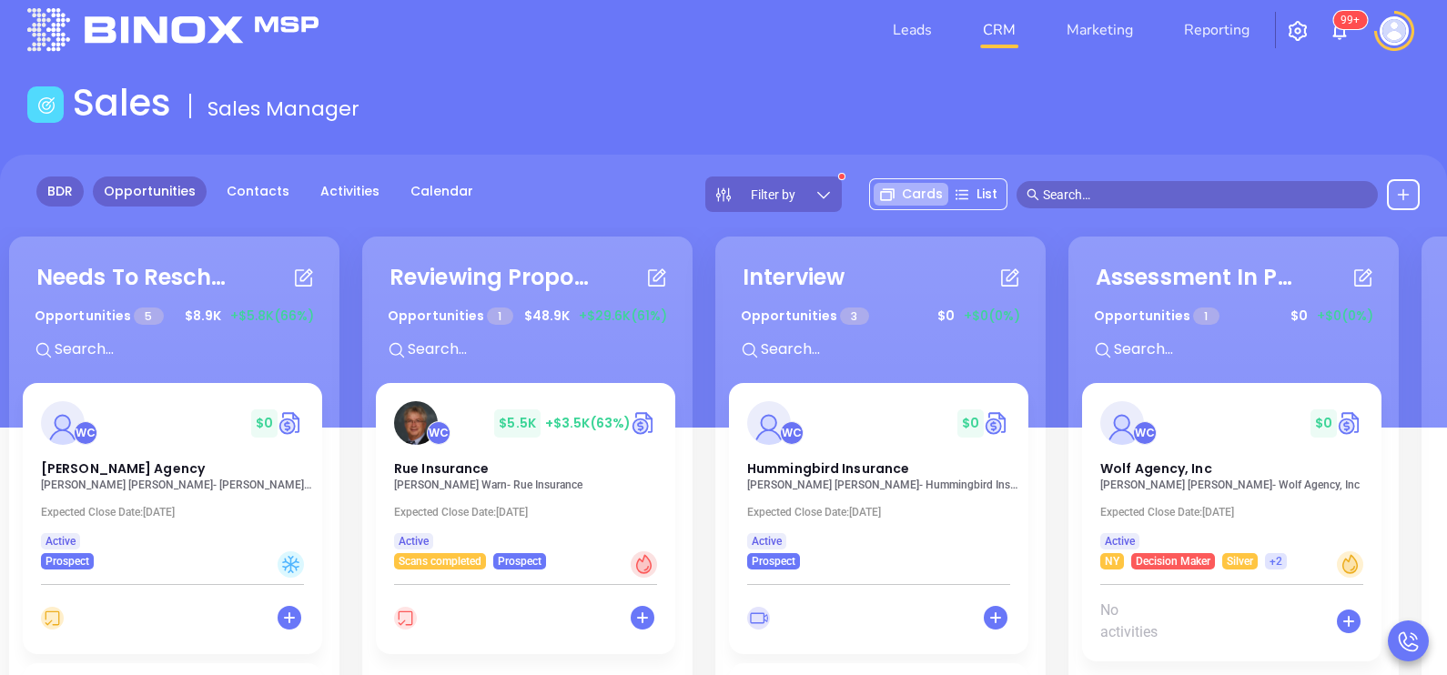
click at [68, 188] on link "BDR" at bounding box center [59, 192] width 47 height 30
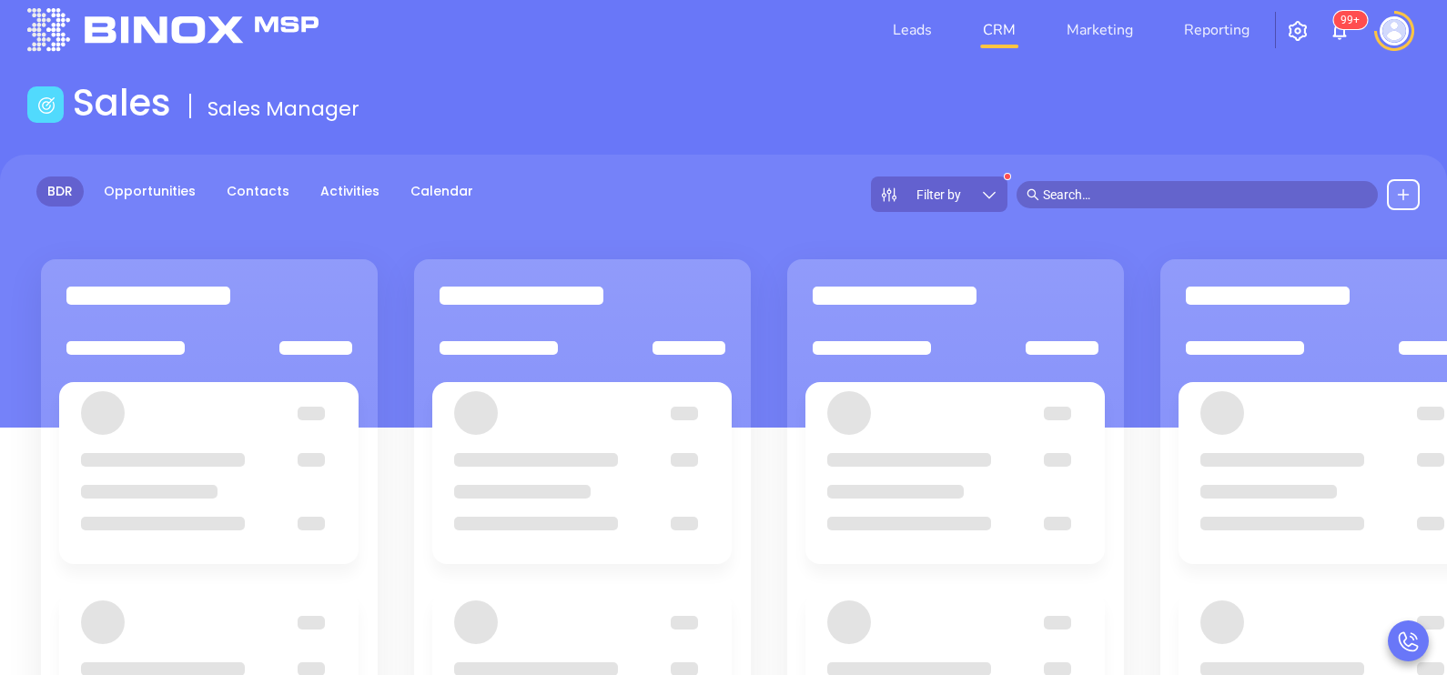
click at [998, 188] on icon at bounding box center [989, 195] width 18 height 18
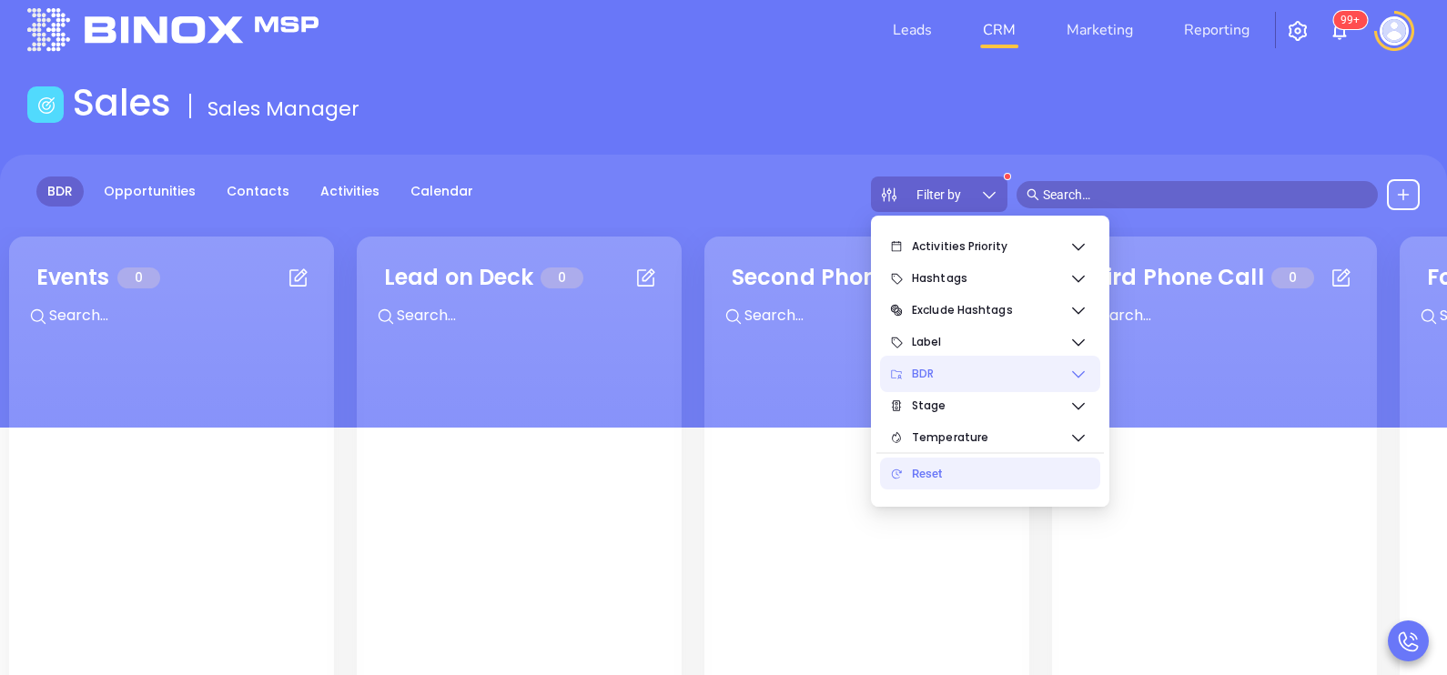
click at [1020, 376] on span "BDR" at bounding box center [990, 374] width 157 height 36
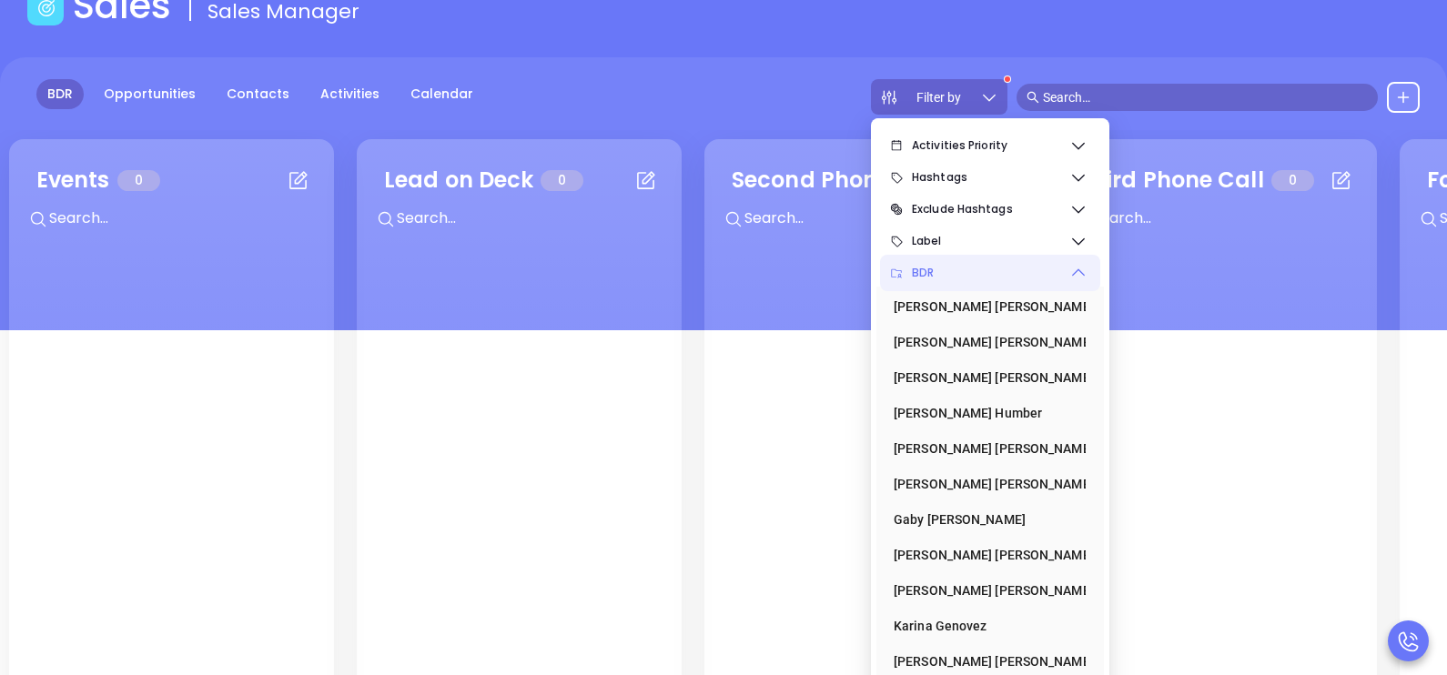
scroll to position [237, 0]
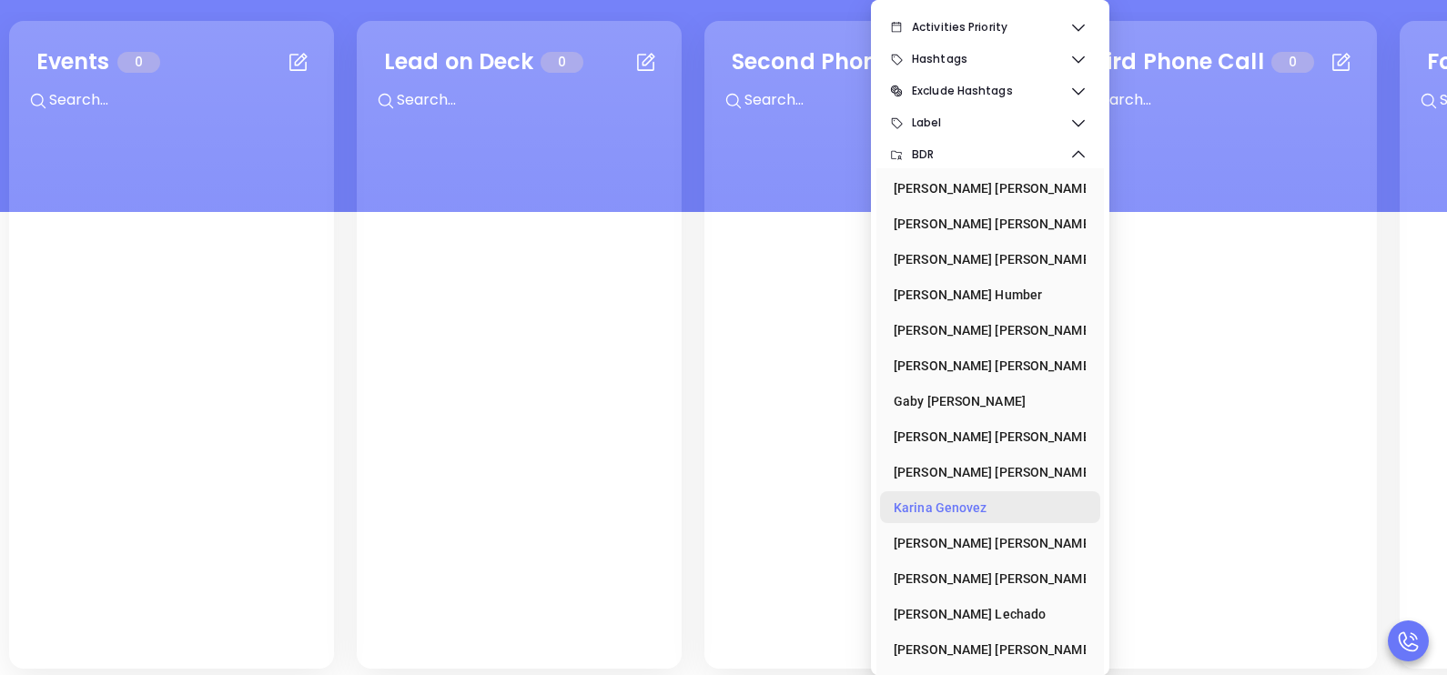
click at [1000, 506] on div "[PERSON_NAME]" at bounding box center [985, 508] width 182 height 36
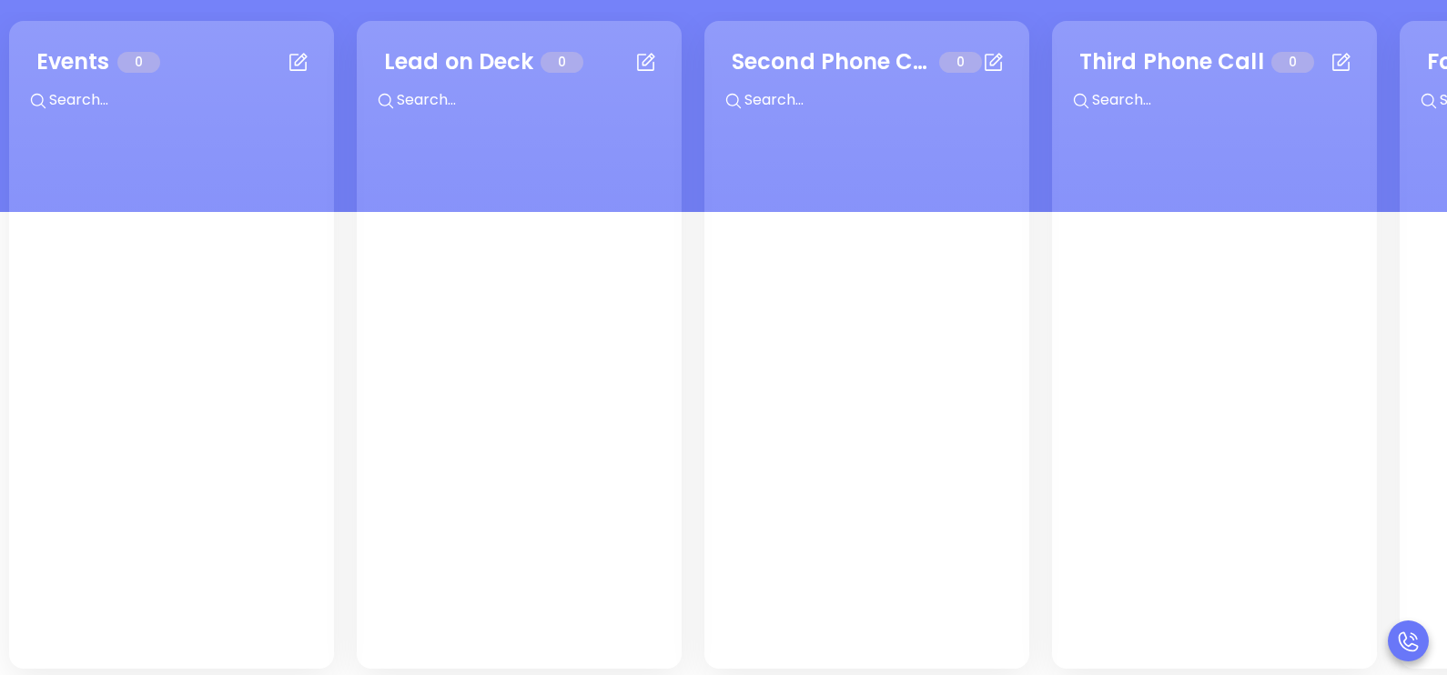
click at [1234, 9] on div "BDR Opportunities Contacts Activities Calendar Filter by" at bounding box center [723, 75] width 1447 height 273
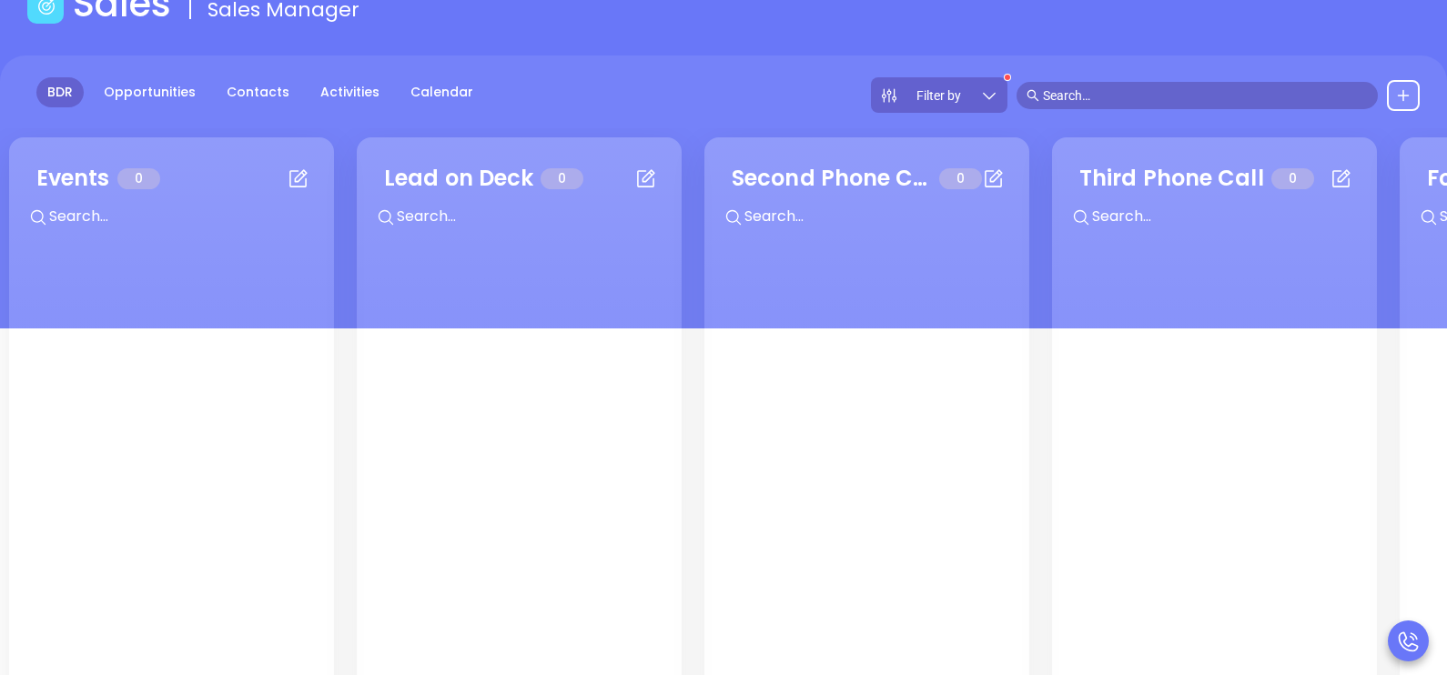
scroll to position [0, 0]
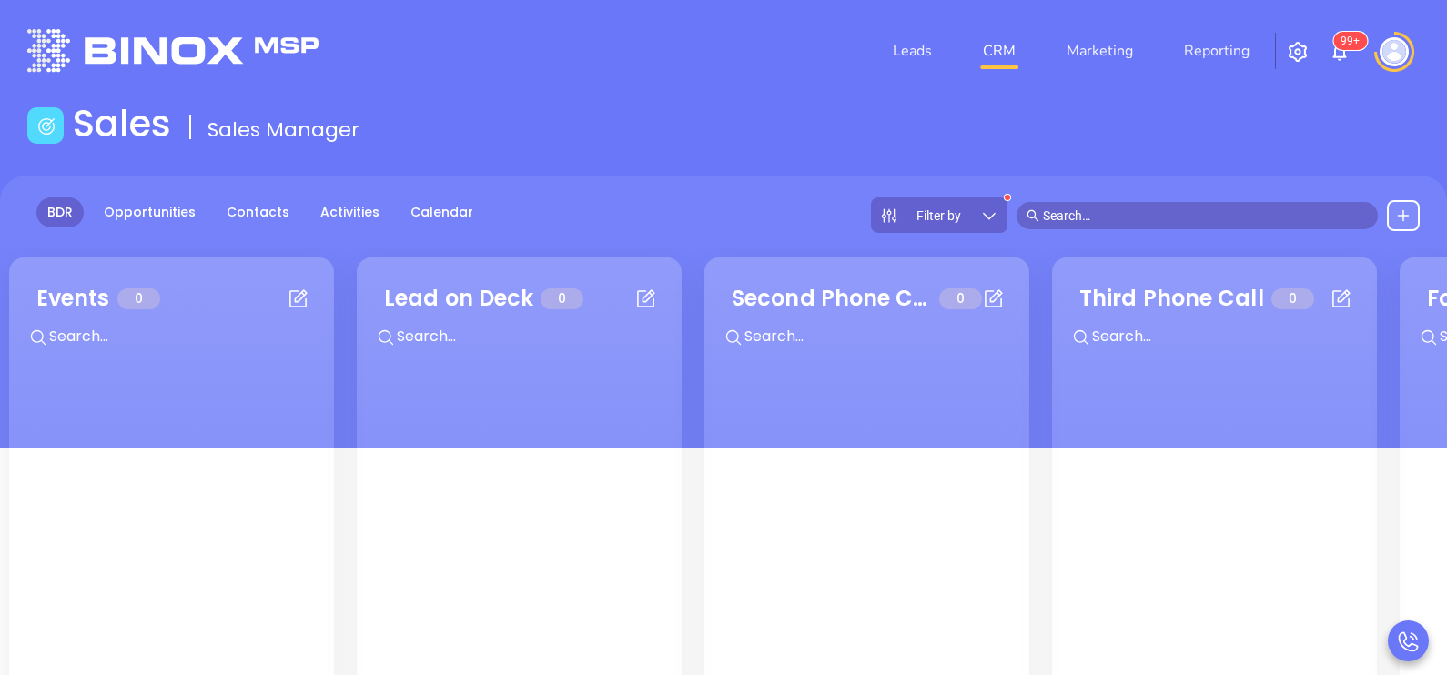
click at [1400, 61] on img at bounding box center [1394, 51] width 29 height 29
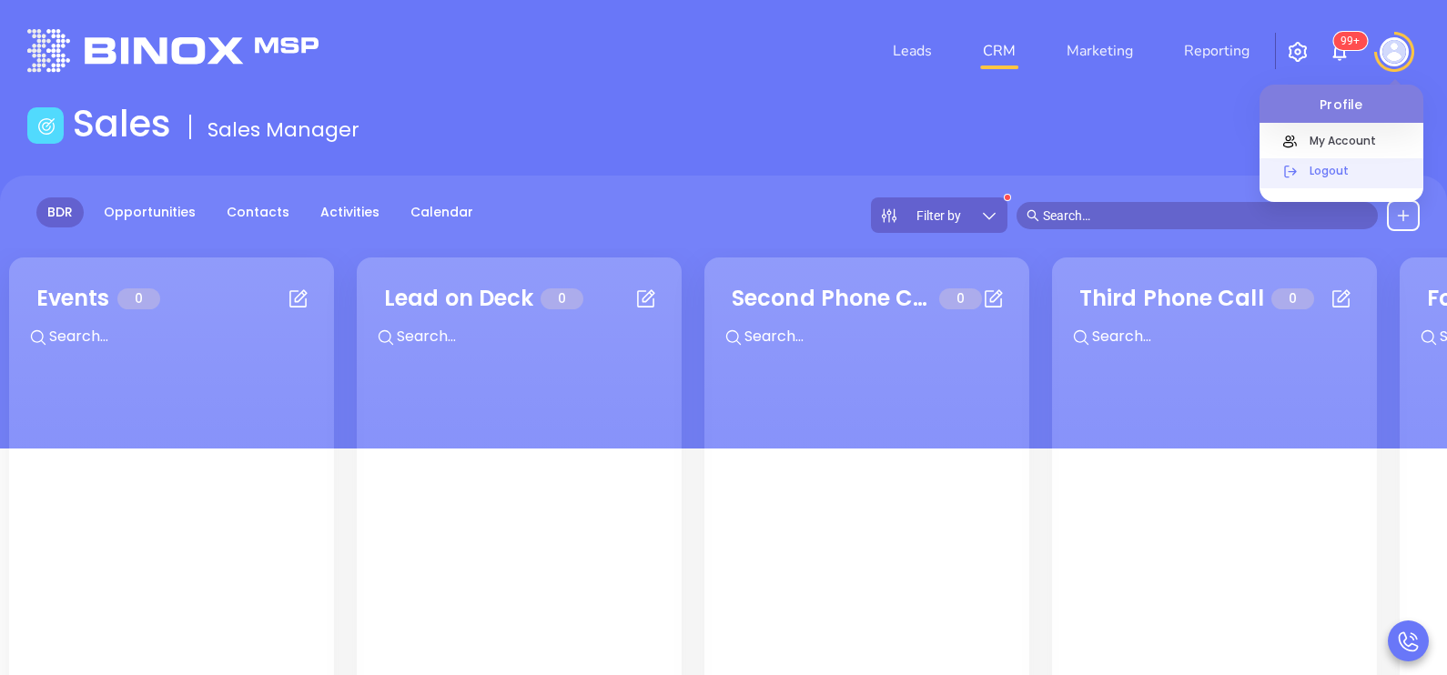
click at [1318, 167] on p "Logout" at bounding box center [1362, 170] width 123 height 19
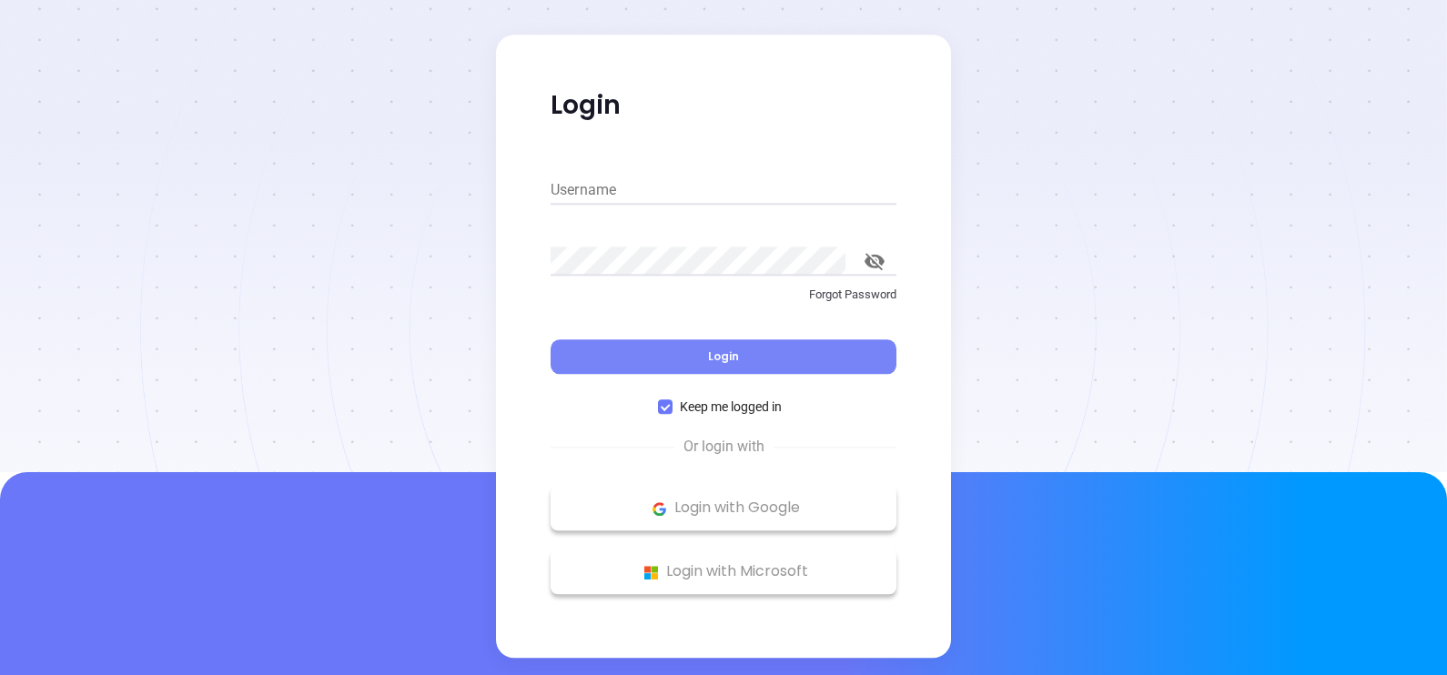
type input "karina@motiva.net"
click at [739, 353] on button "Login" at bounding box center [724, 357] width 346 height 35
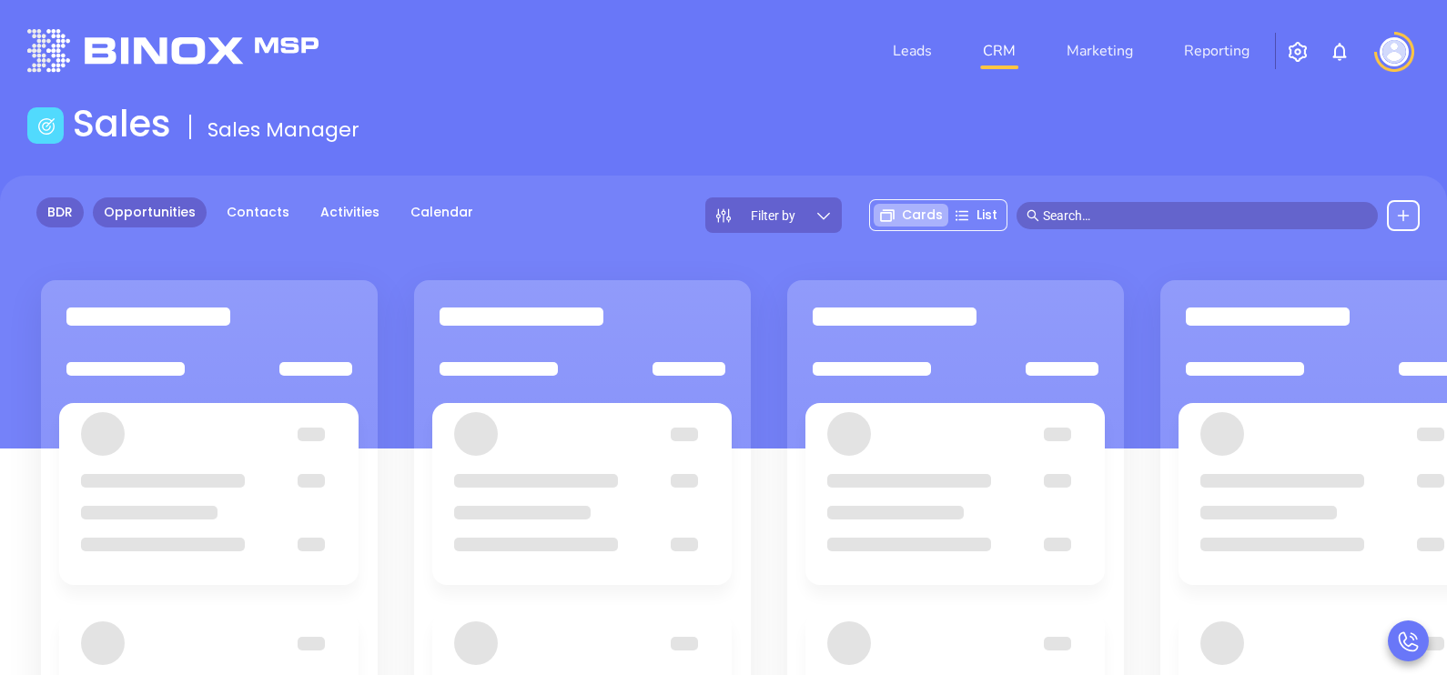
click at [72, 209] on link "BDR" at bounding box center [59, 213] width 47 height 30
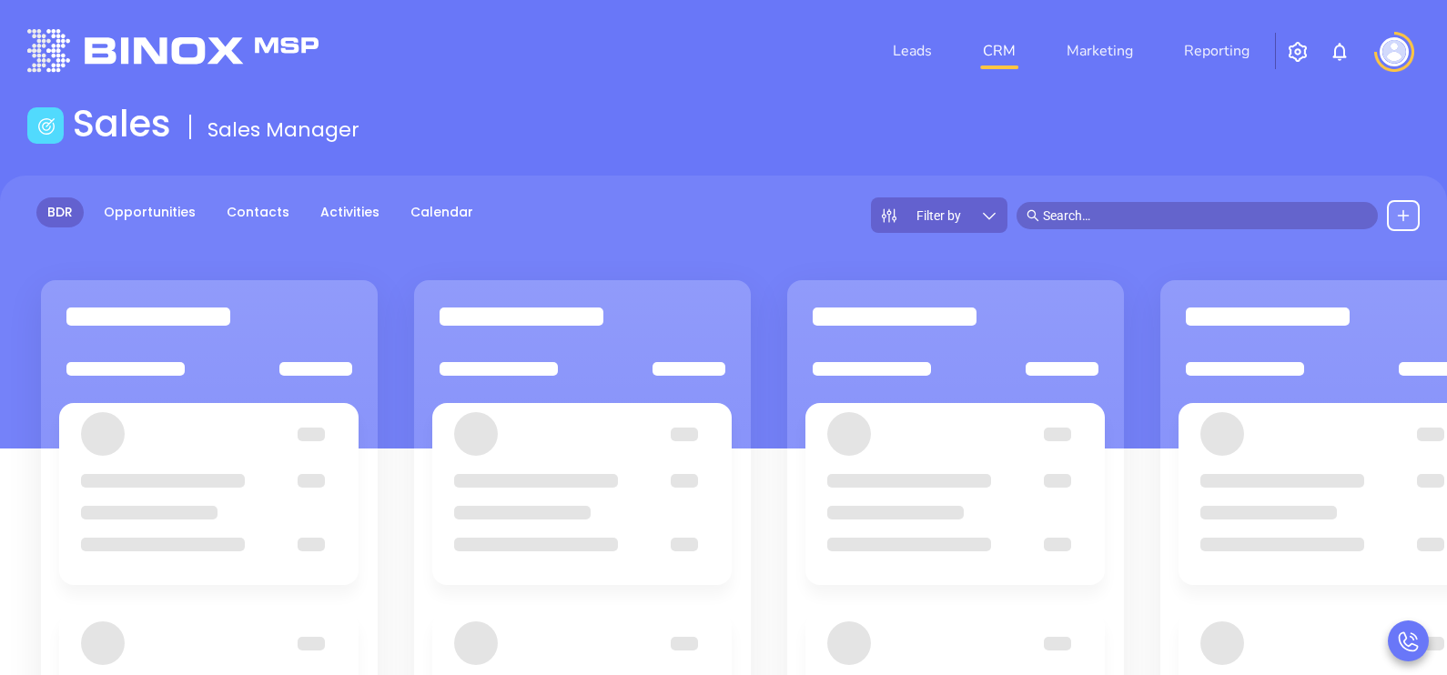
click at [945, 209] on span "Filter by" at bounding box center [939, 215] width 45 height 13
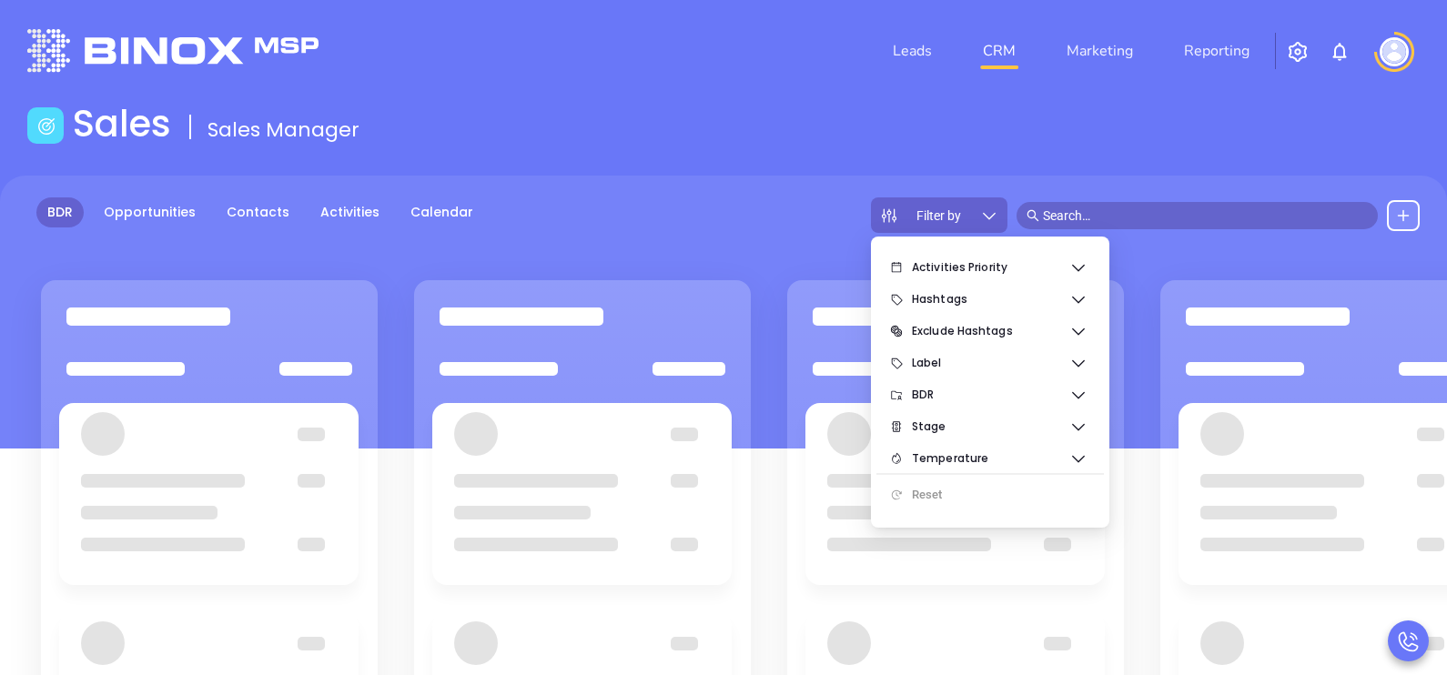
scroll to position [45, 0]
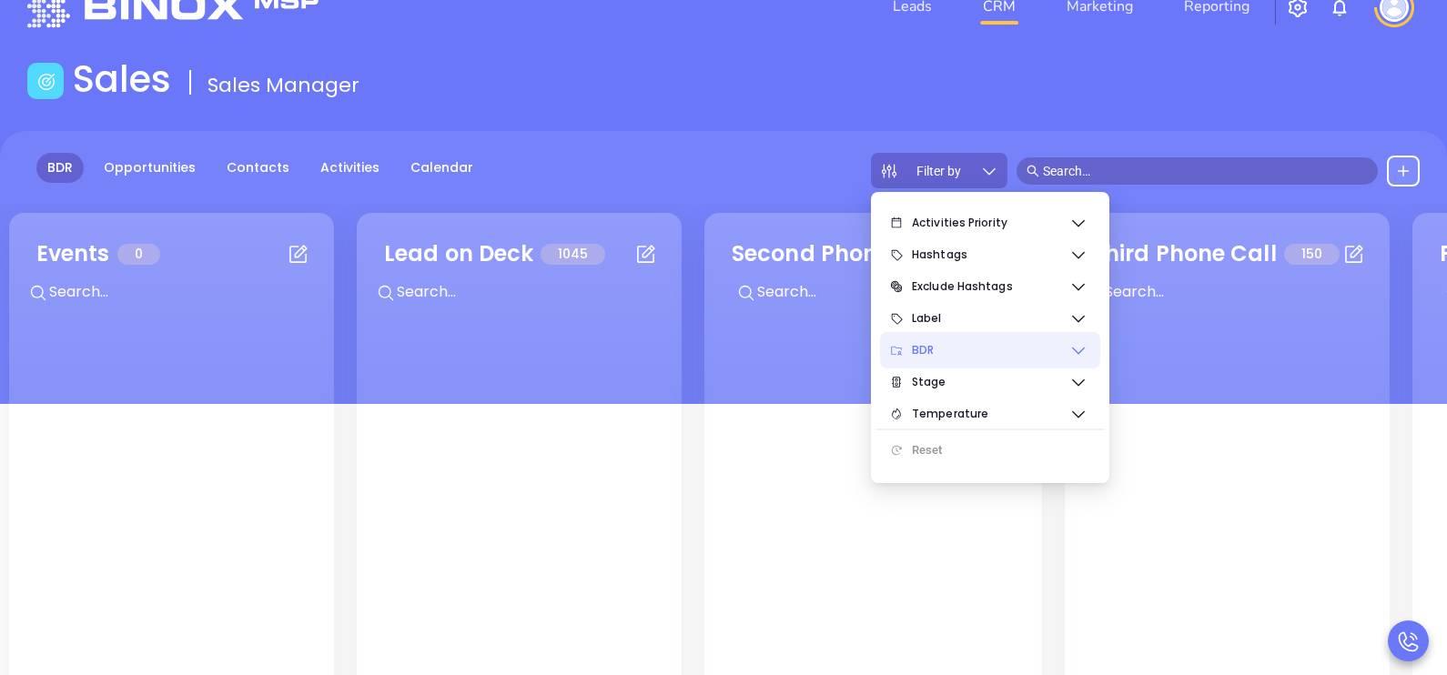
click at [1031, 353] on span "BDR" at bounding box center [990, 350] width 157 height 36
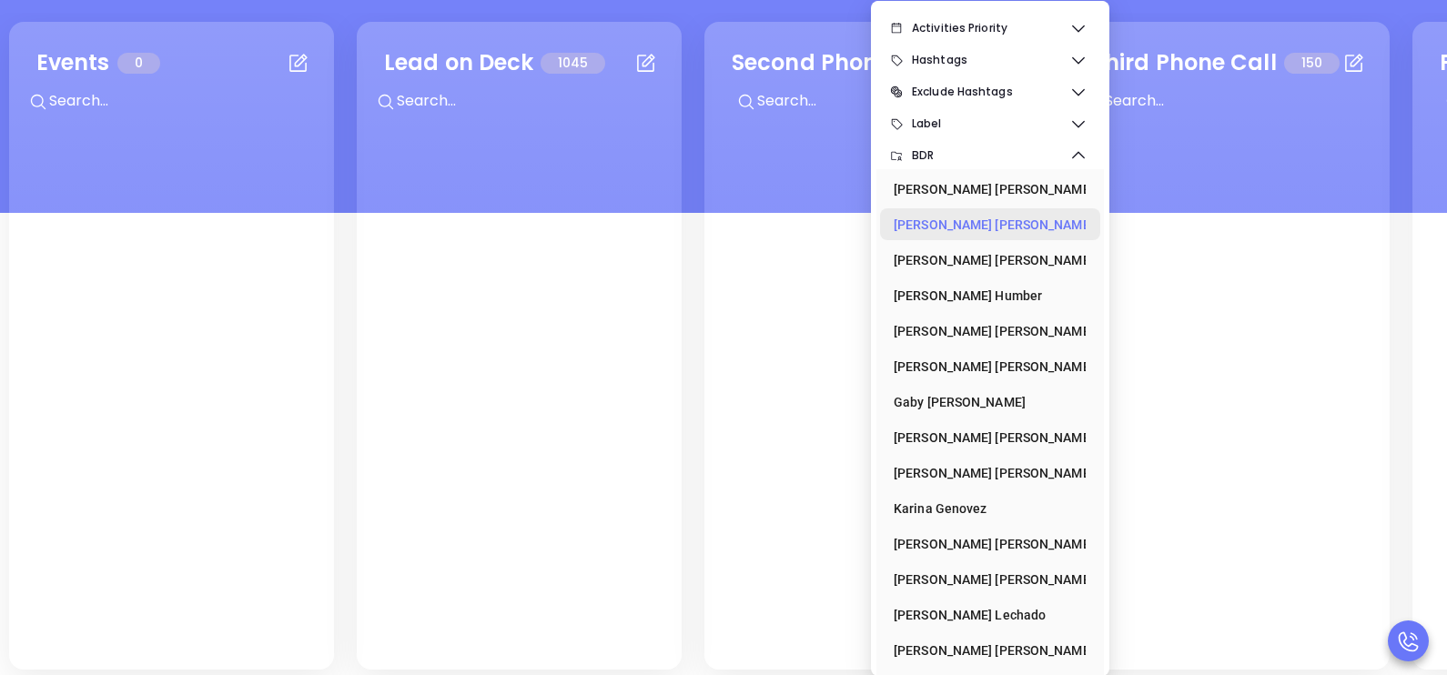
scroll to position [237, 0]
click at [987, 502] on div "[PERSON_NAME]" at bounding box center [985, 508] width 182 height 36
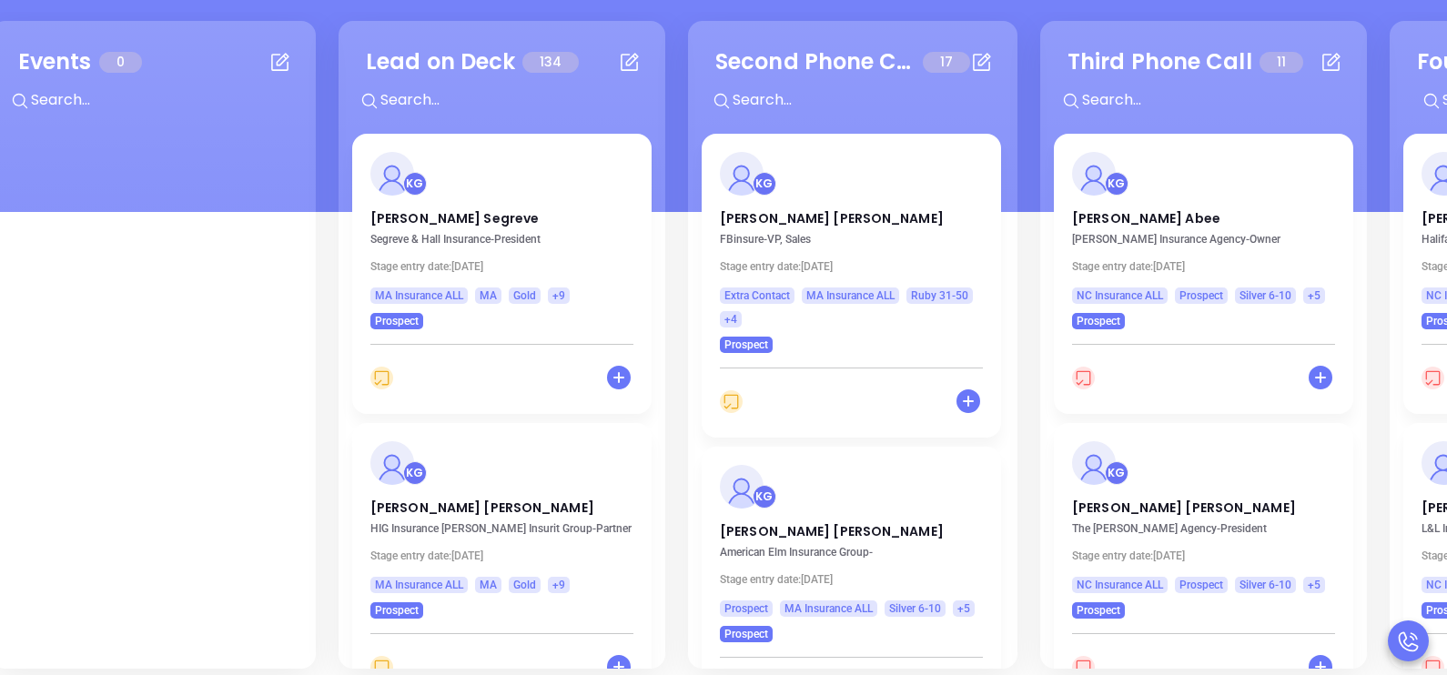
scroll to position [0, 0]
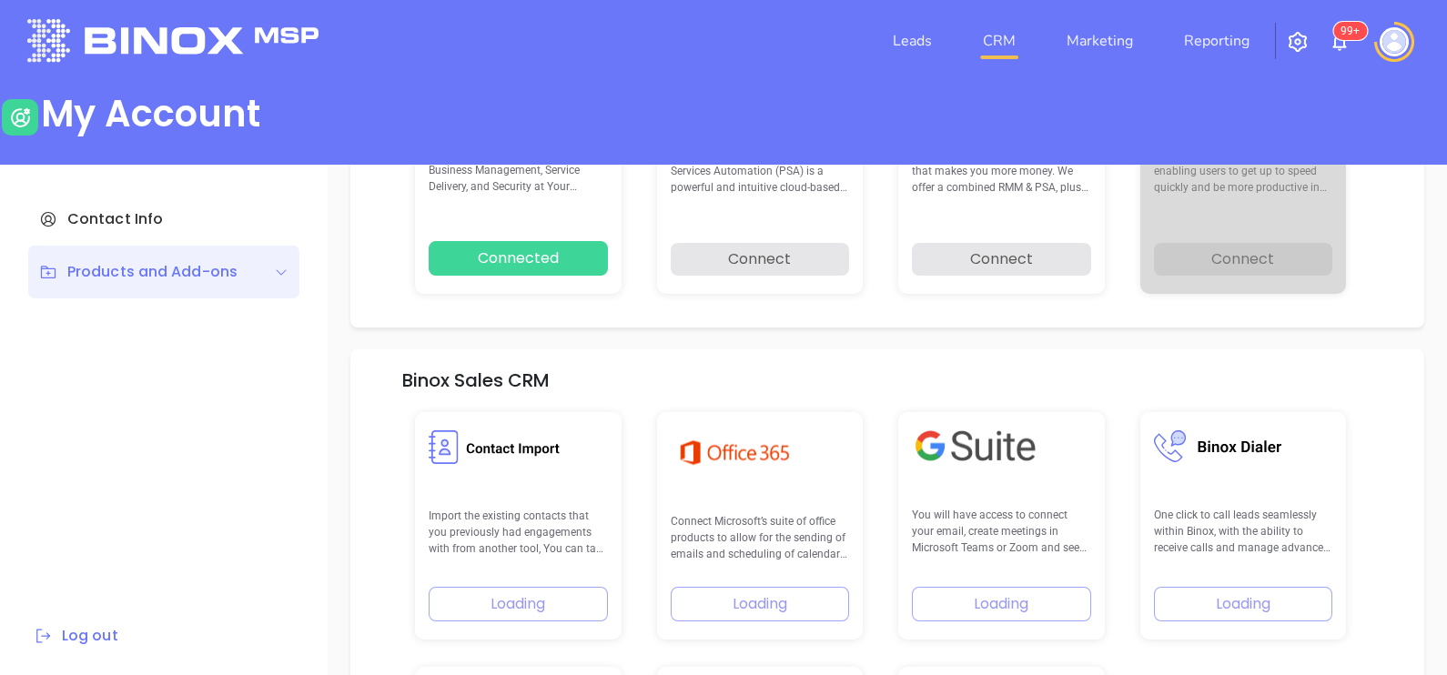
scroll to position [259, 0]
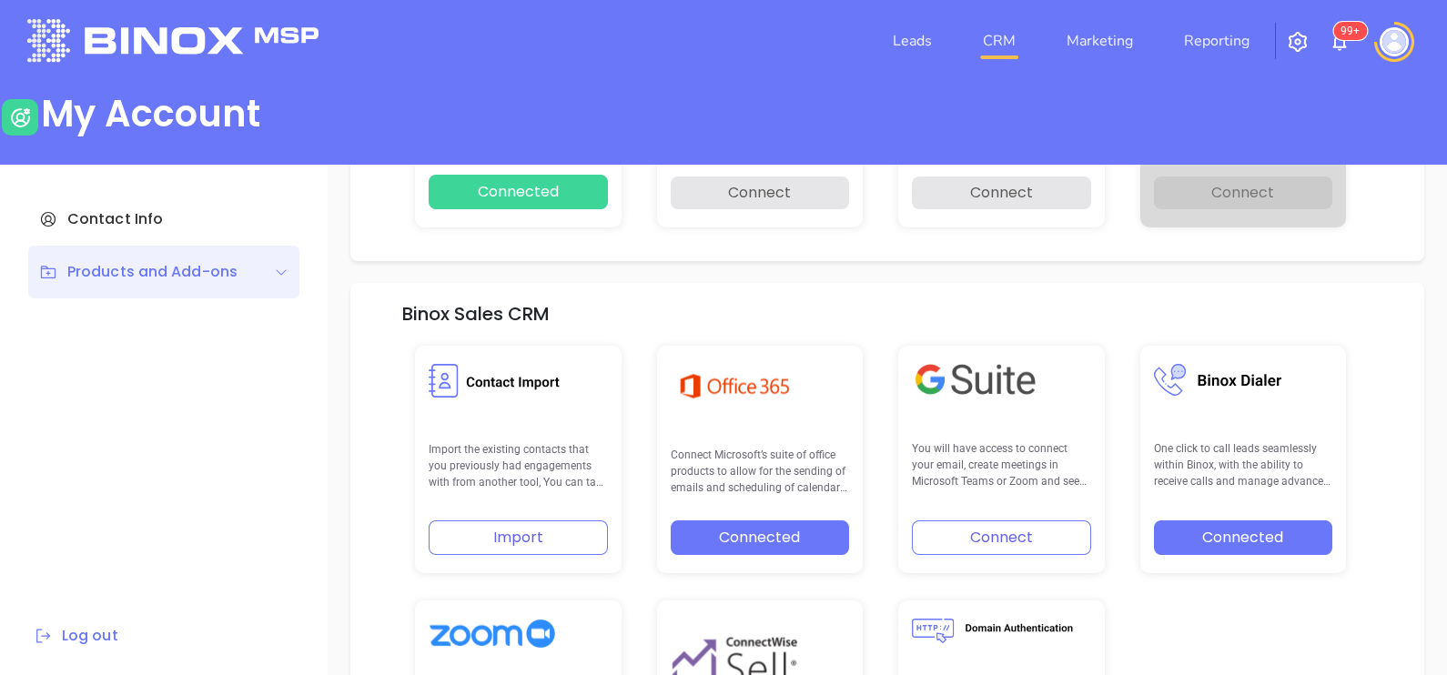
click at [1011, 39] on link "CRM" at bounding box center [999, 41] width 47 height 36
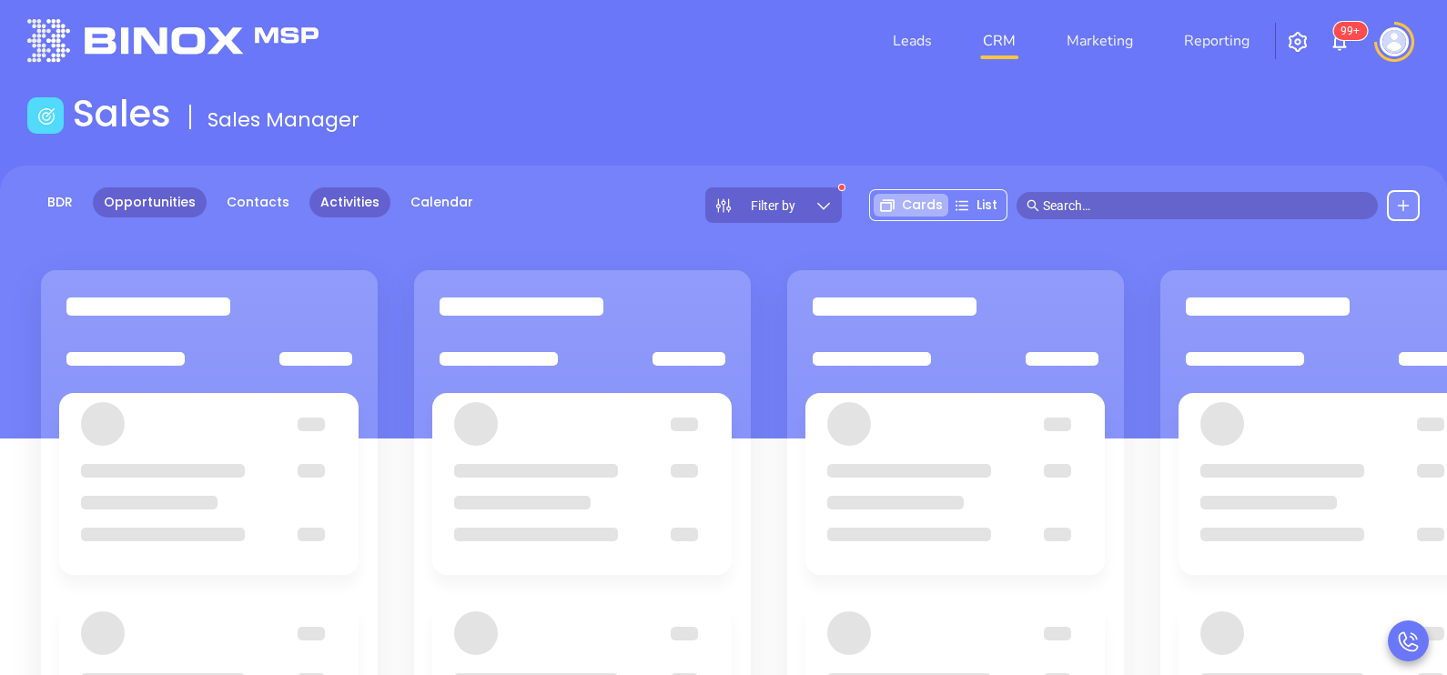
click at [366, 202] on link "Activities" at bounding box center [349, 203] width 81 height 30
